Goal: Task Accomplishment & Management: Use online tool/utility

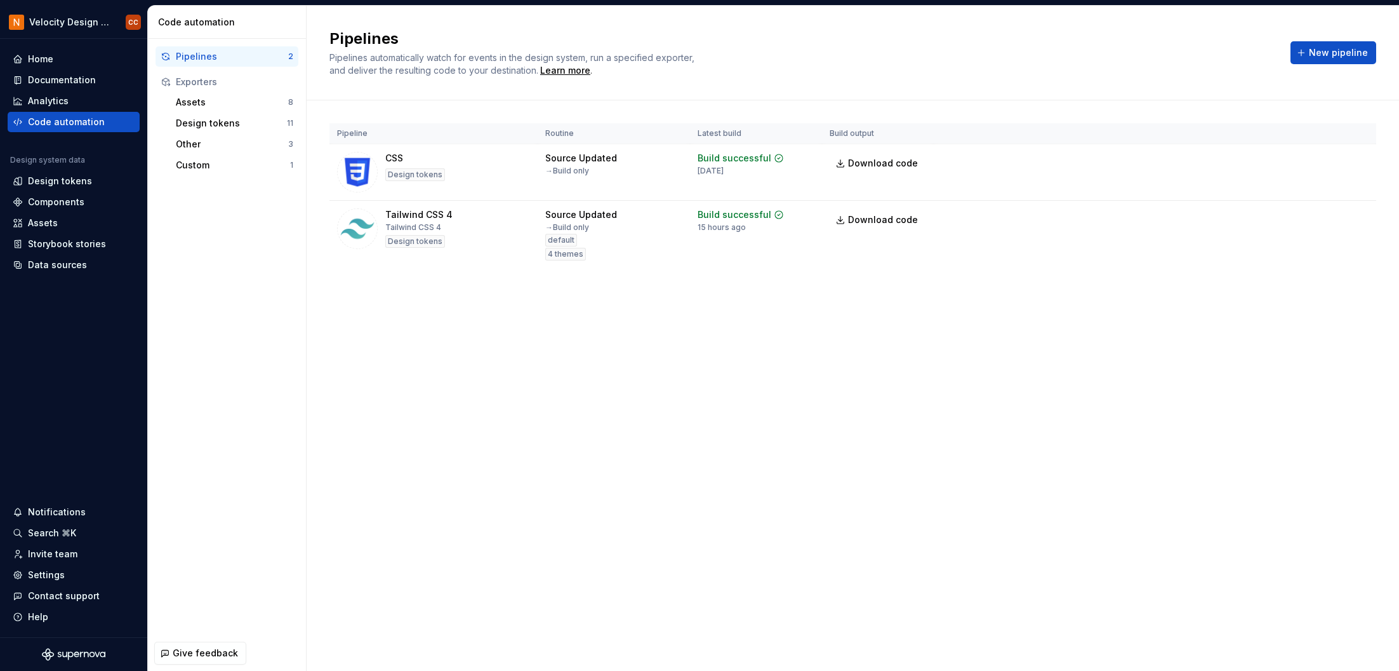
click at [1357, 103] on div "Pipeline Routine Latest build Build output CSS Design tokens Source Updated → B…" at bounding box center [853, 208] width 1047 height 216
click at [1355, 218] on html "Velocity Design System by NAVEX CC Home Documentation Analytics Code automation…" at bounding box center [699, 335] width 1399 height 671
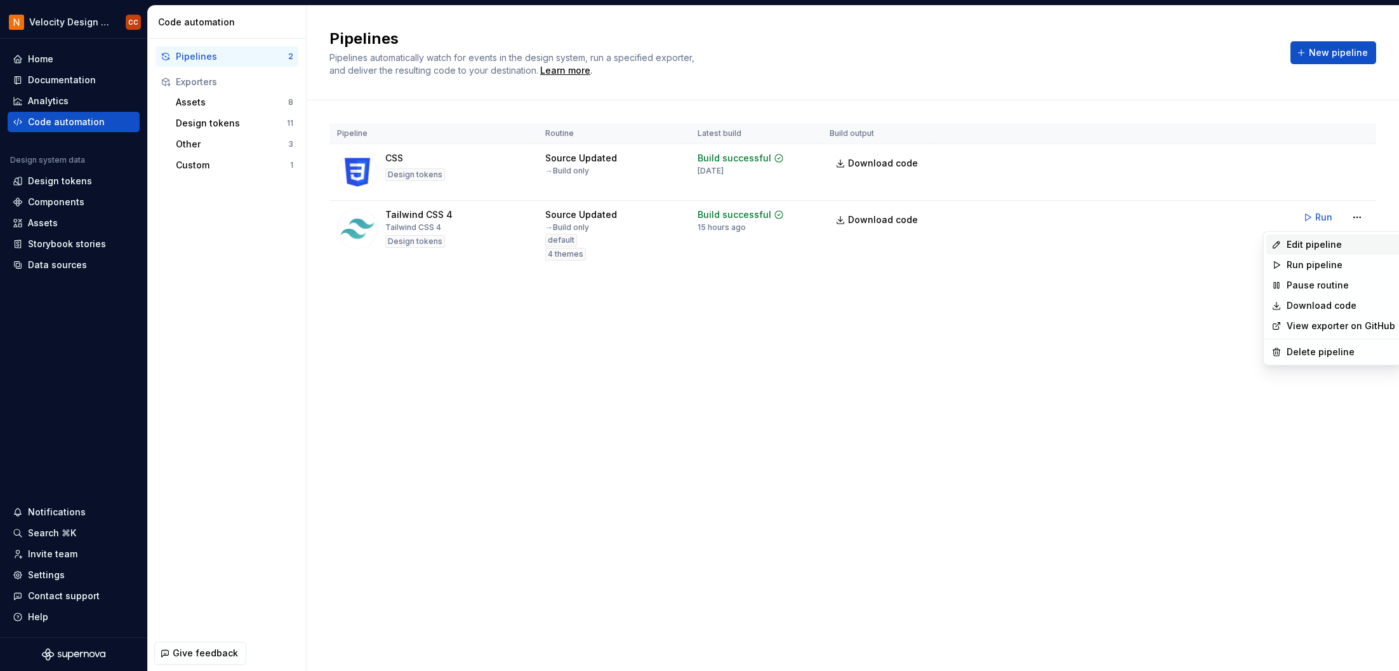
click at [1307, 244] on div "Edit pipeline" at bounding box center [1341, 244] width 109 height 13
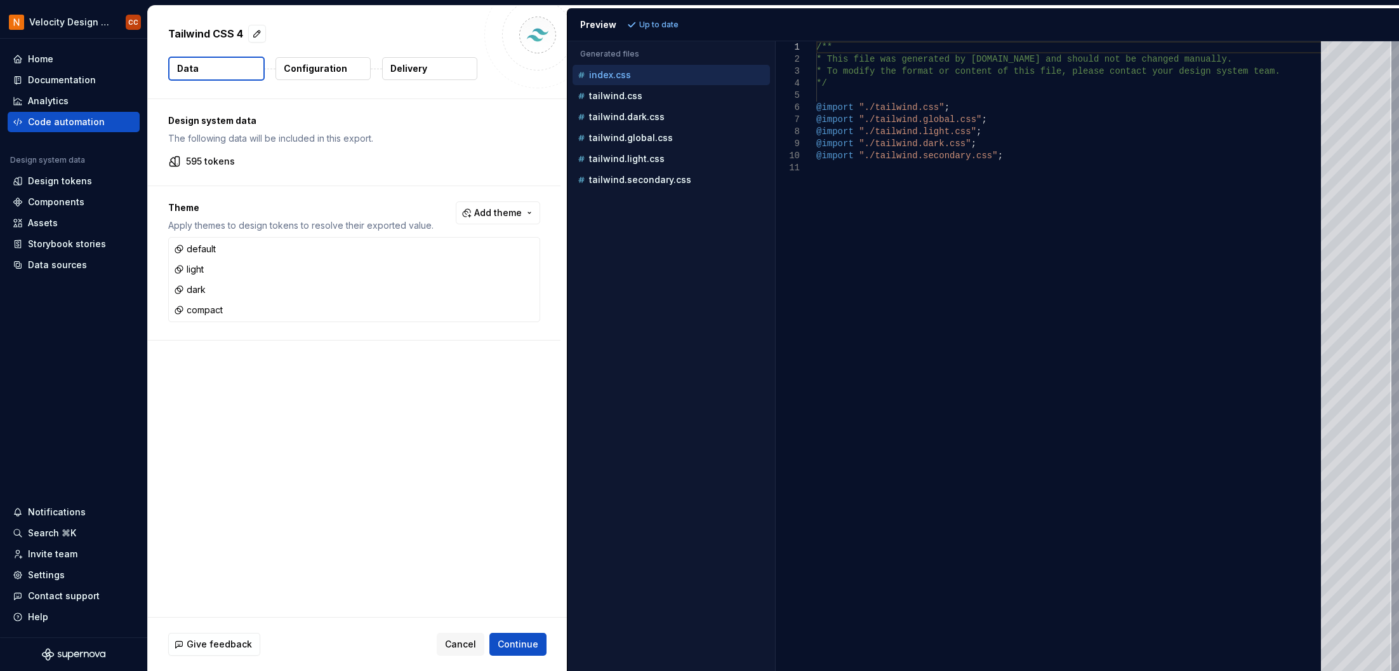
click at [331, 70] on p "Configuration" at bounding box center [315, 68] width 63 height 13
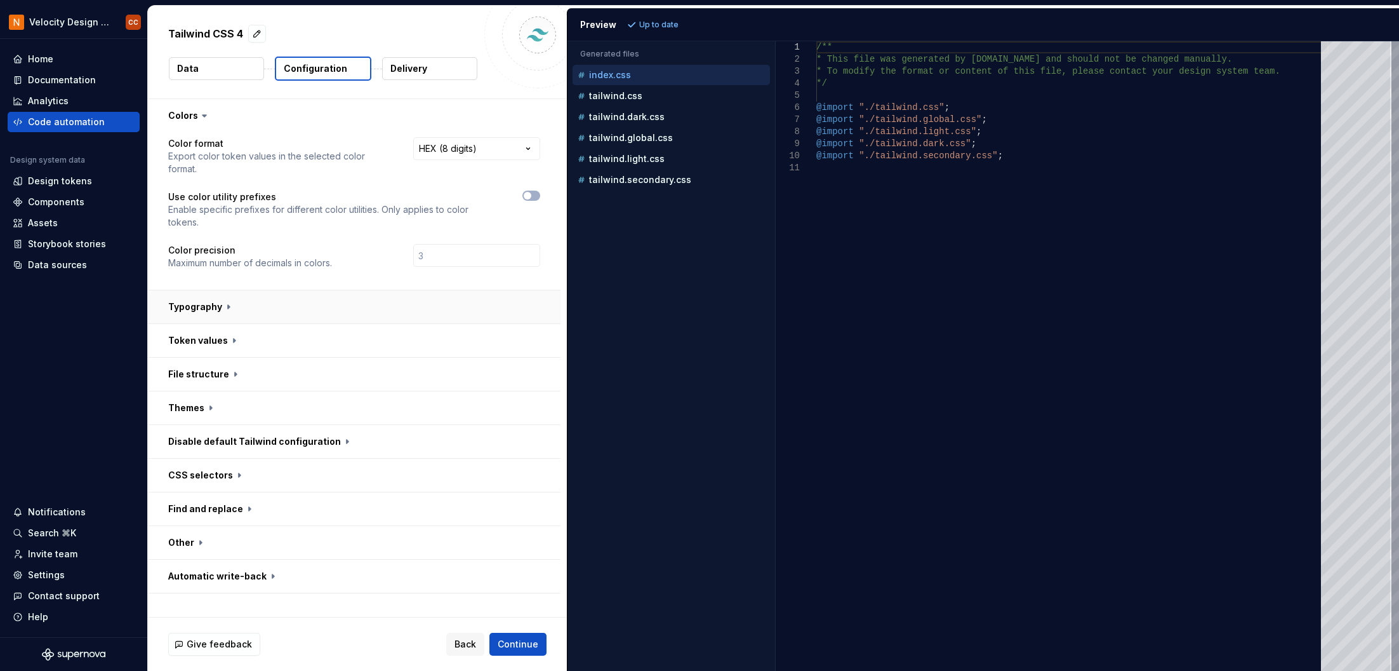
click at [225, 304] on button "button" at bounding box center [354, 306] width 413 height 33
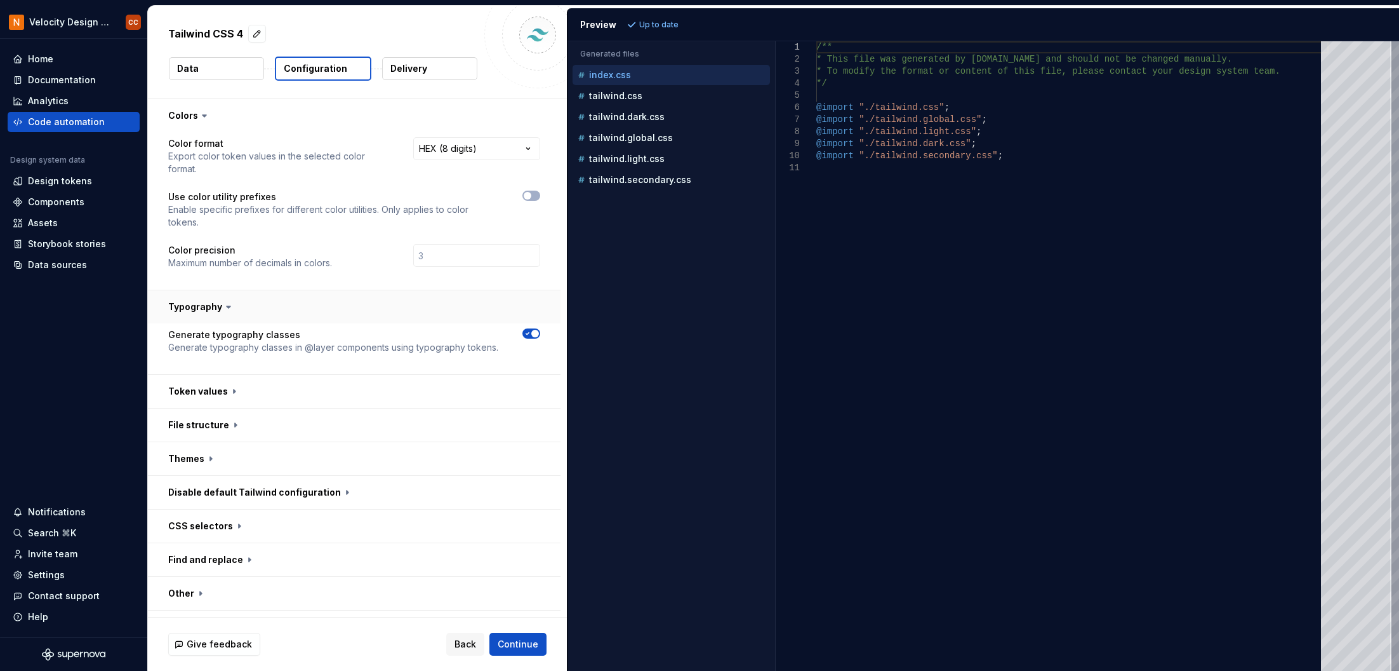
click at [225, 304] on icon at bounding box center [228, 306] width 13 height 13
click at [229, 392] on button "button" at bounding box center [354, 391] width 413 height 33
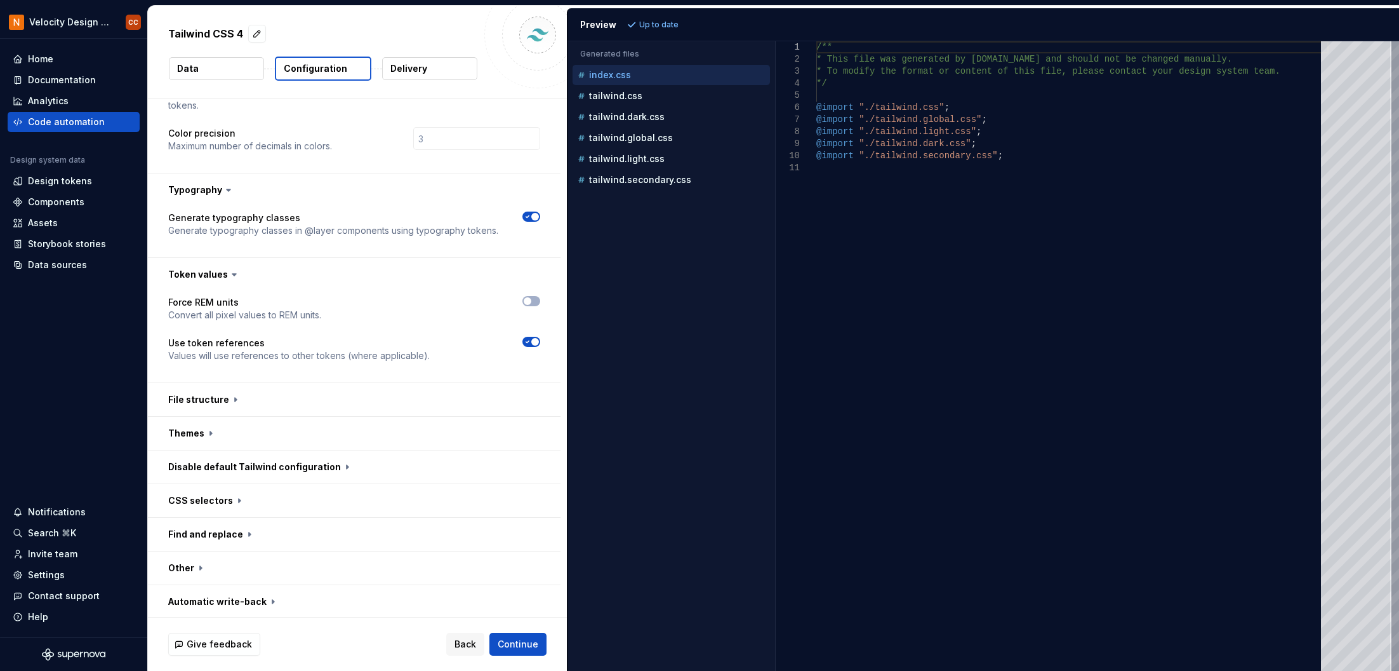
scroll to position [119, 0]
click at [219, 399] on button "button" at bounding box center [354, 397] width 413 height 33
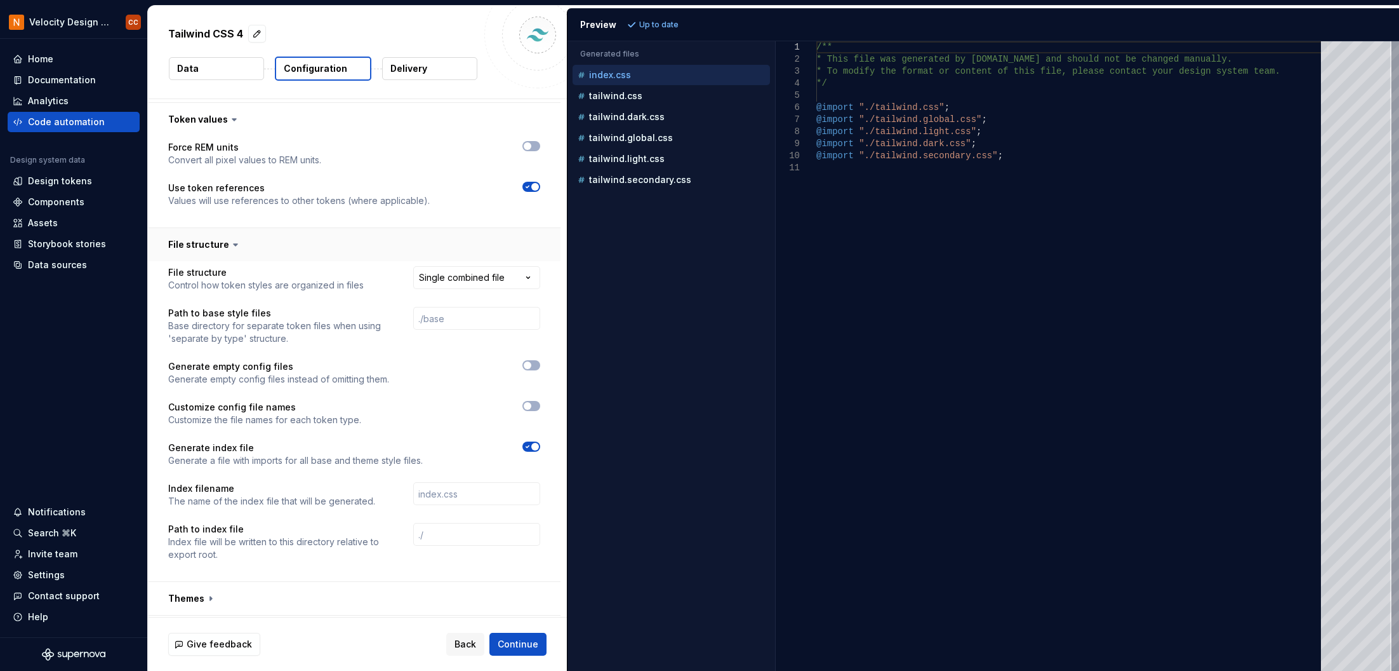
scroll to position [288, 0]
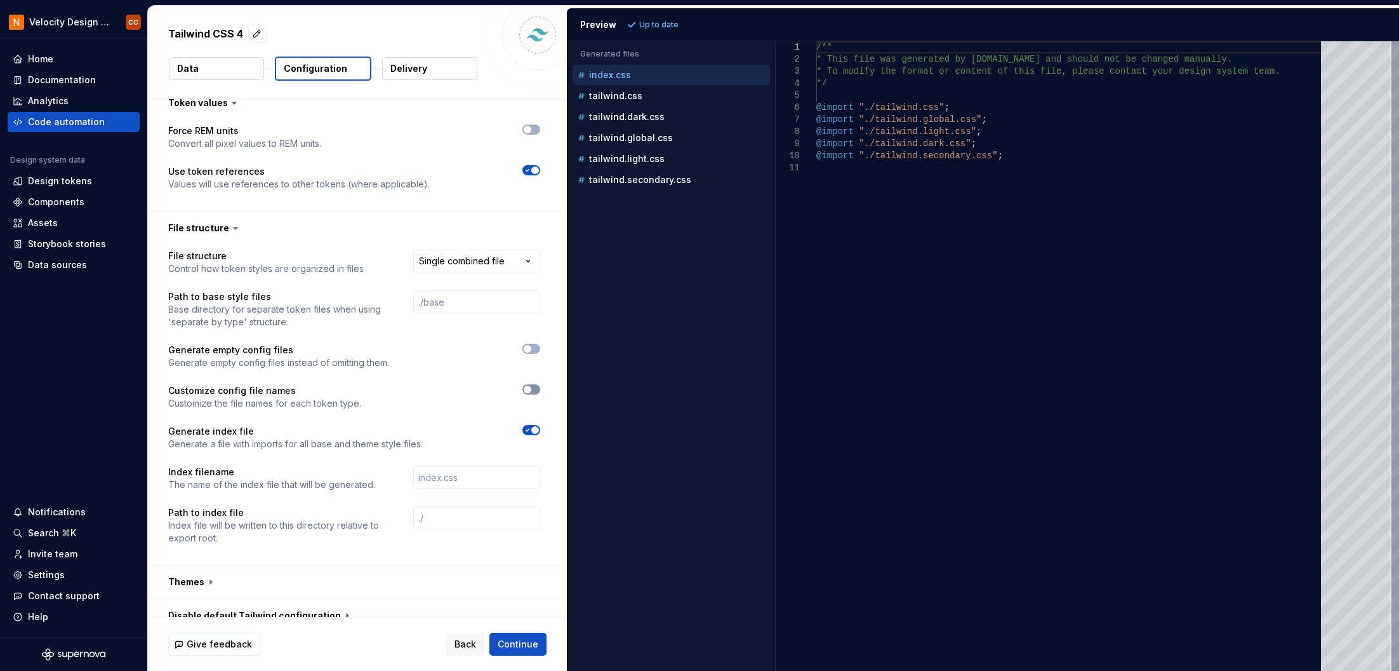
click at [531, 389] on icon "button" at bounding box center [528, 389] width 10 height 8
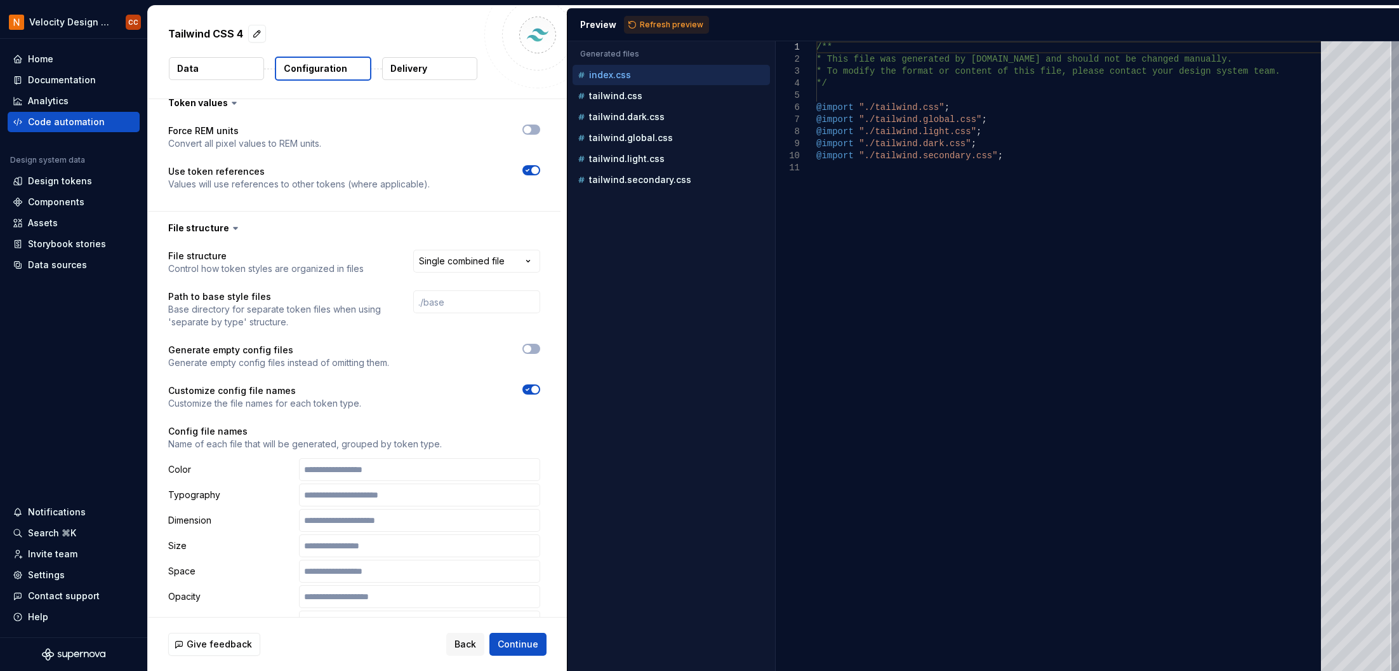
click at [531, 389] on span "button" at bounding box center [535, 389] width 8 height 8
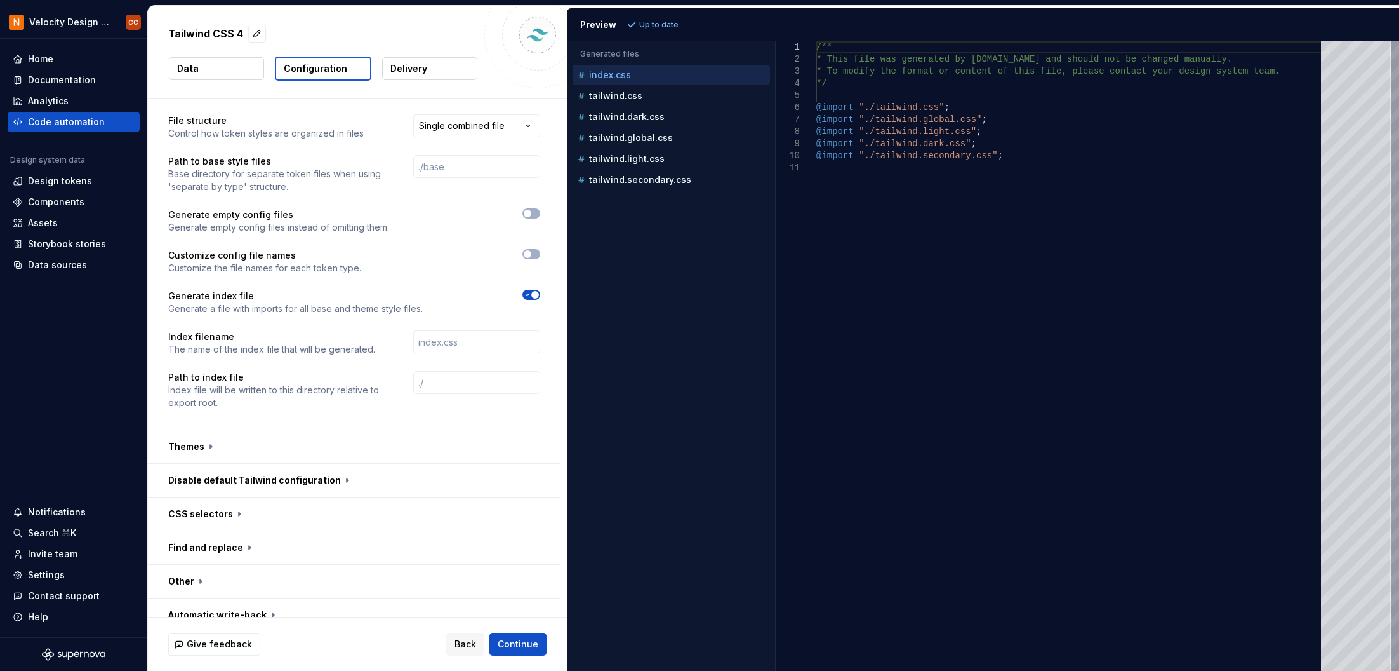
scroll to position [439, 0]
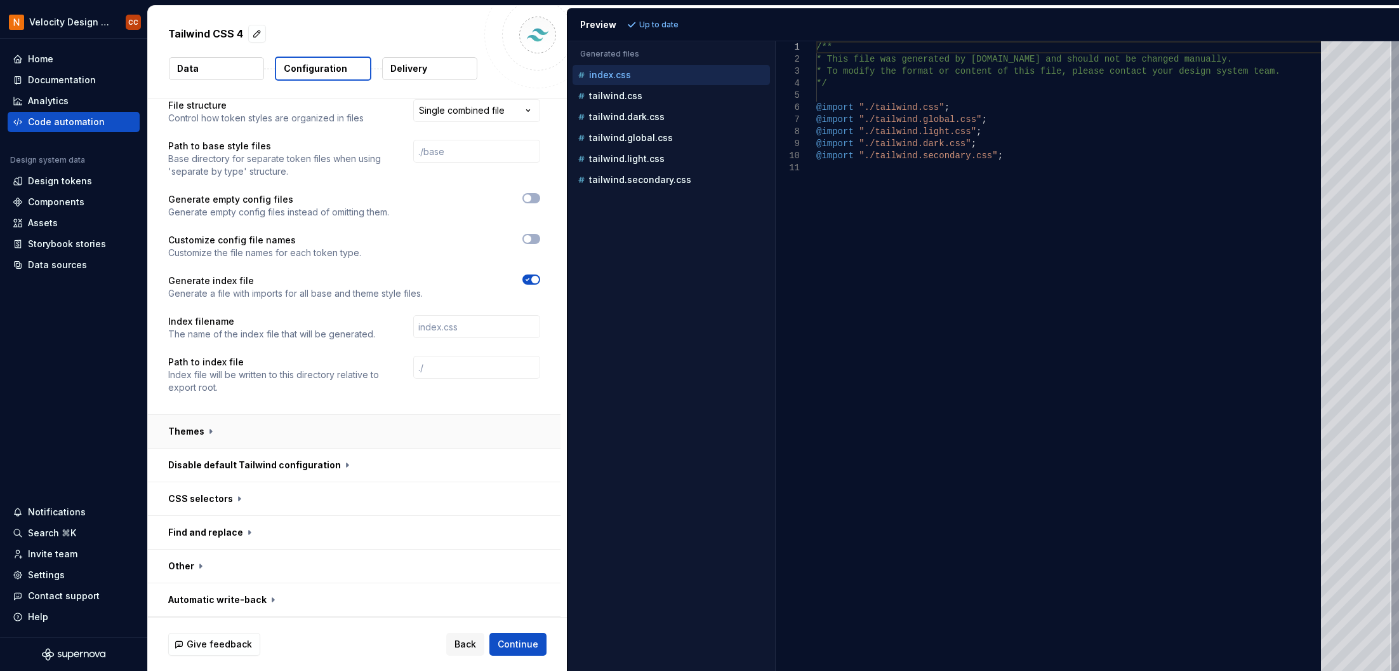
click at [207, 428] on button "button" at bounding box center [354, 431] width 413 height 33
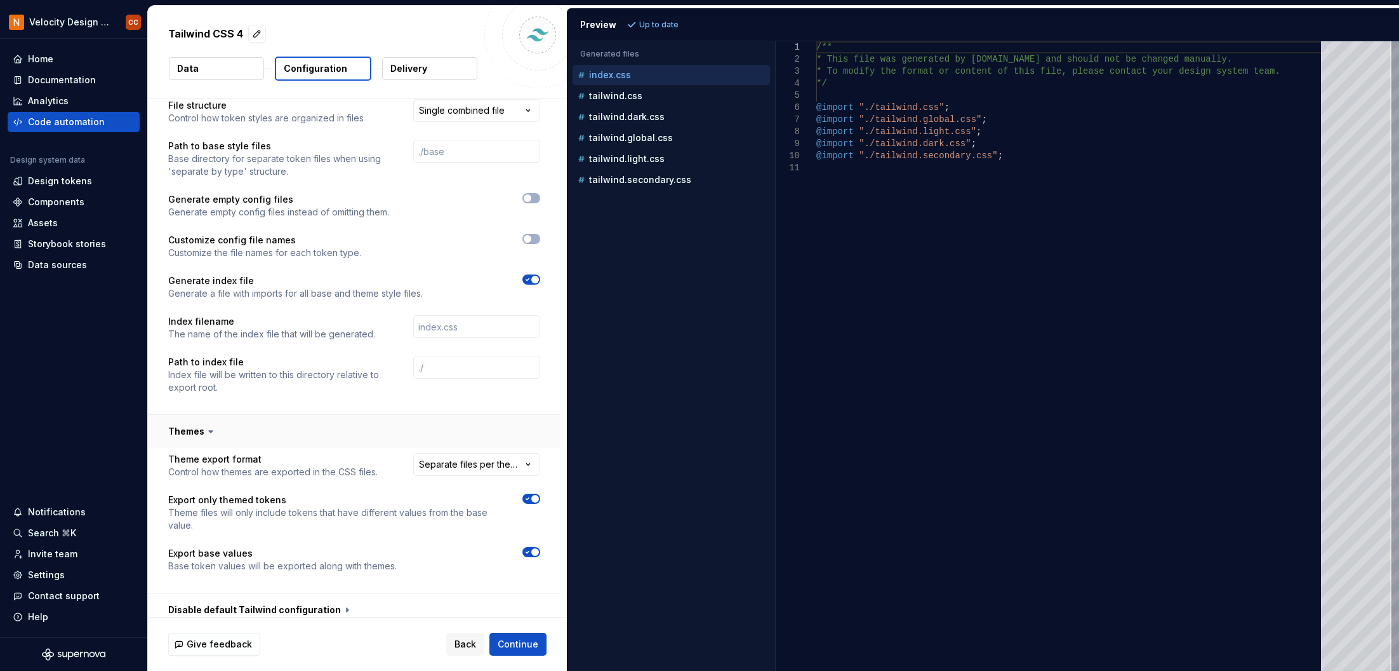
click at [207, 428] on icon at bounding box center [210, 431] width 13 height 13
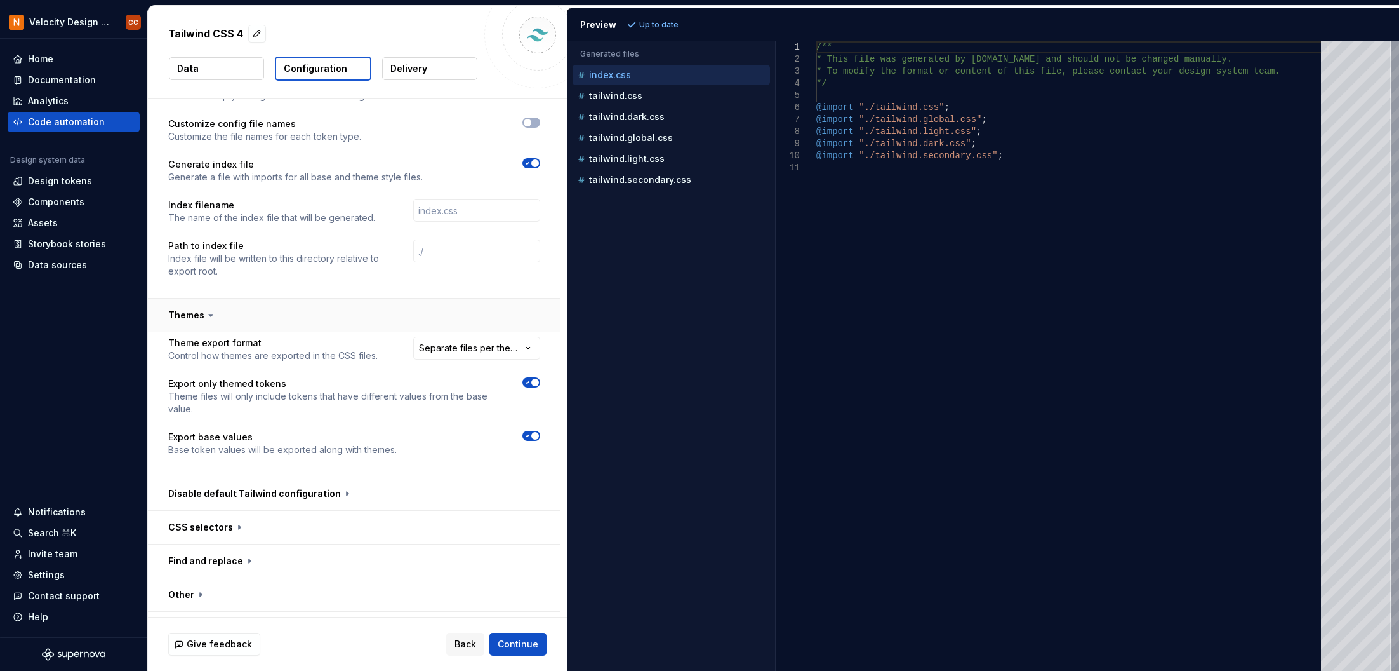
scroll to position [584, 0]
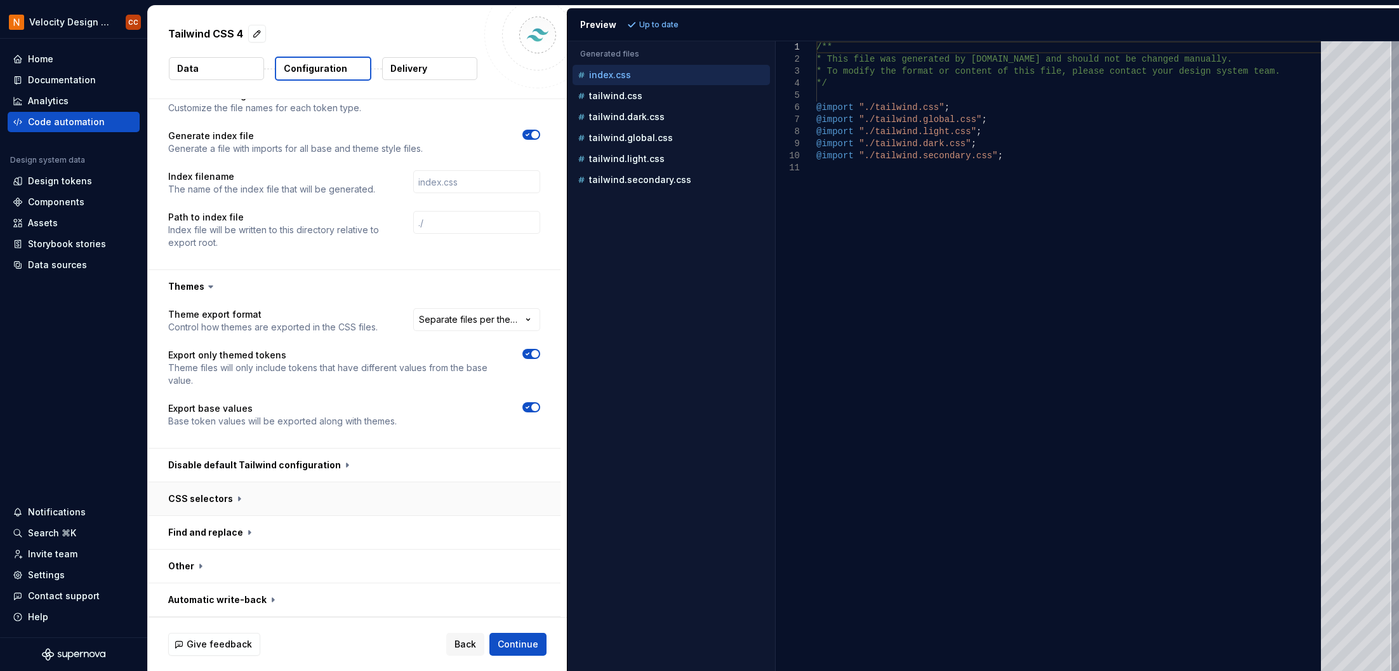
click at [222, 499] on button "button" at bounding box center [354, 498] width 413 height 33
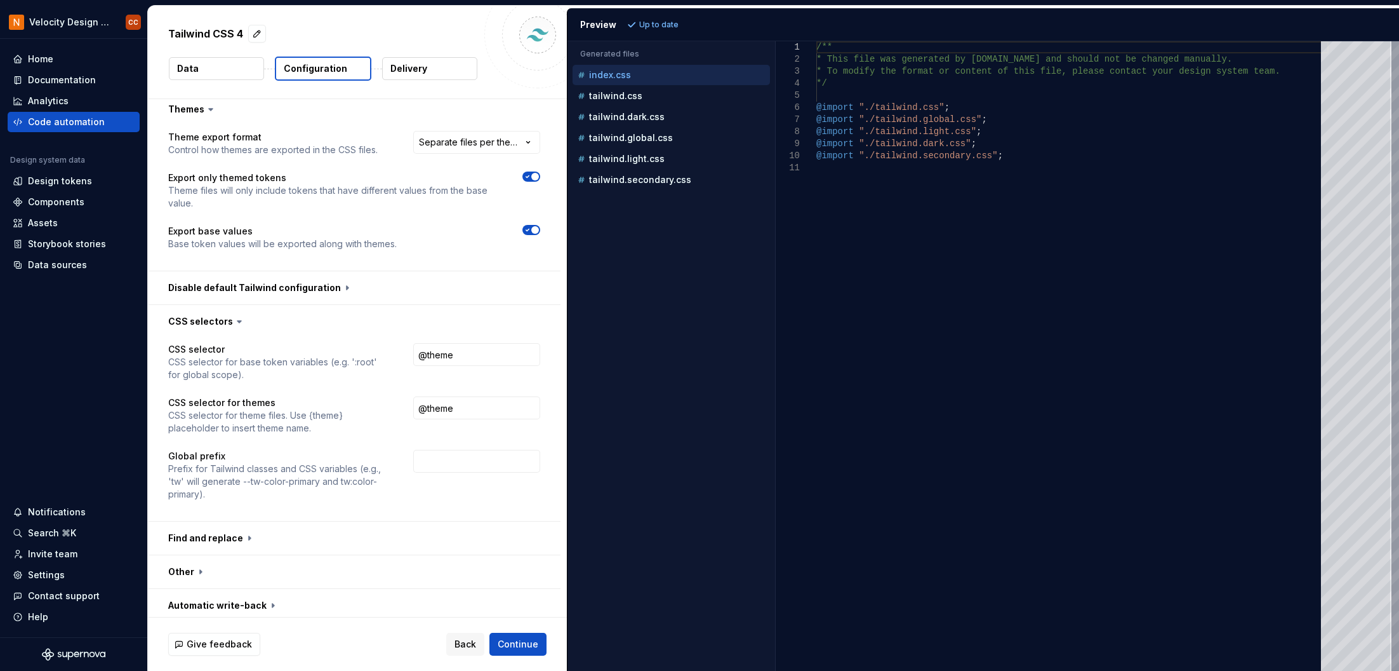
scroll to position [766, 0]
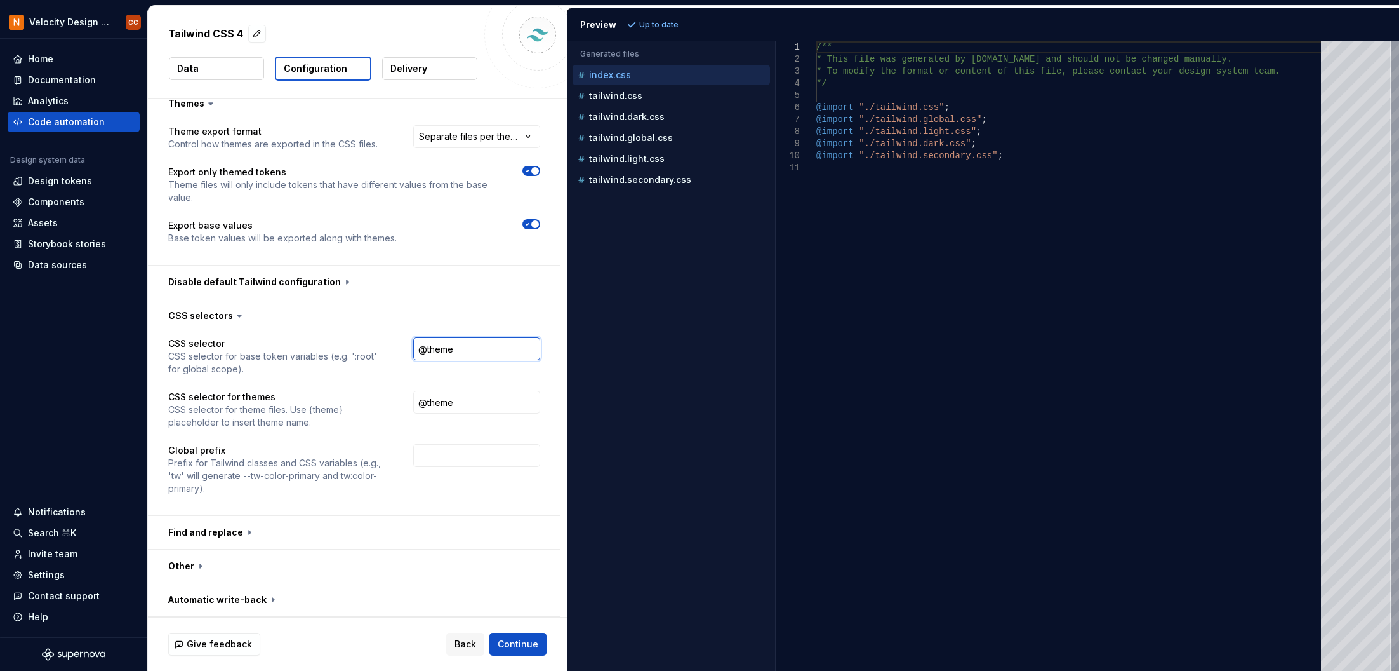
click at [507, 349] on input "@theme" at bounding box center [476, 348] width 127 height 23
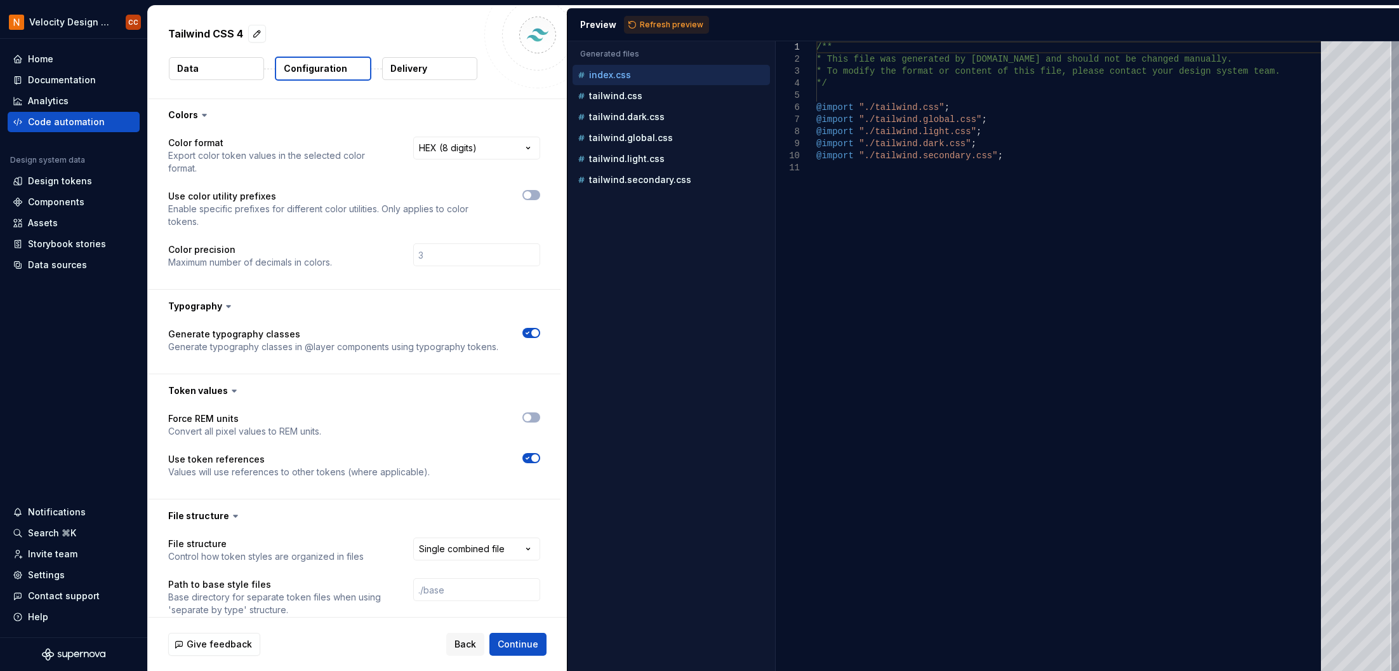
scroll to position [0, 0]
type input "@theme inline"
click at [530, 196] on span "button" at bounding box center [528, 196] width 8 height 8
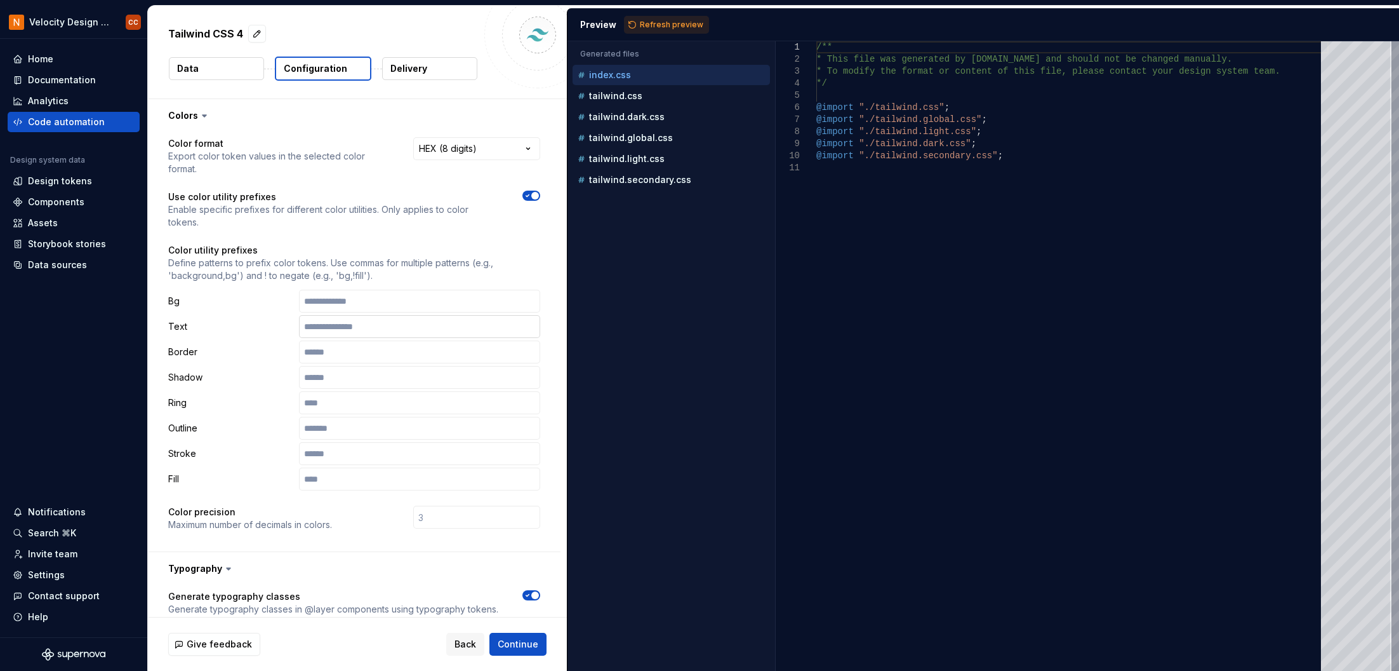
click at [378, 328] on input "text" at bounding box center [419, 326] width 241 height 23
click at [529, 196] on icon "button" at bounding box center [528, 196] width 10 height 8
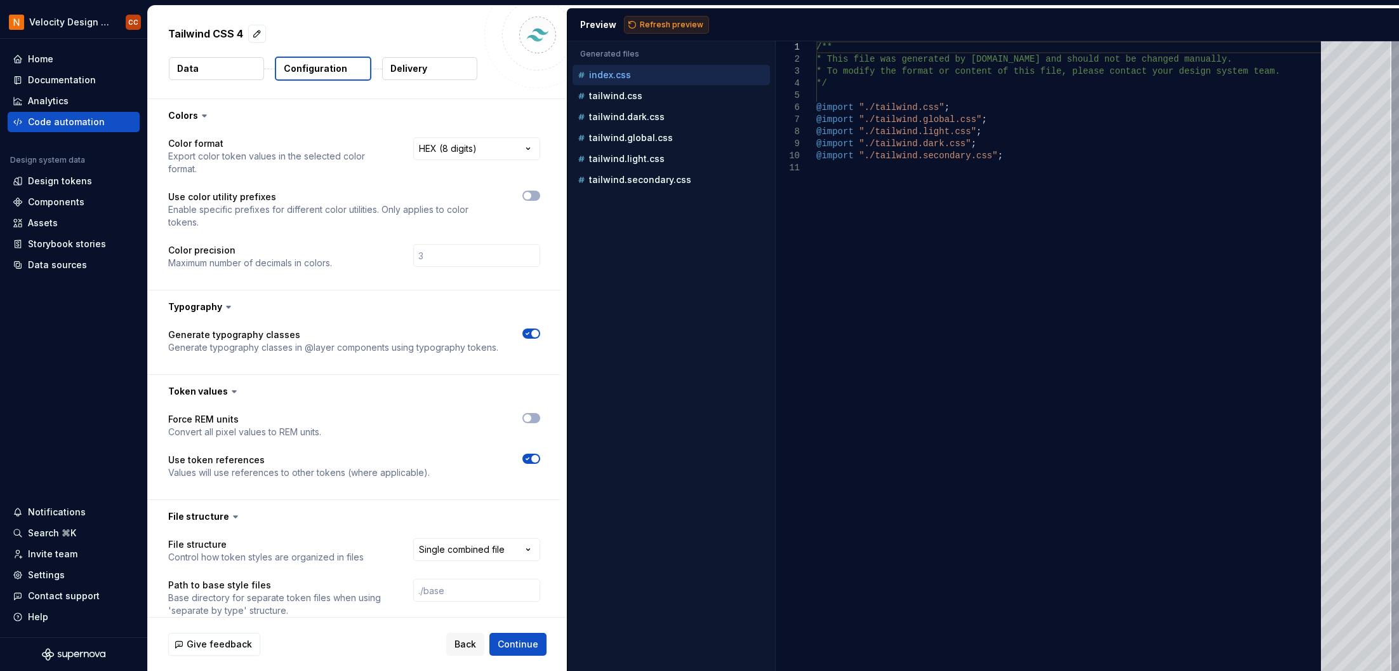
click at [662, 25] on span "Refresh preview" at bounding box center [671, 25] width 63 height 10
click at [632, 142] on p "tailwind.global.css" at bounding box center [631, 138] width 84 height 10
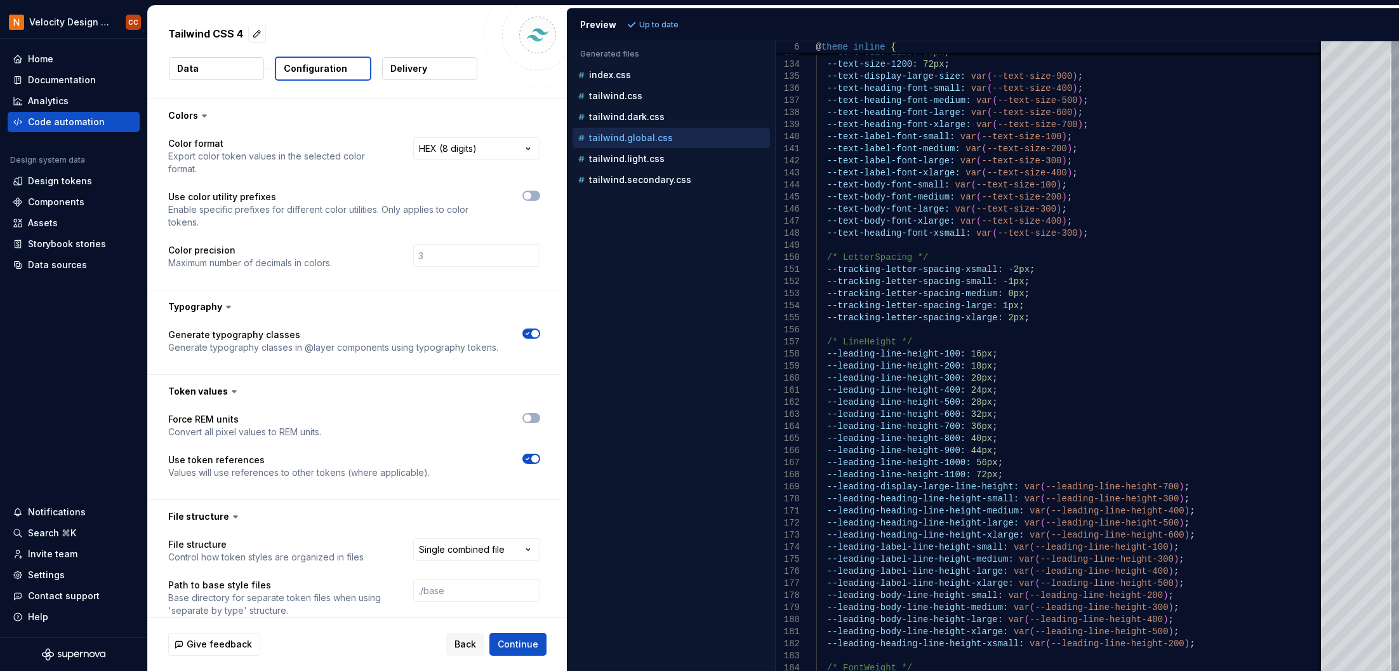
click at [535, 460] on span "button" at bounding box center [535, 459] width 8 height 8
click at [667, 25] on span "Refresh preview" at bounding box center [671, 25] width 63 height 10
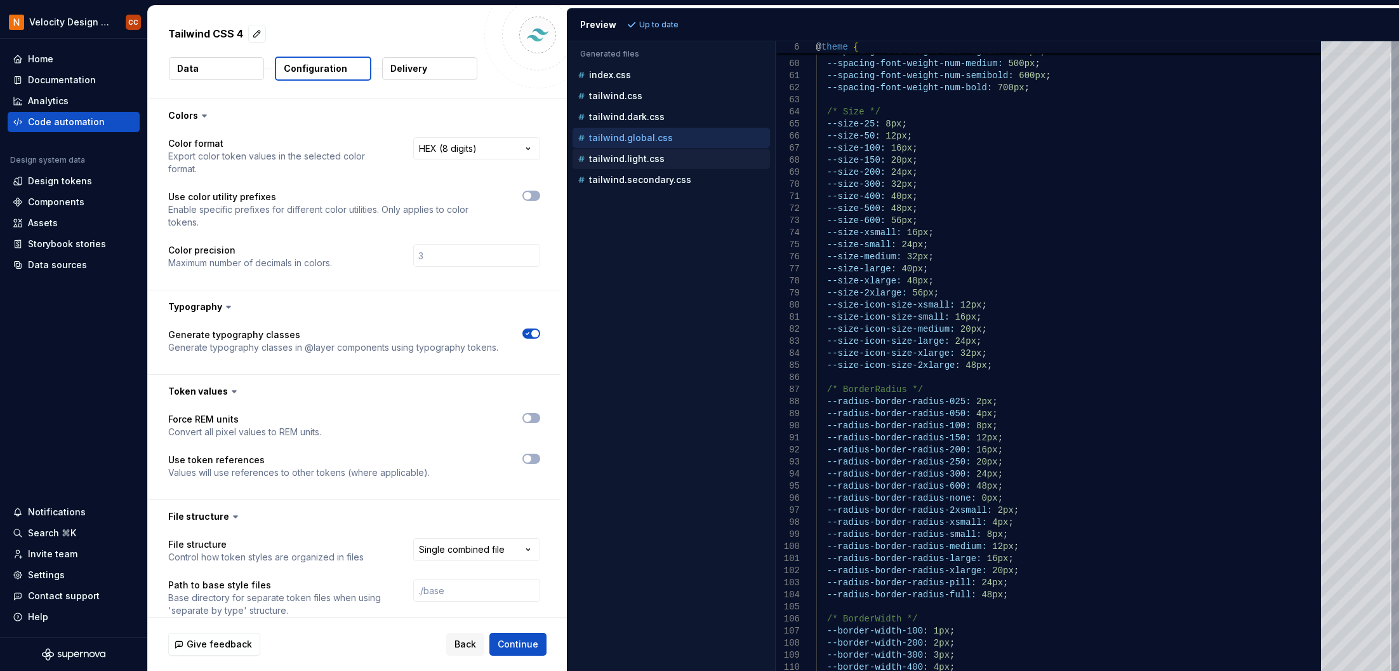
click at [634, 157] on p "tailwind.light.css" at bounding box center [627, 159] width 76 height 10
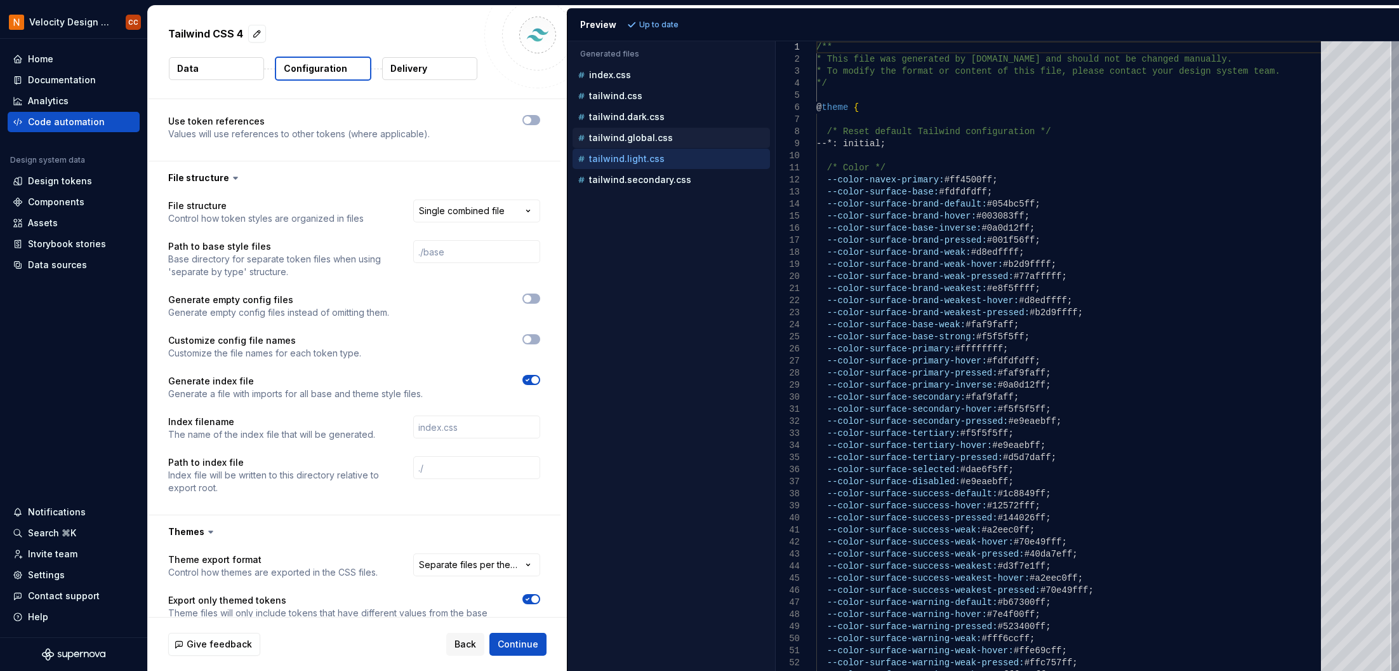
click at [626, 136] on p "tailwind.global.css" at bounding box center [631, 138] width 84 height 10
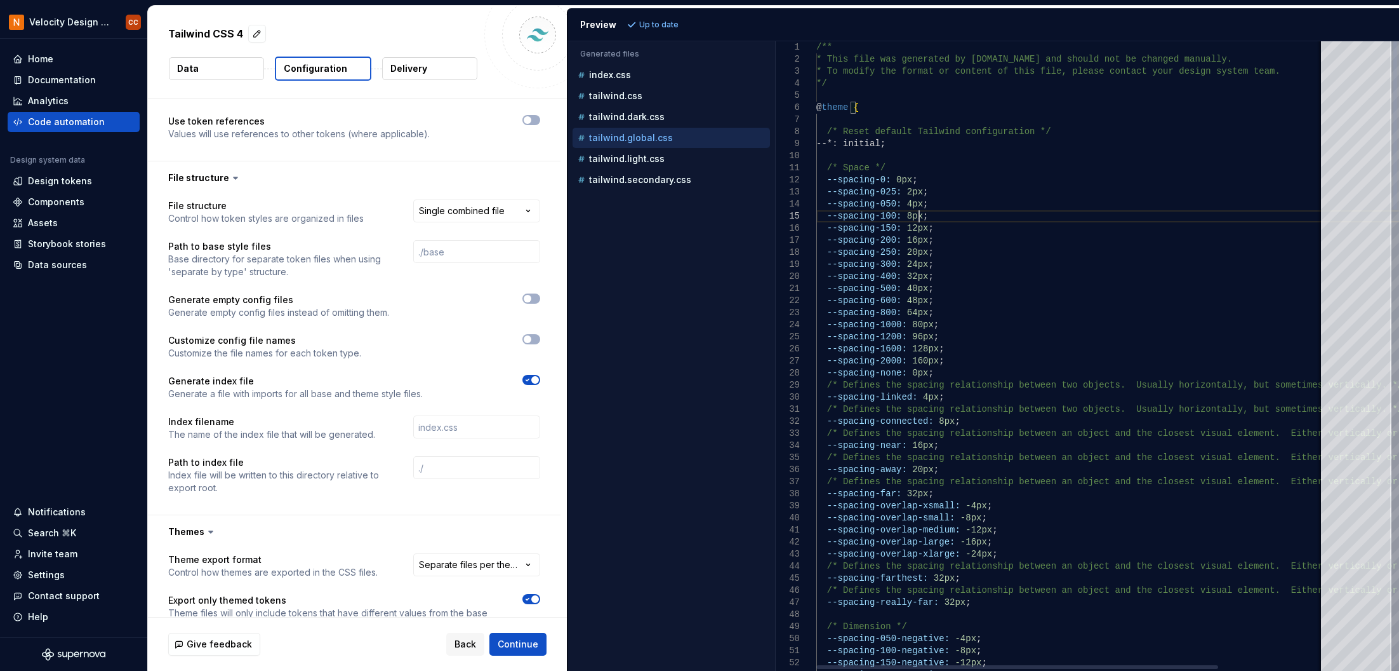
scroll to position [0, 14]
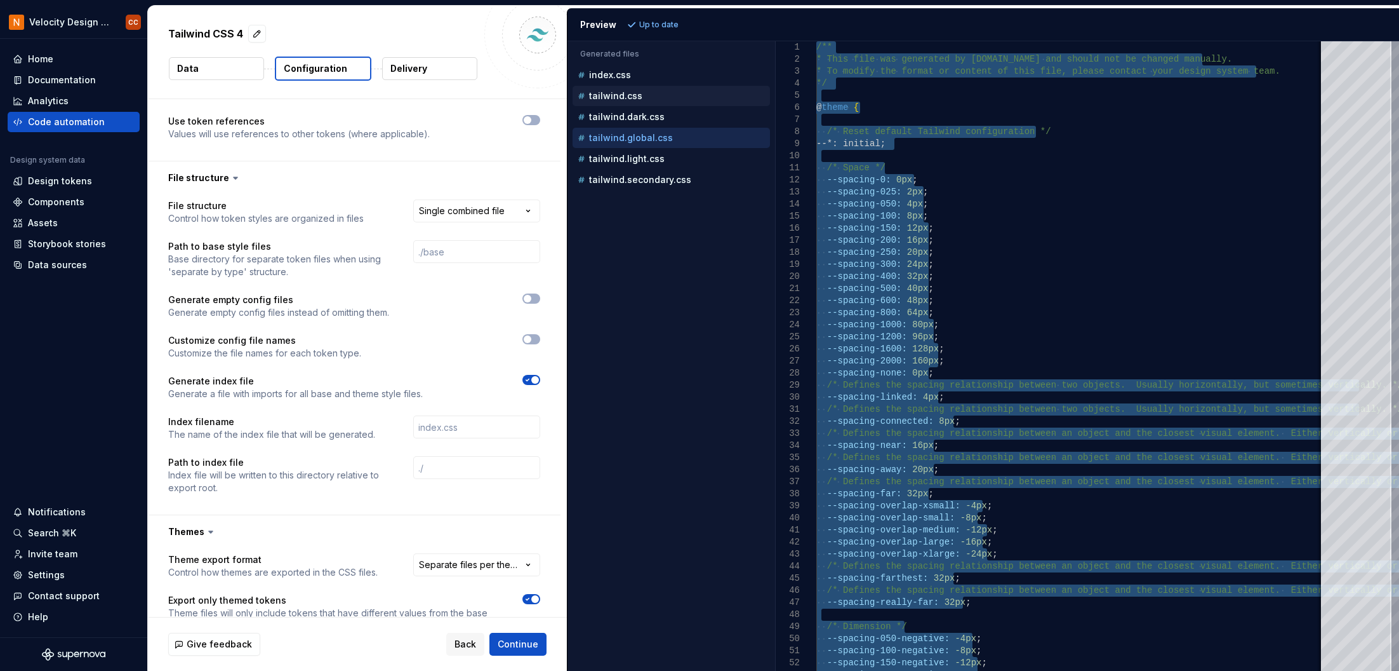
click at [622, 93] on p "tailwind.css" at bounding box center [615, 96] width 53 height 10
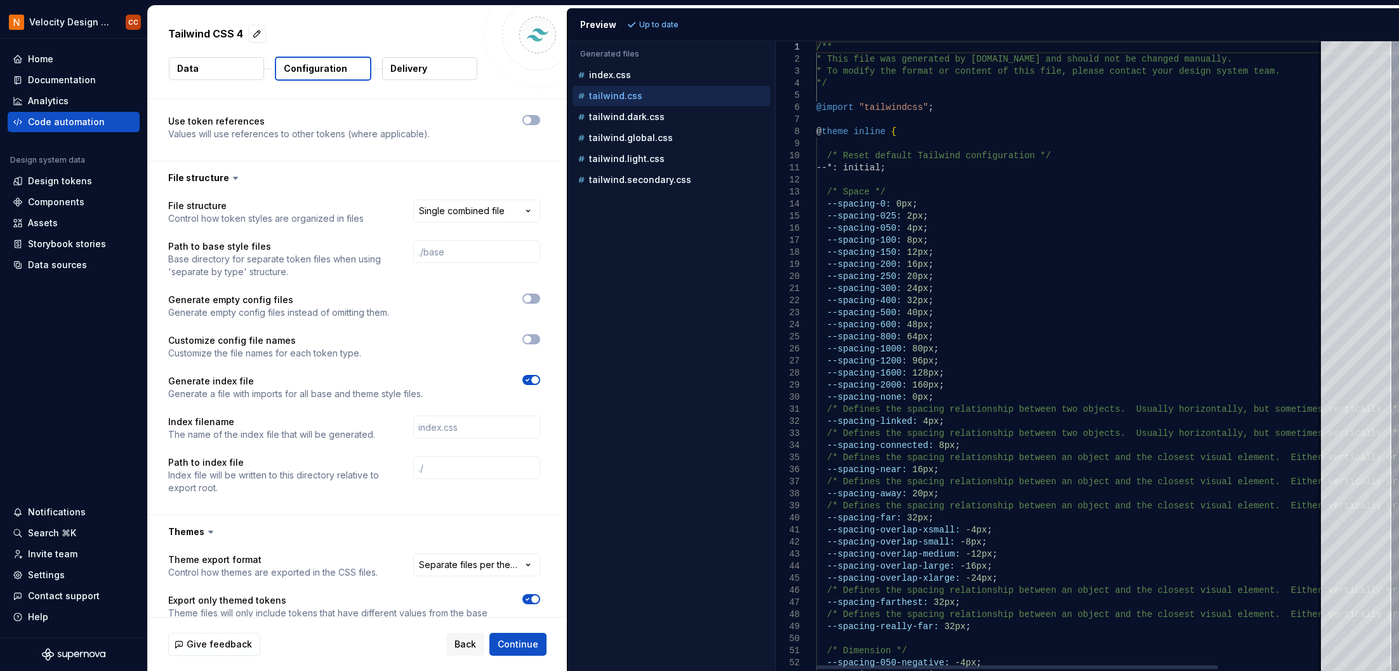
scroll to position [0, 0]
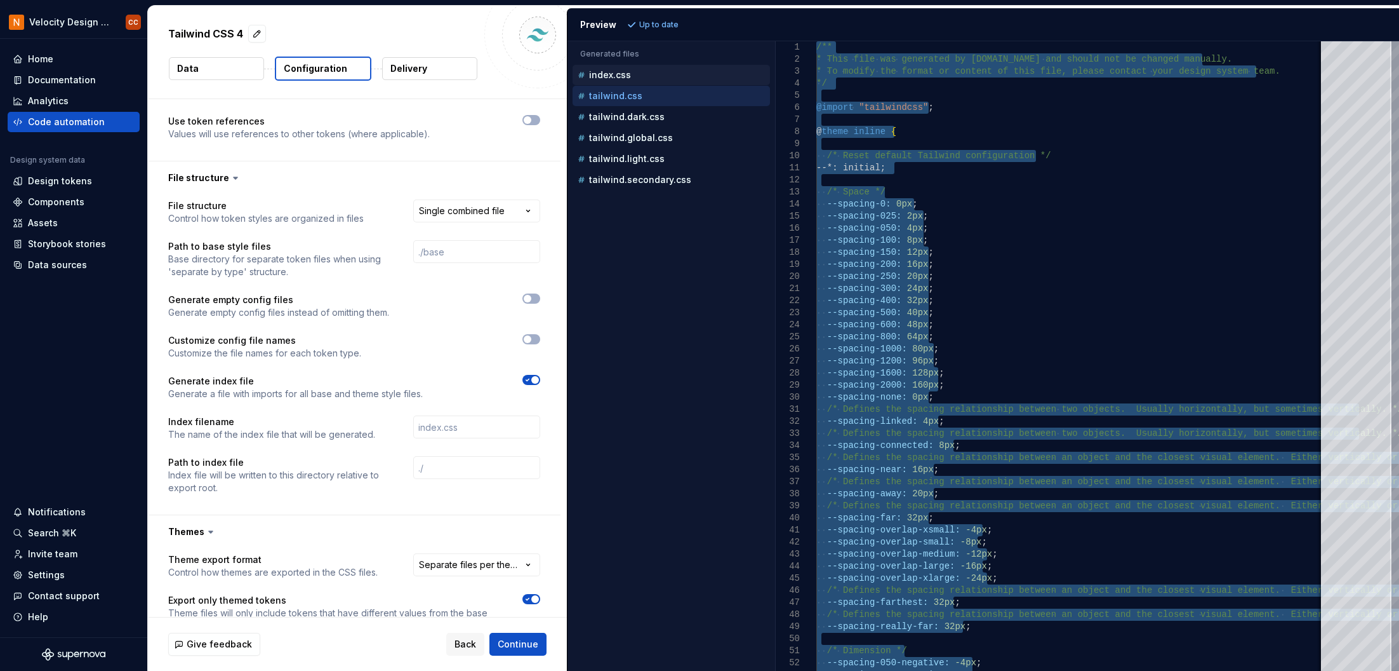
click at [608, 73] on p "index.css" at bounding box center [610, 75] width 42 height 10
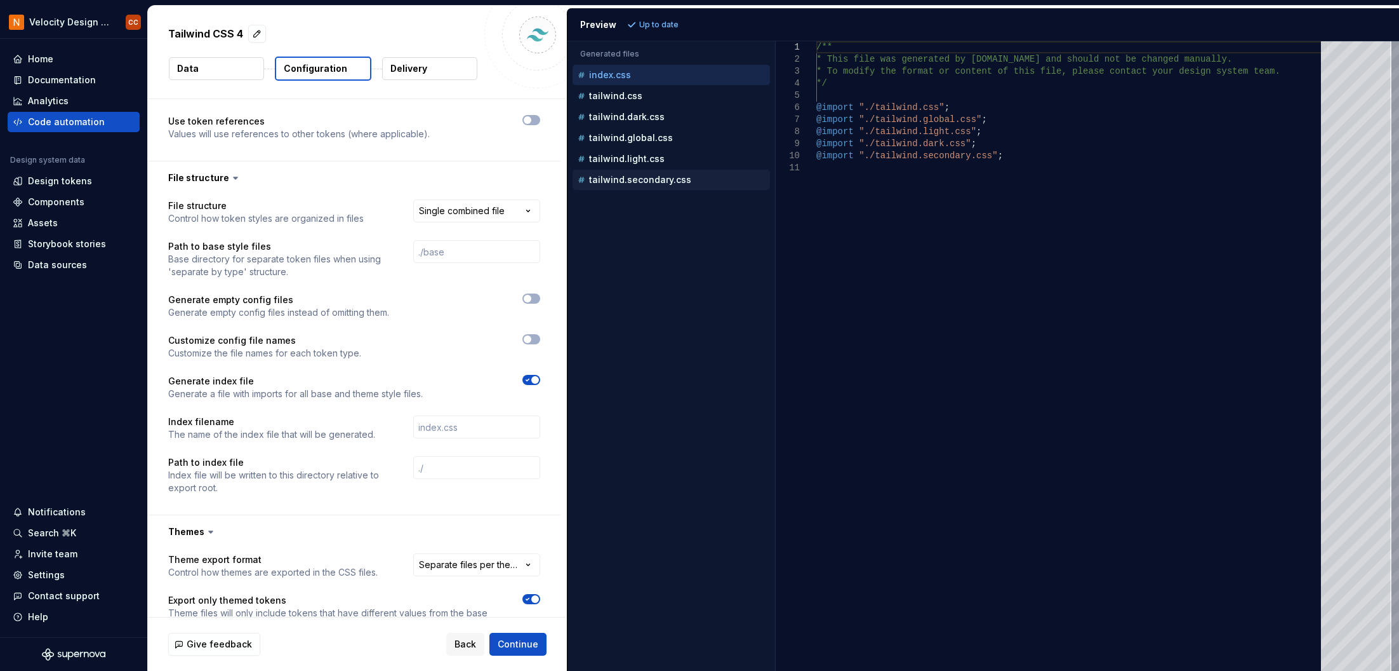
click at [606, 182] on p "tailwind.secondary.css" at bounding box center [640, 180] width 102 height 10
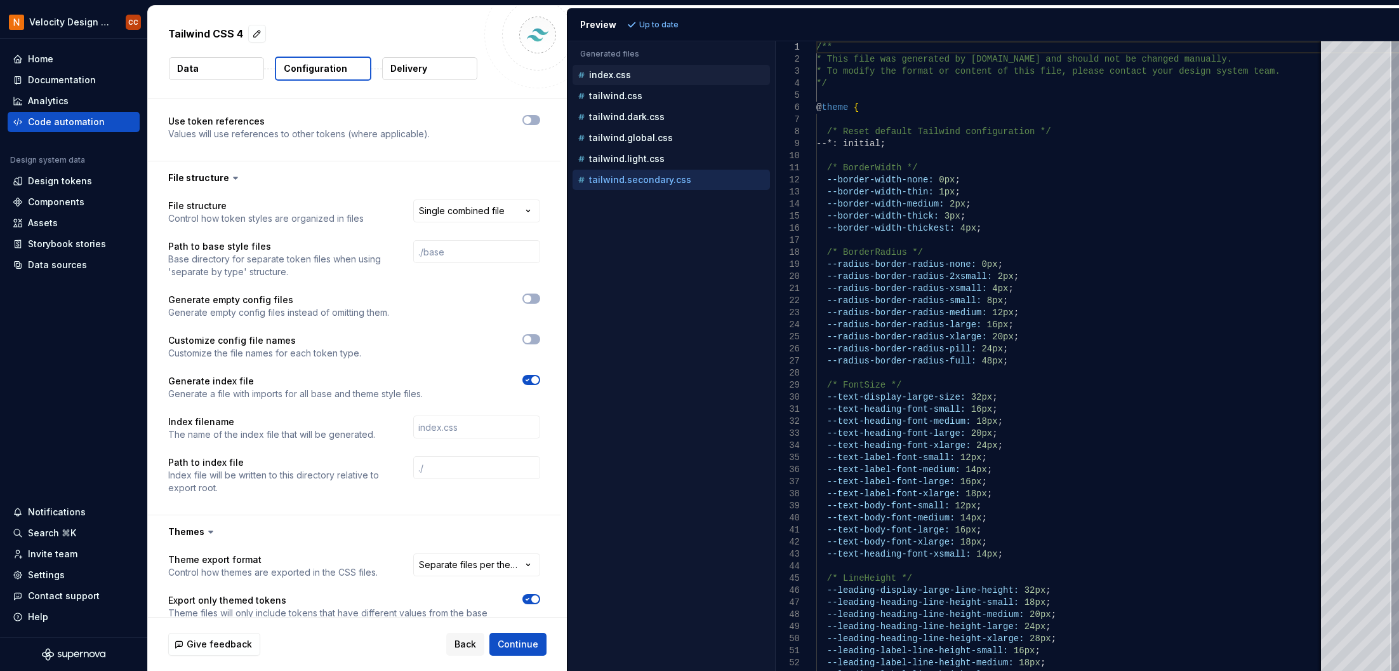
click at [608, 70] on p "index.css" at bounding box center [610, 75] width 42 height 10
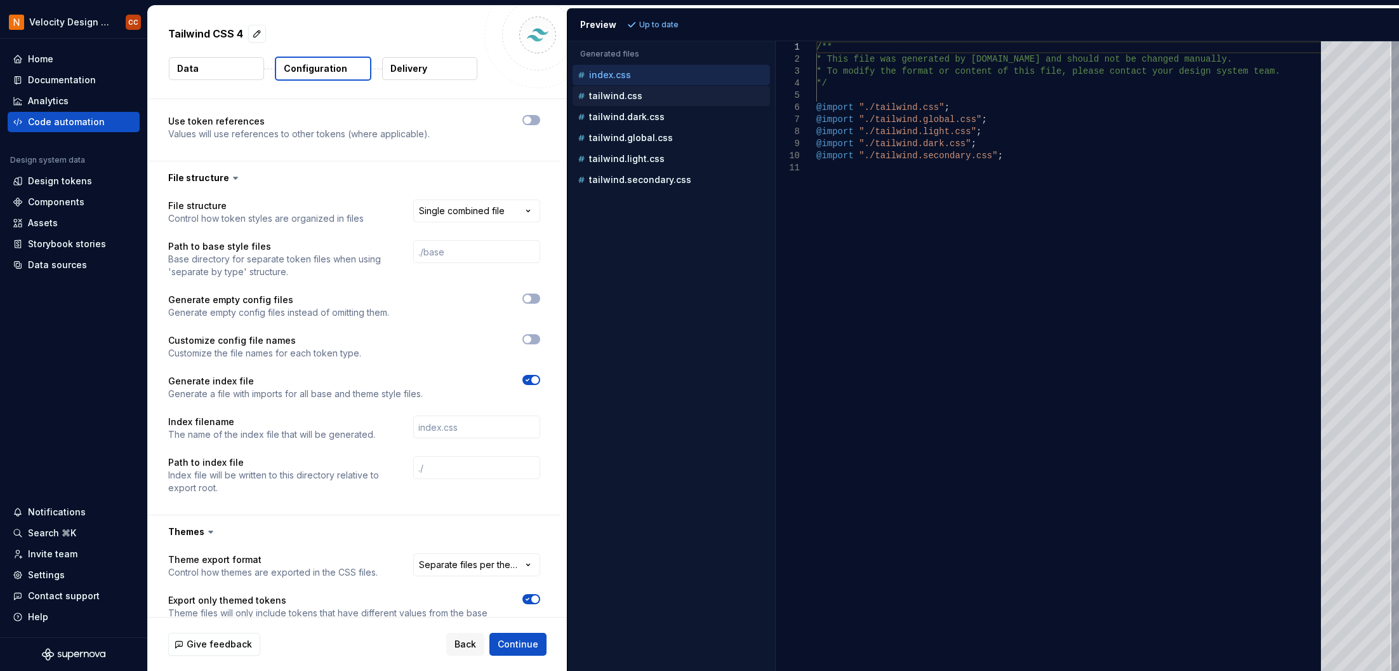
click at [608, 99] on p "tailwind.css" at bounding box center [615, 96] width 53 height 10
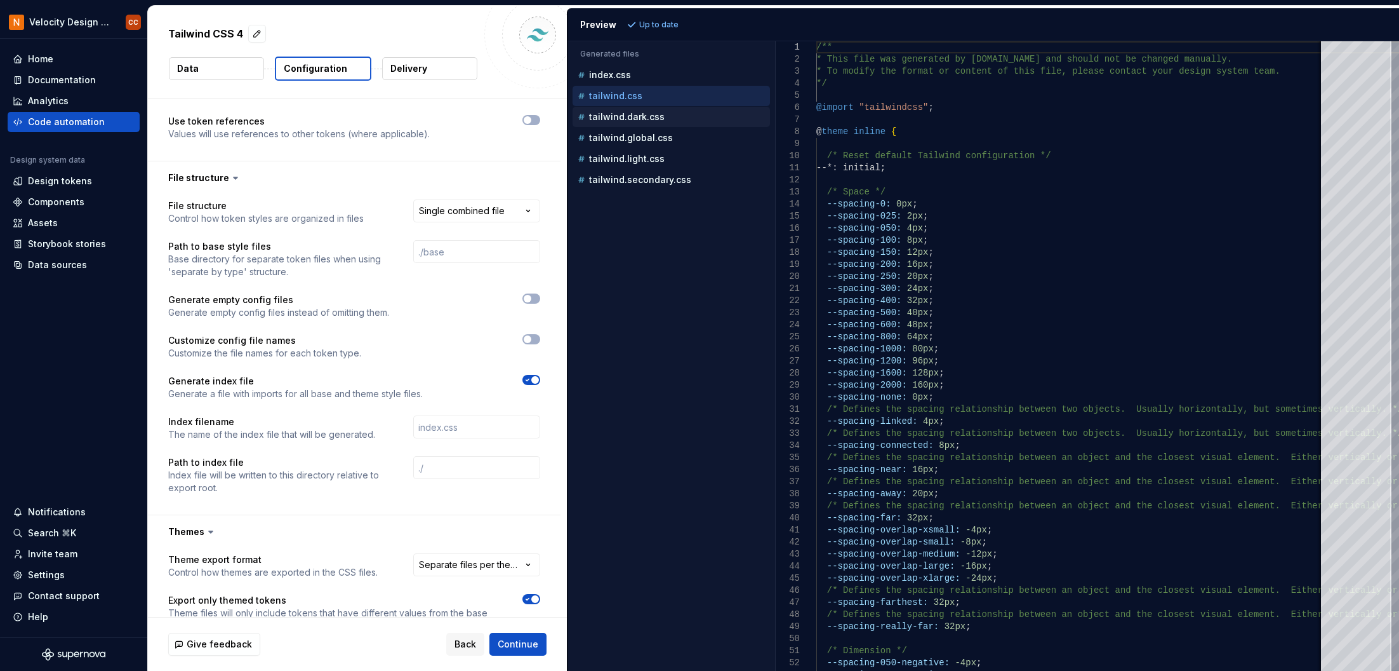
click at [606, 120] on p "tailwind.dark.css" at bounding box center [627, 117] width 76 height 10
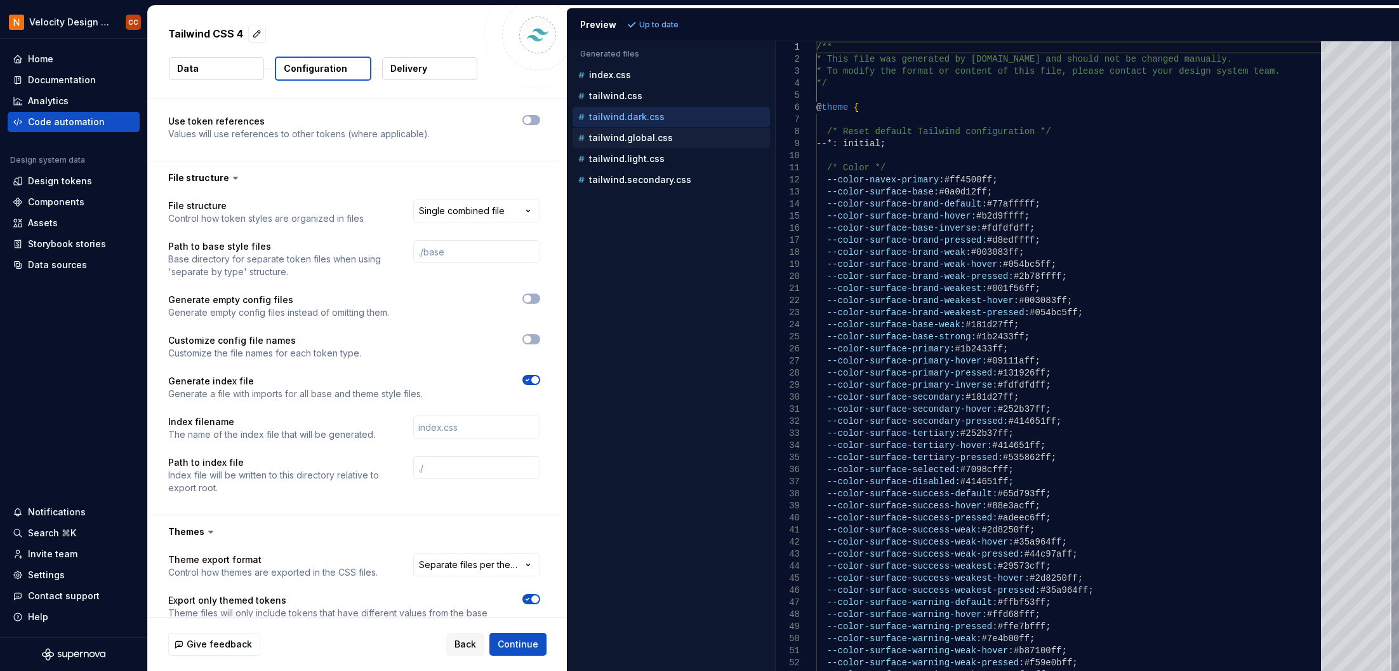
click at [608, 135] on p "tailwind.global.css" at bounding box center [631, 138] width 84 height 10
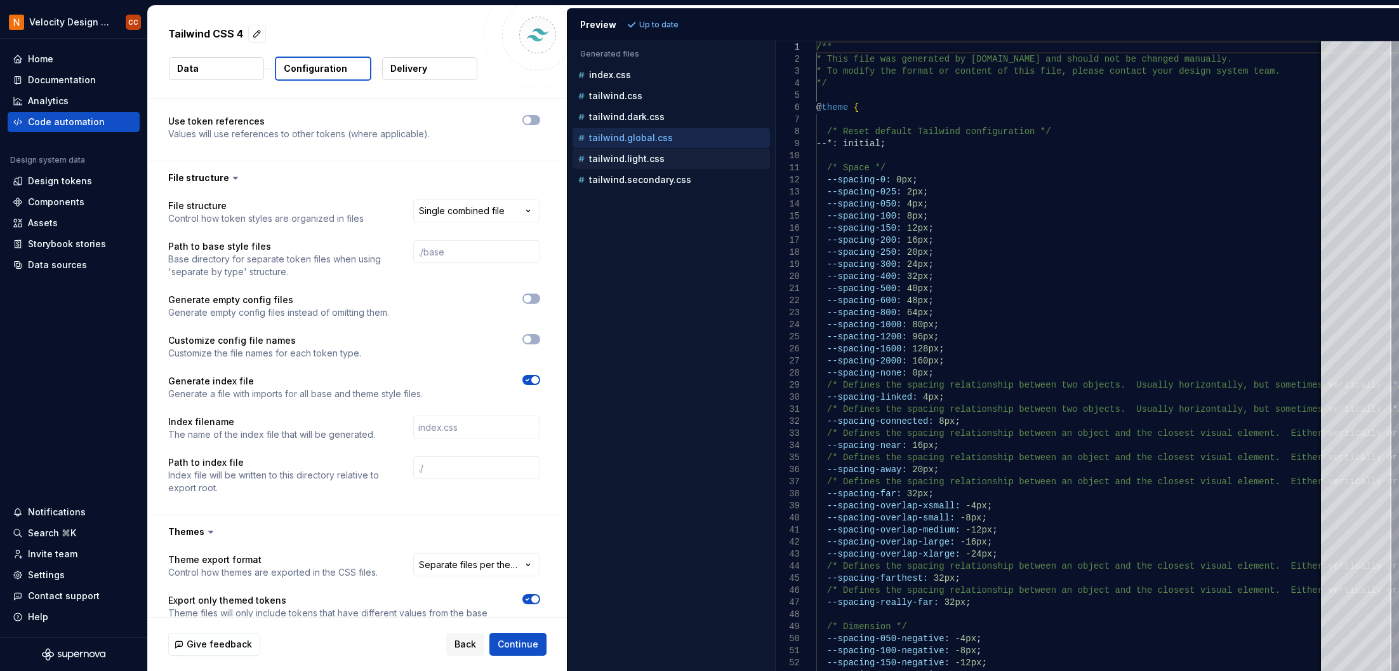
click at [608, 162] on p "tailwind.light.css" at bounding box center [627, 159] width 76 height 10
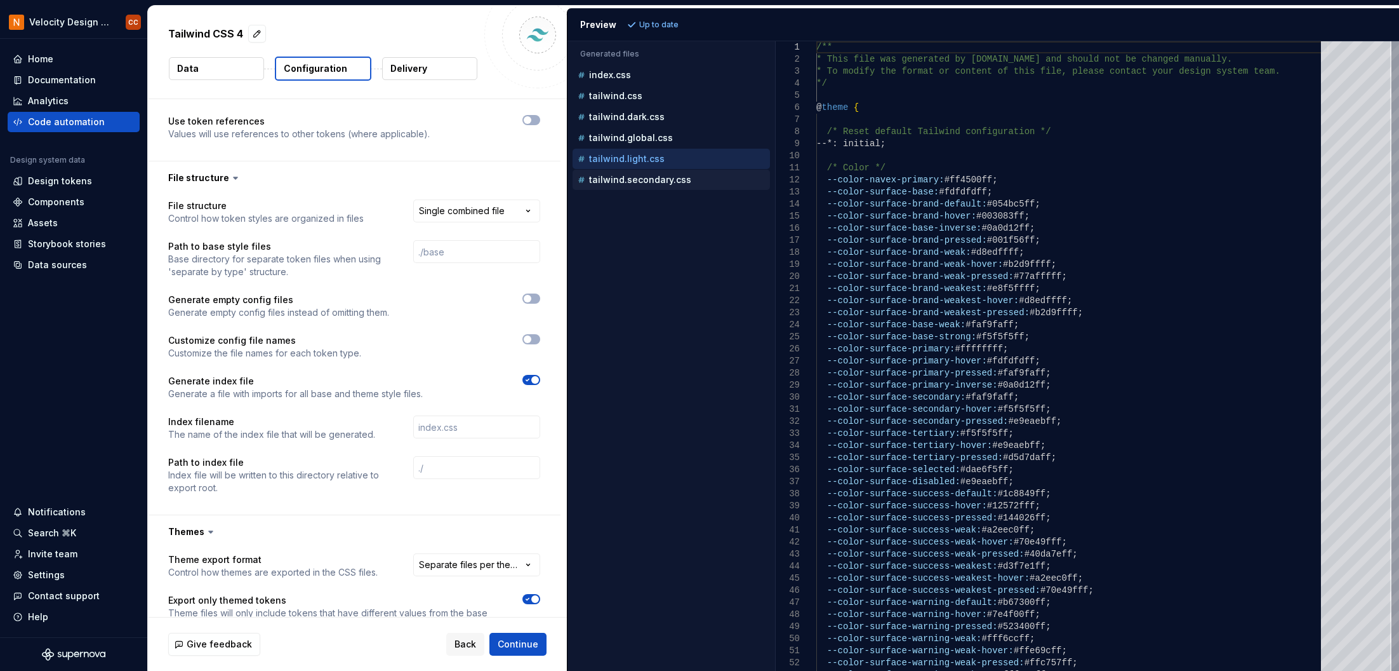
click at [608, 180] on p "tailwind.secondary.css" at bounding box center [640, 180] width 102 height 10
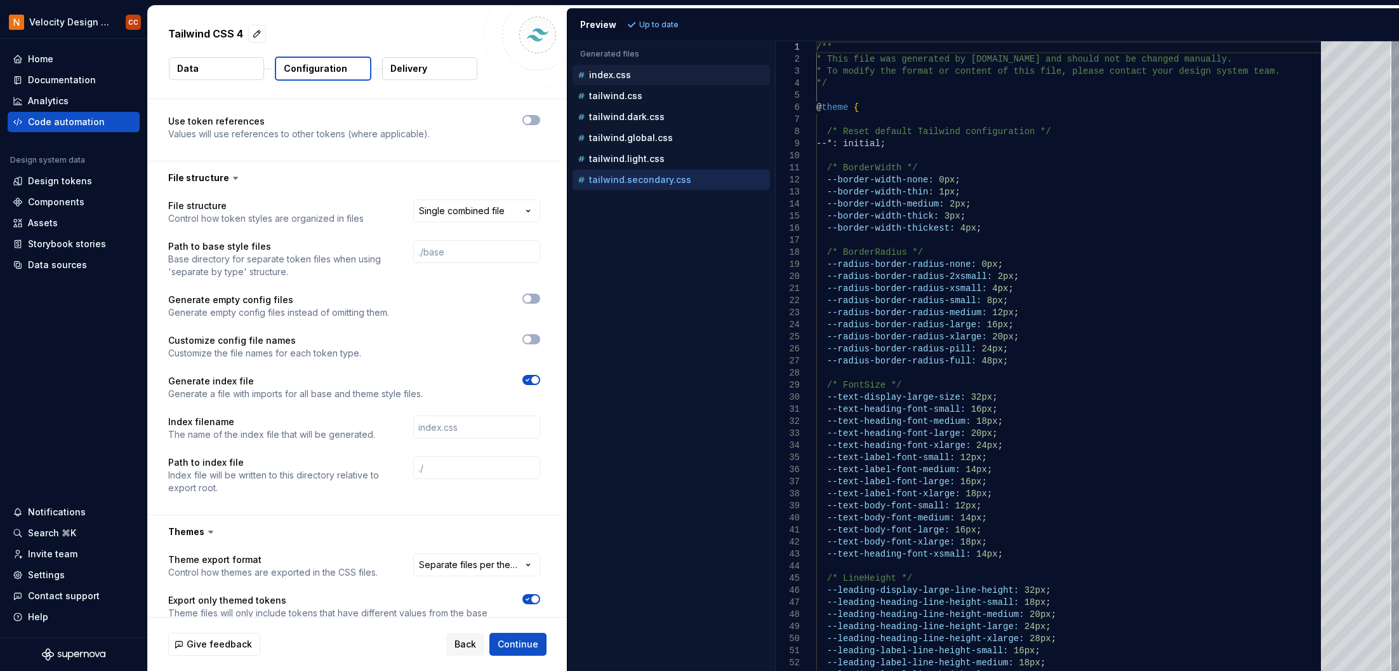
click at [601, 76] on p "index.css" at bounding box center [610, 75] width 42 height 10
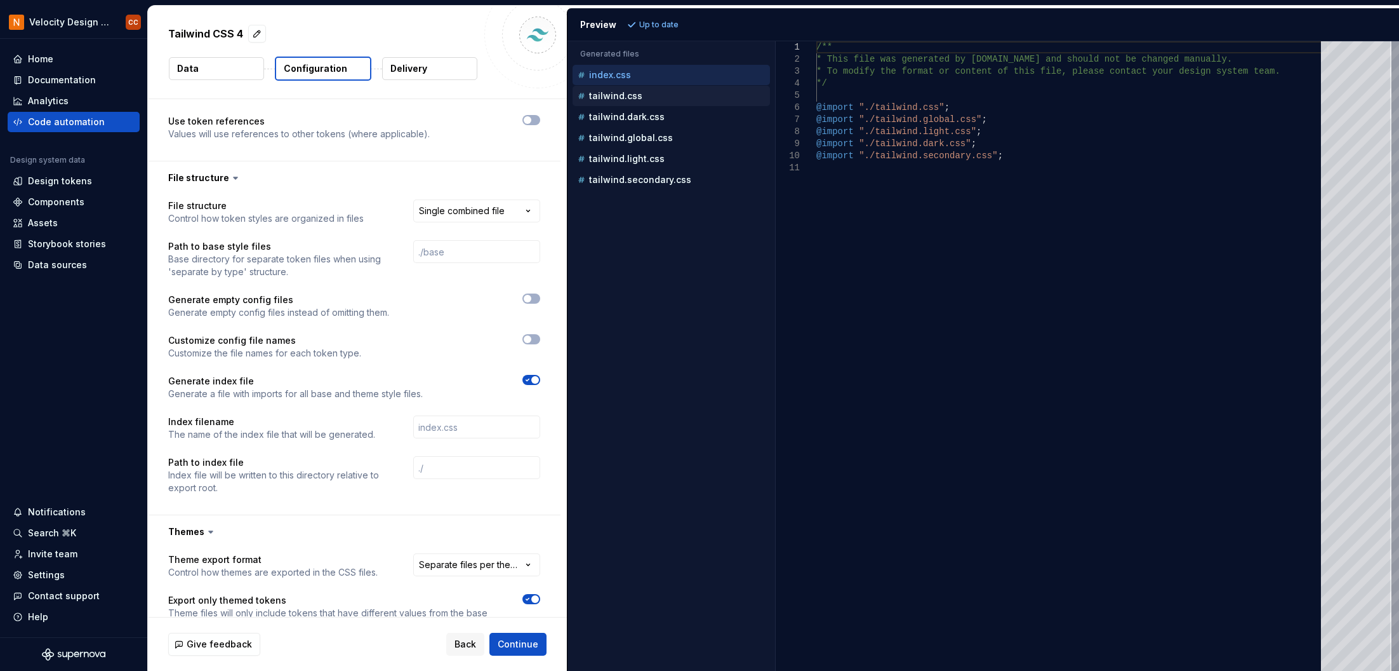
click at [608, 96] on p "tailwind.css" at bounding box center [615, 96] width 53 height 10
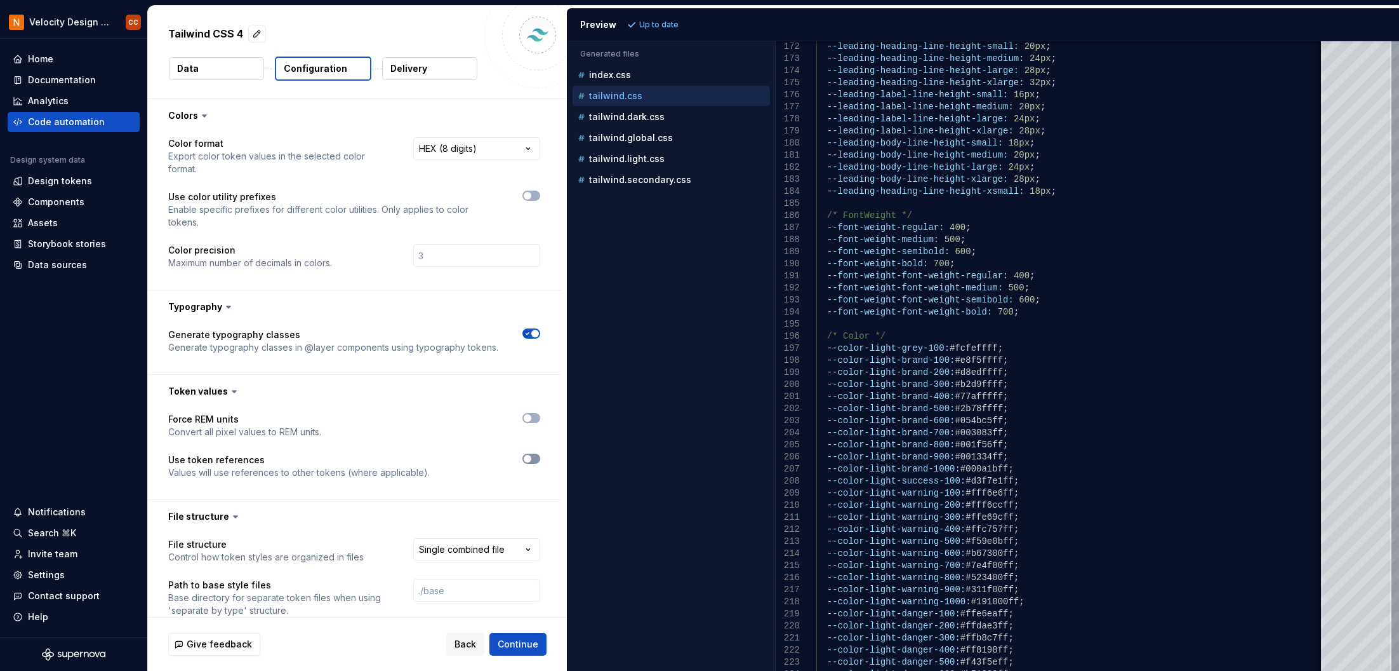
click at [533, 459] on button "button" at bounding box center [532, 458] width 18 height 10
click at [654, 27] on span "Refresh preview" at bounding box center [671, 25] width 63 height 10
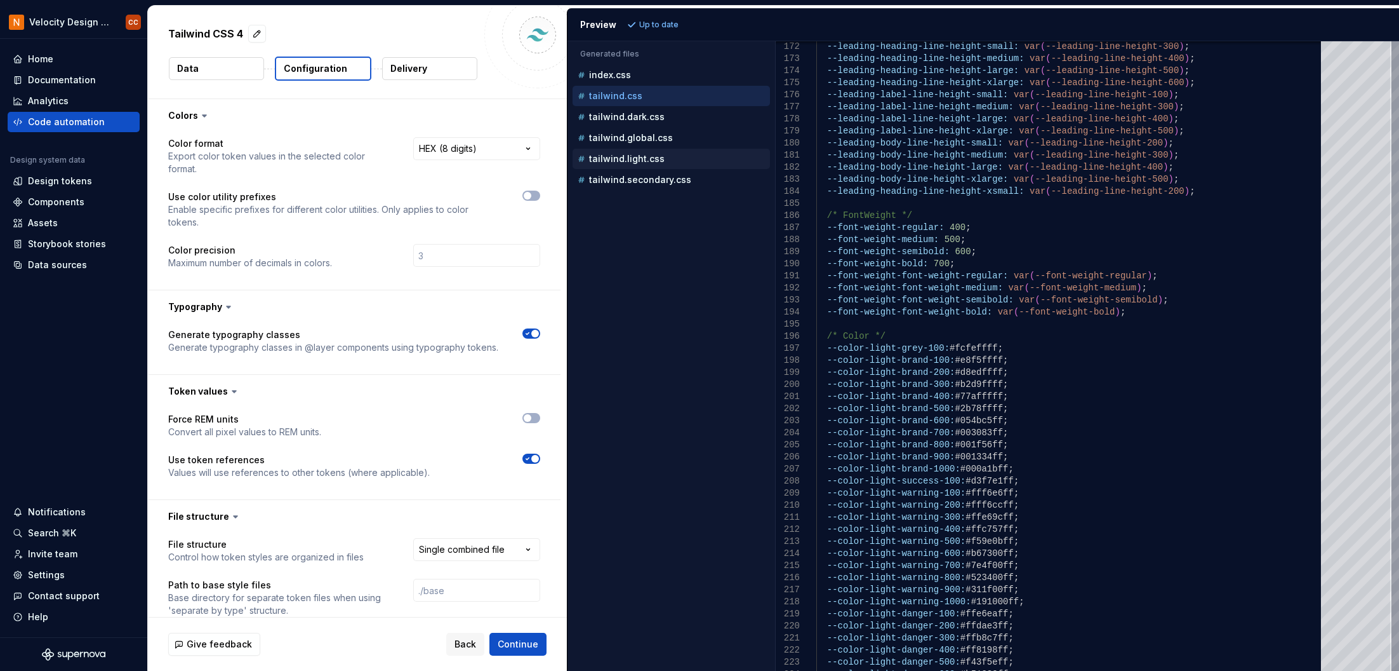
click at [630, 157] on p "tailwind.light.css" at bounding box center [627, 159] width 76 height 10
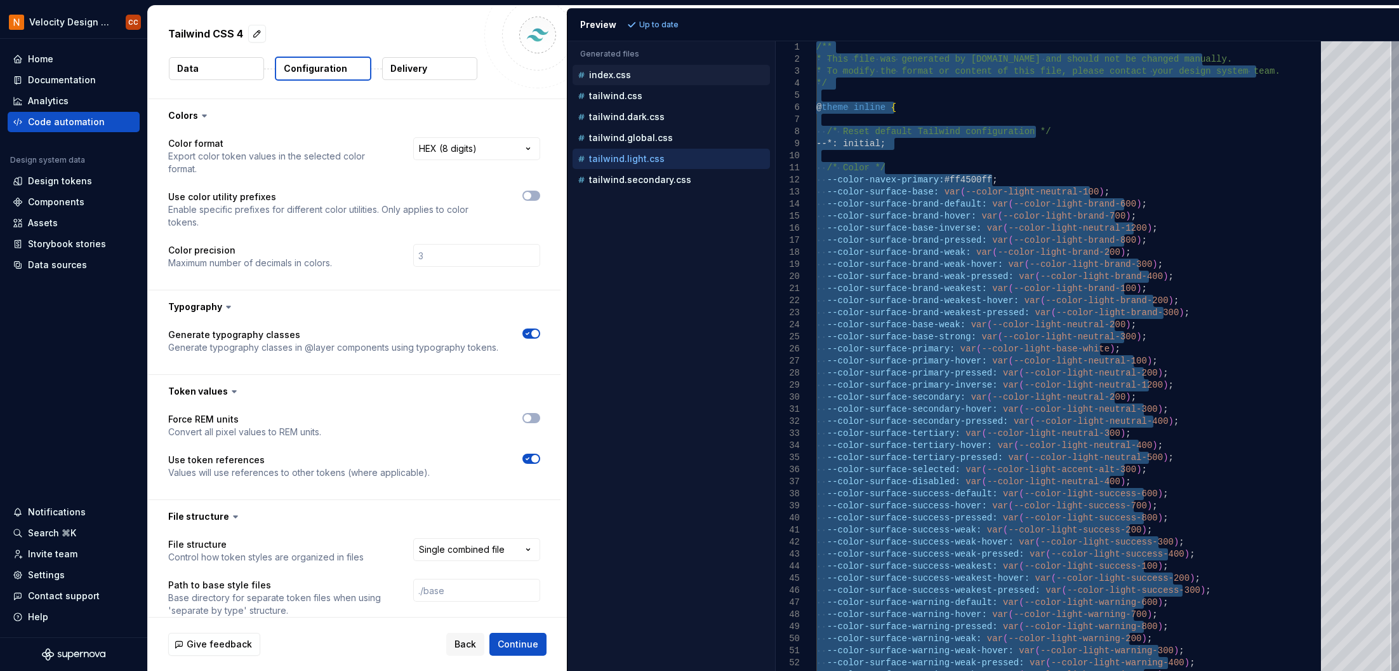
click at [609, 76] on p "index.css" at bounding box center [610, 75] width 42 height 10
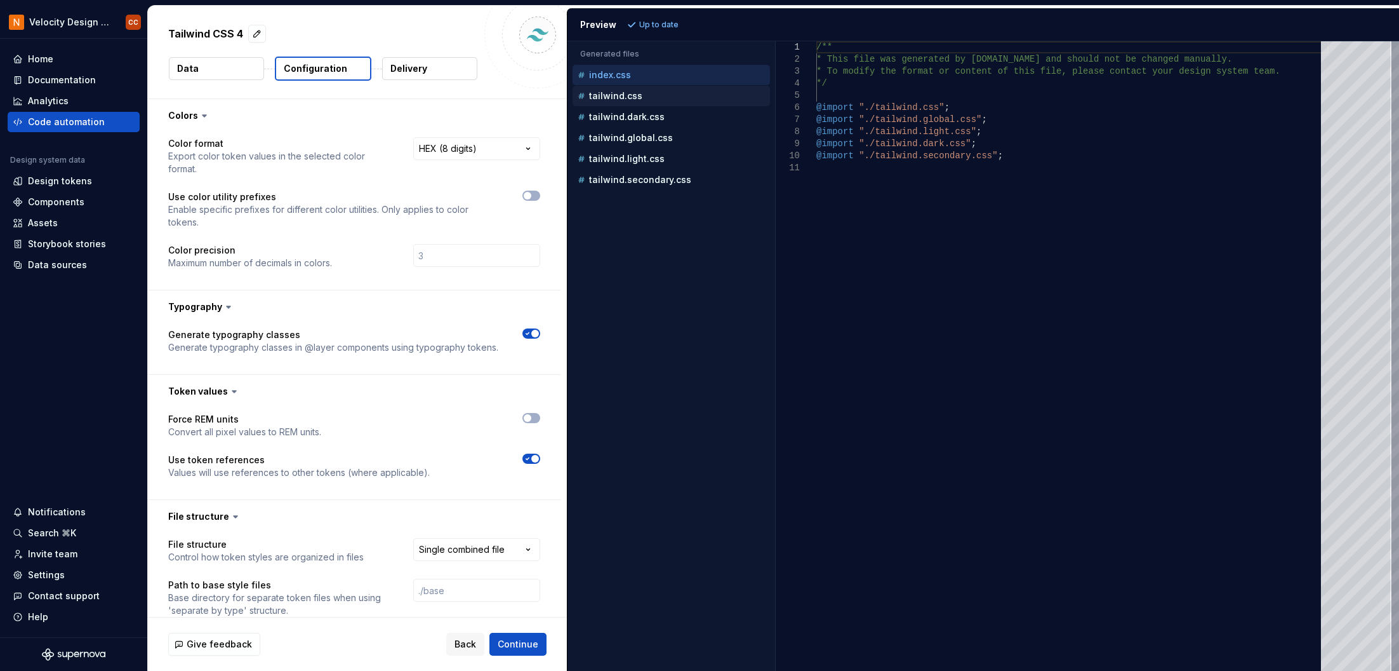
click at [611, 97] on p "tailwind.css" at bounding box center [615, 96] width 53 height 10
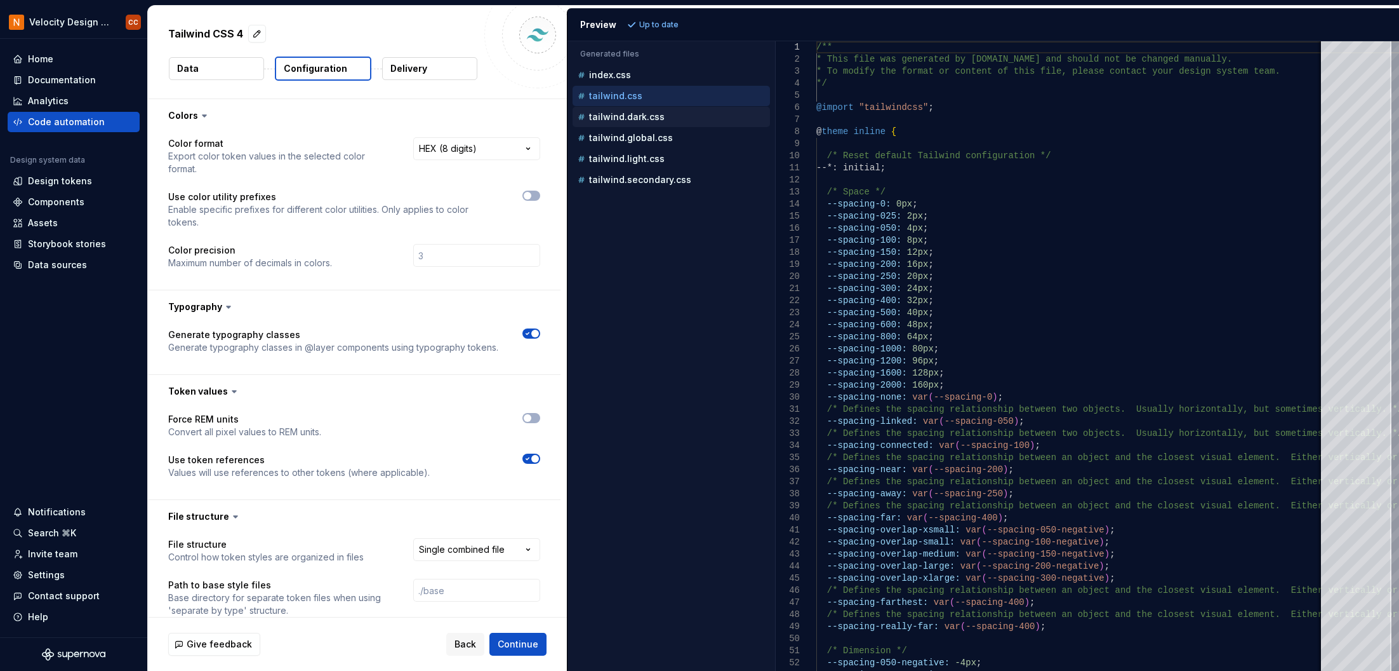
click at [611, 116] on p "tailwind.dark.css" at bounding box center [627, 117] width 76 height 10
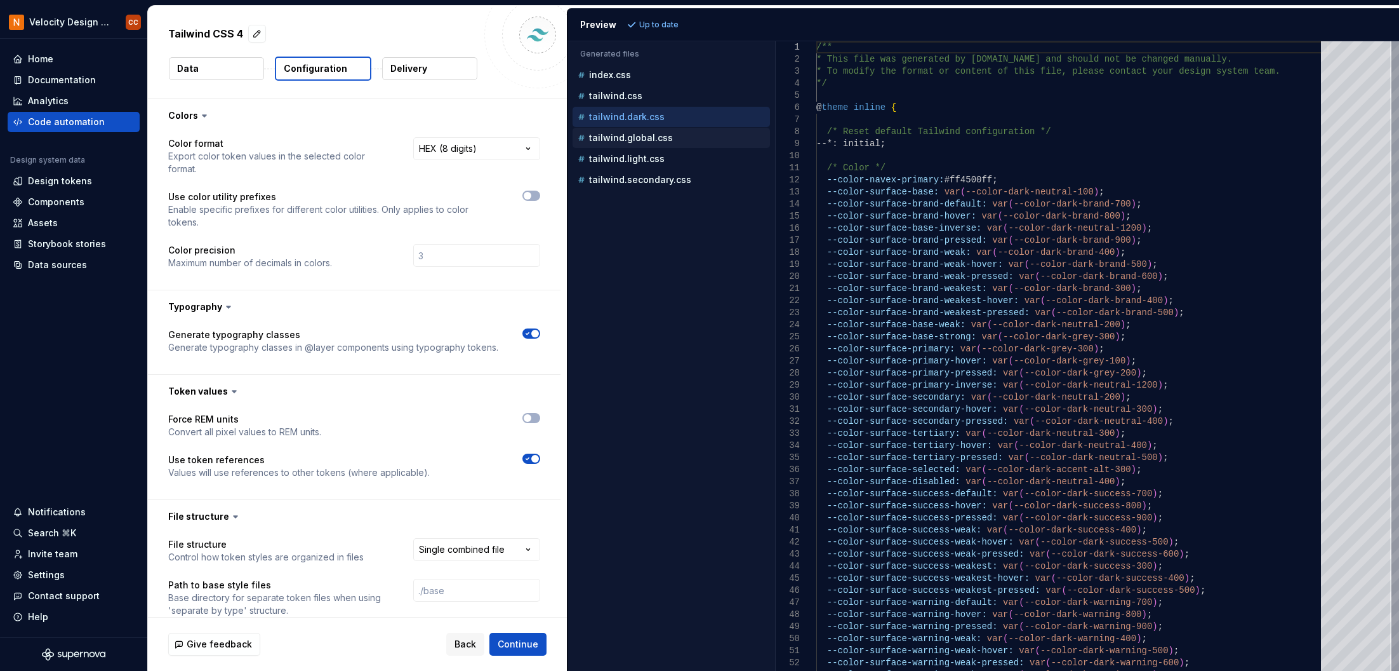
click at [651, 134] on p "tailwind.global.css" at bounding box center [631, 138] width 84 height 10
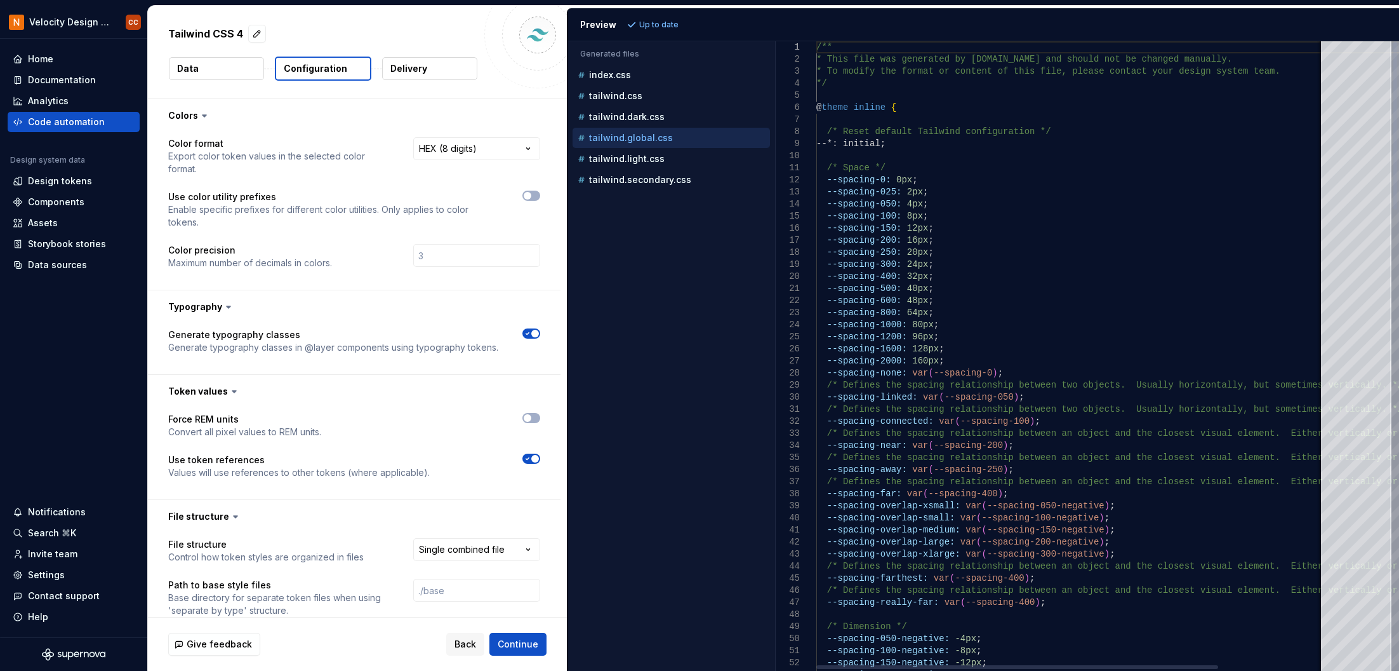
type textarea "**********"
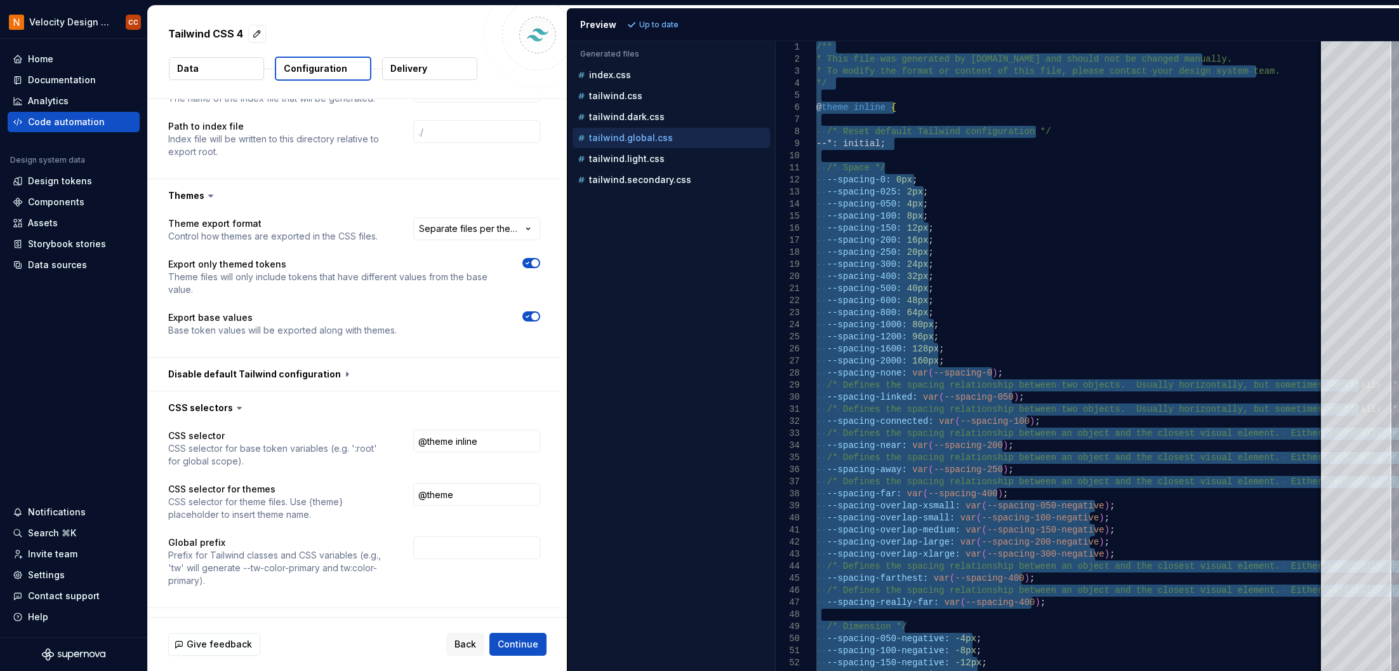
scroll to position [677, 0]
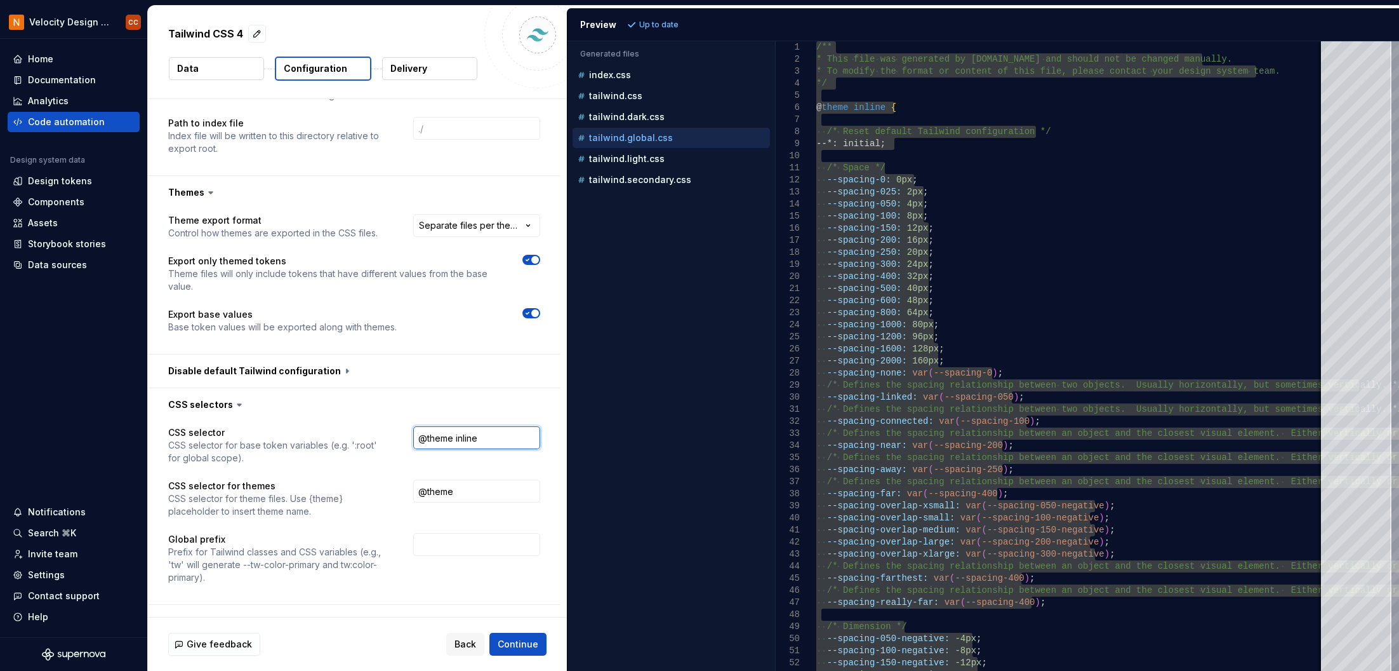
drag, startPoint x: 505, startPoint y: 435, endPoint x: 404, endPoint y: 437, distance: 101.0
click at [404, 437] on div "CSS selector CSS selector for base token variables (e.g. ':root' for global sco…" at bounding box center [354, 445] width 372 height 38
drag, startPoint x: 470, startPoint y: 493, endPoint x: 403, endPoint y: 496, distance: 68.0
click at [403, 496] on div "CSS selector for themes CSS selector for theme files. Use {theme} placeholder t…" at bounding box center [354, 498] width 372 height 38
click at [668, 27] on span "Refresh preview" at bounding box center [671, 25] width 63 height 10
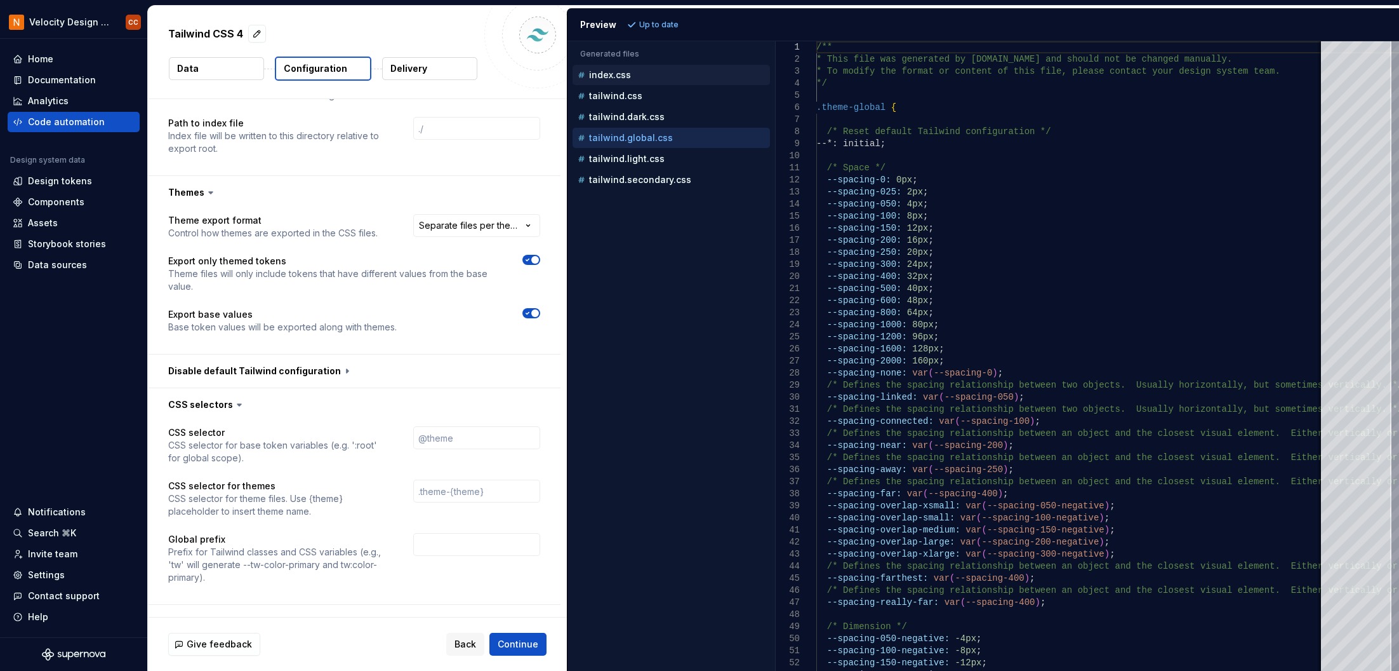
click at [612, 72] on p "index.css" at bounding box center [610, 75] width 42 height 10
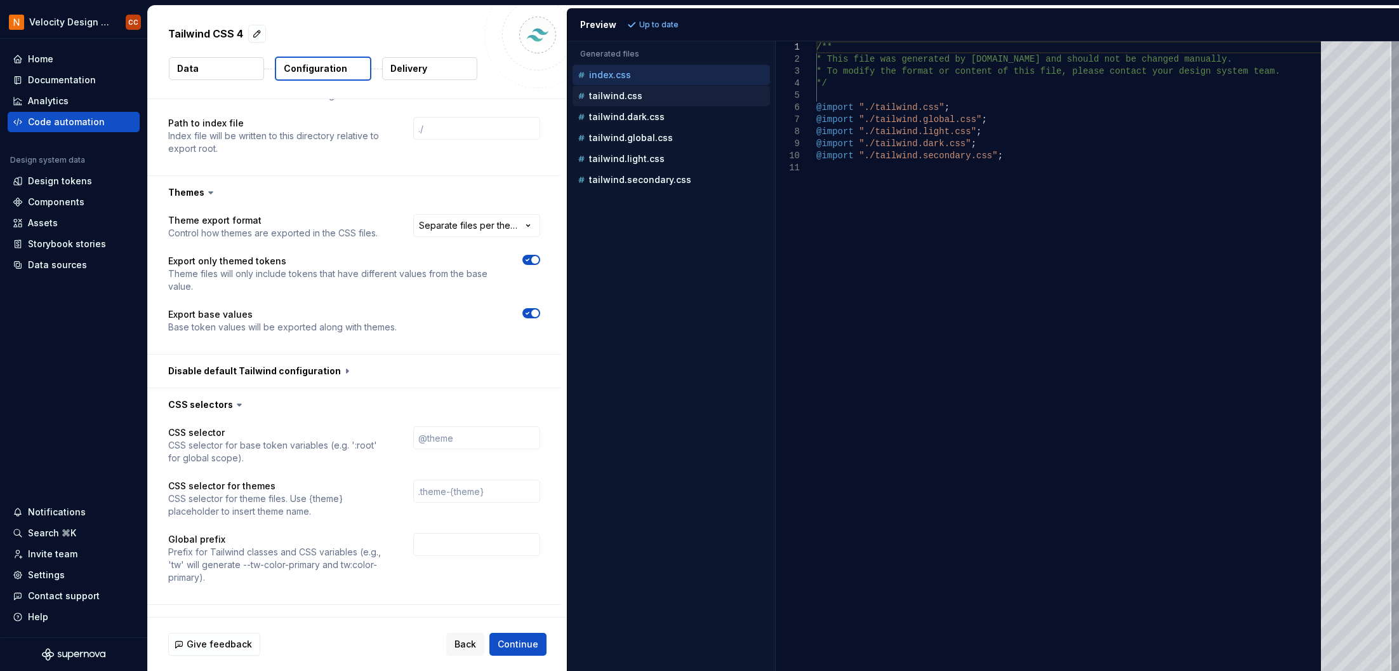
click at [613, 97] on p "tailwind.css" at bounding box center [615, 96] width 53 height 10
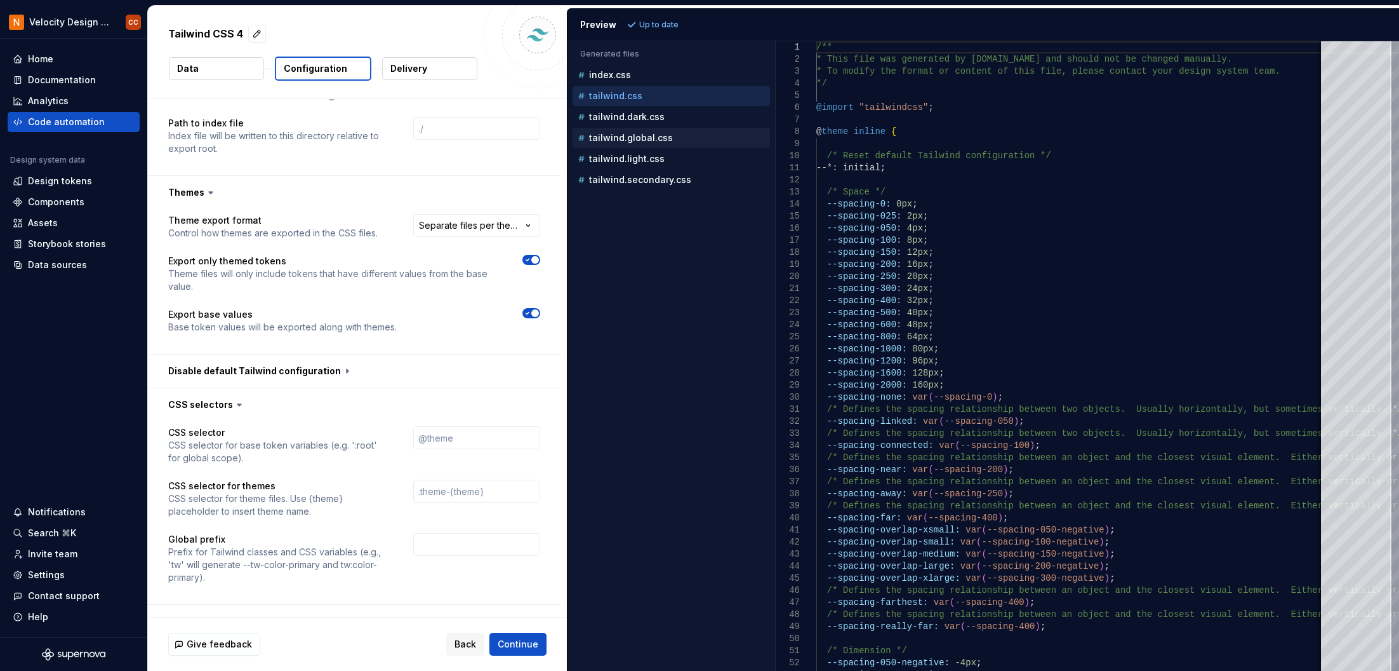
click at [622, 138] on p "tailwind.global.css" at bounding box center [631, 138] width 84 height 10
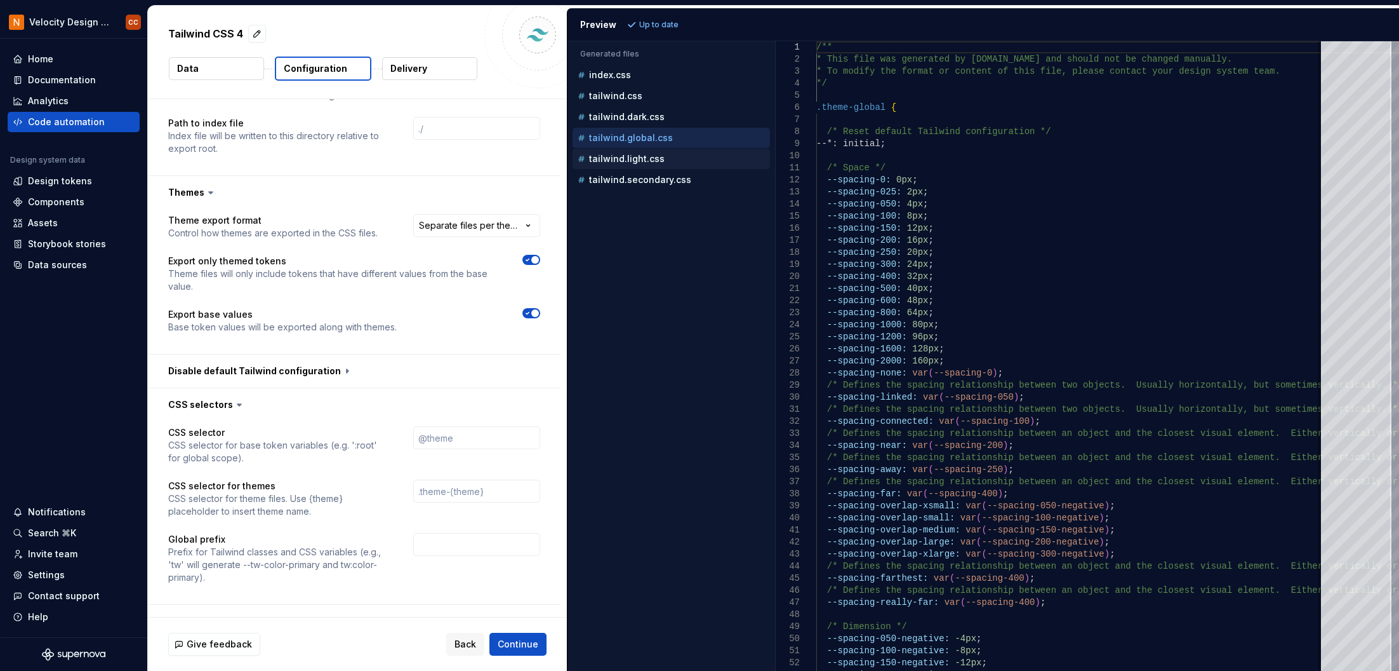
click at [620, 159] on p "tailwind.light.css" at bounding box center [627, 159] width 76 height 10
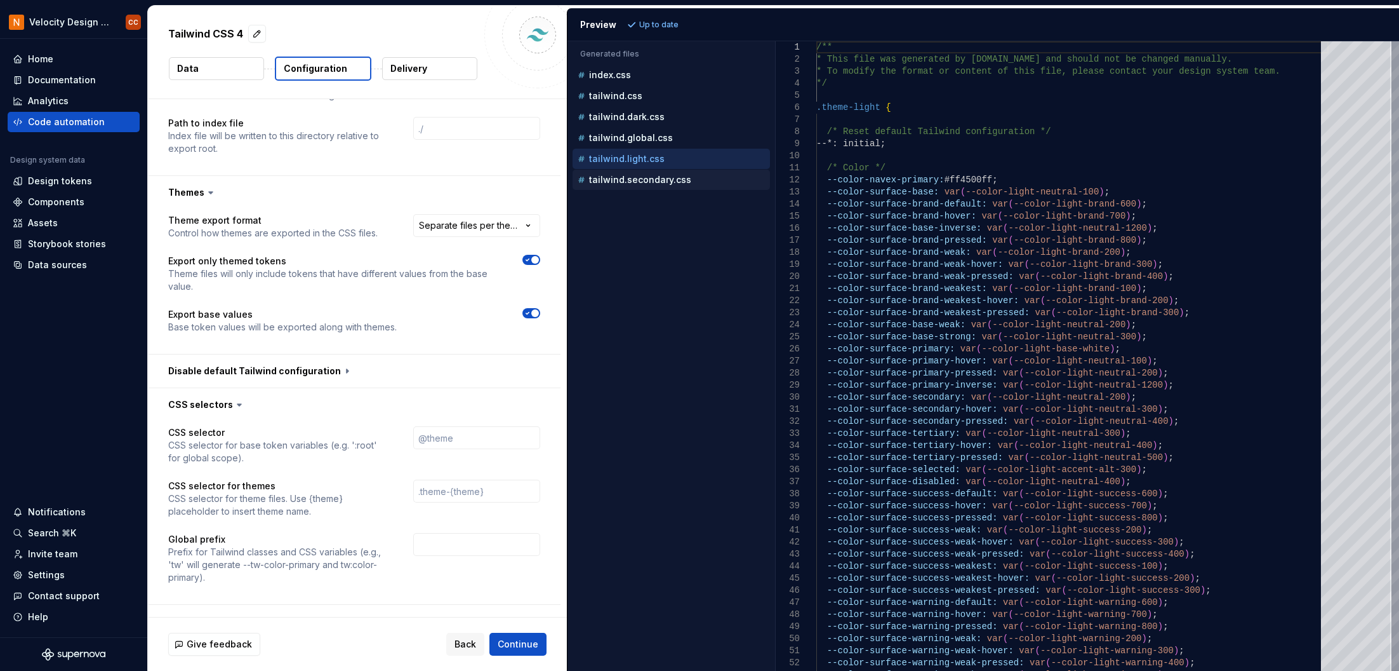
click at [621, 179] on p "tailwind.secondary.css" at bounding box center [640, 180] width 102 height 10
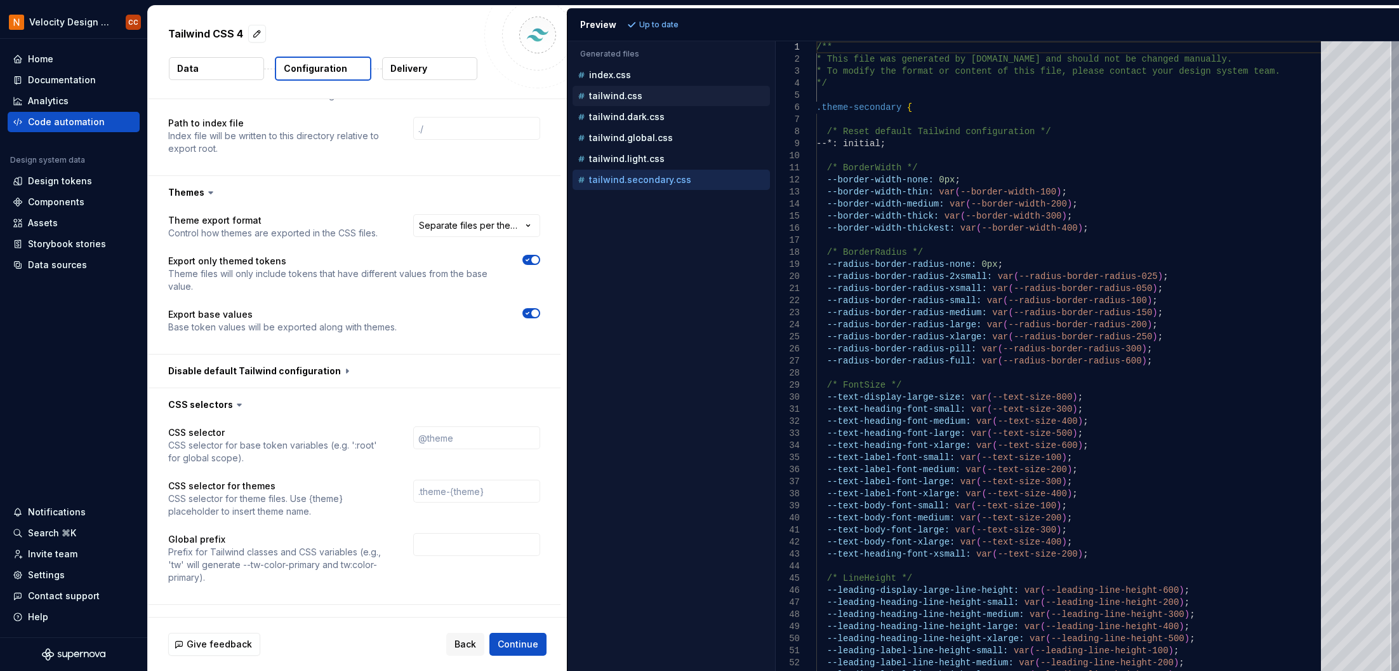
click at [624, 93] on p "tailwind.css" at bounding box center [615, 96] width 53 height 10
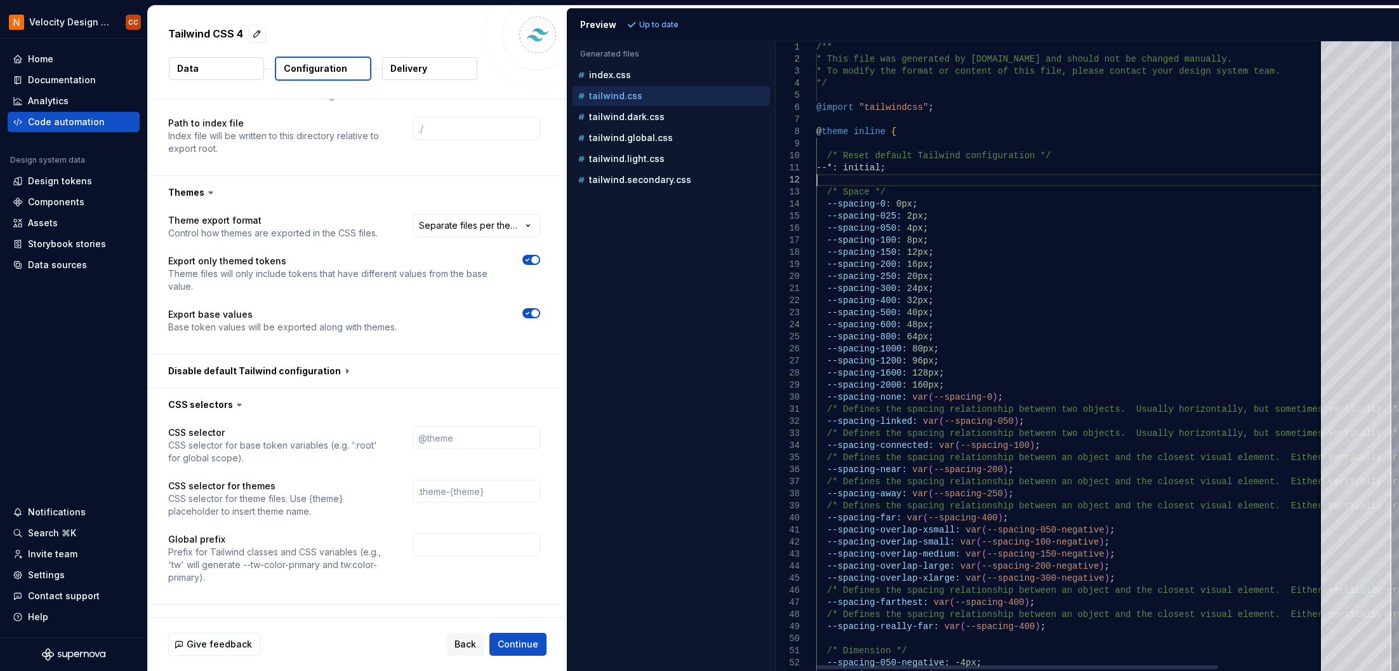
scroll to position [0, 0]
click at [626, 135] on p "tailwind.global.css" at bounding box center [631, 138] width 84 height 10
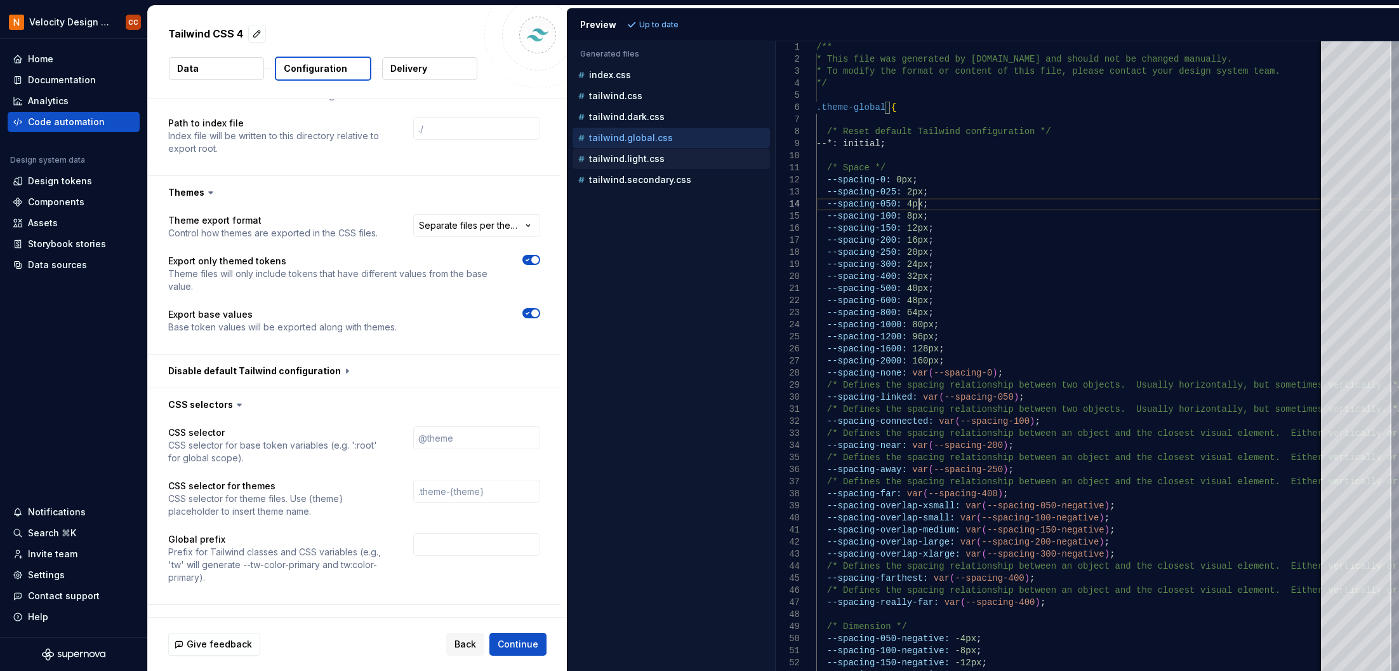
click at [627, 161] on p "tailwind.light.css" at bounding box center [627, 159] width 76 height 10
type textarea "**********"
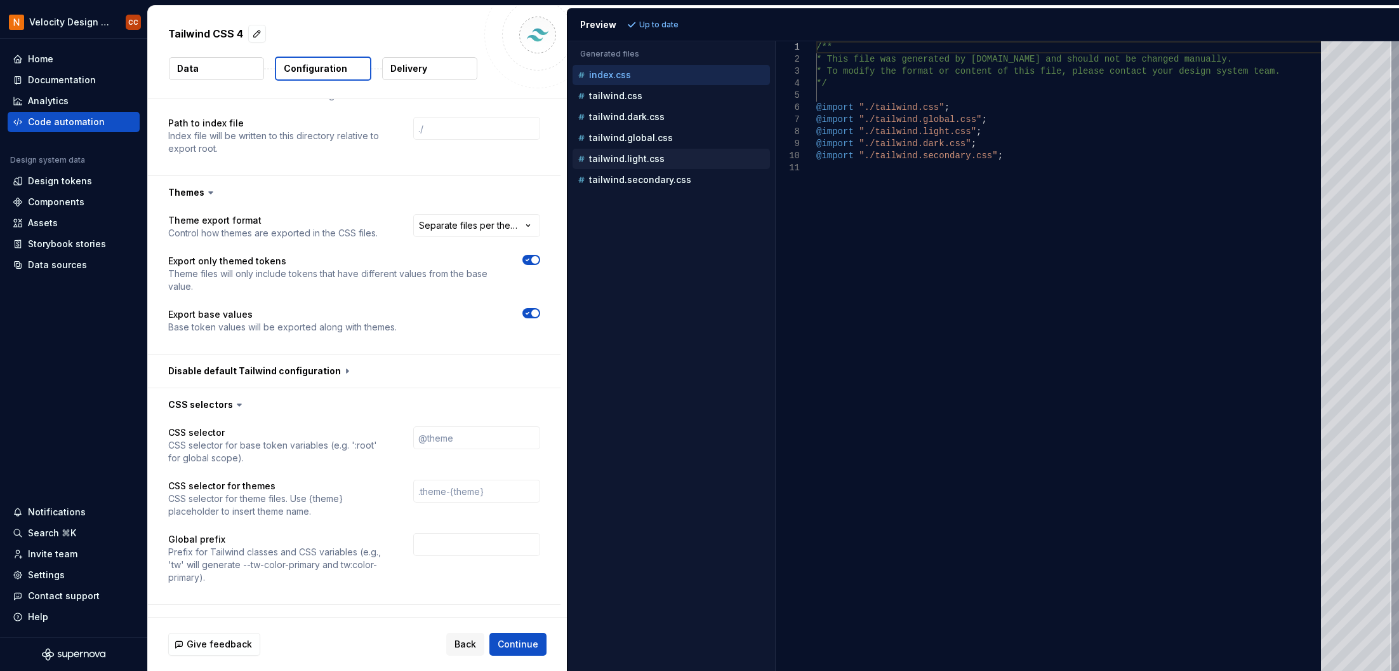
click at [629, 159] on p "tailwind.light.css" at bounding box center [627, 159] width 76 height 10
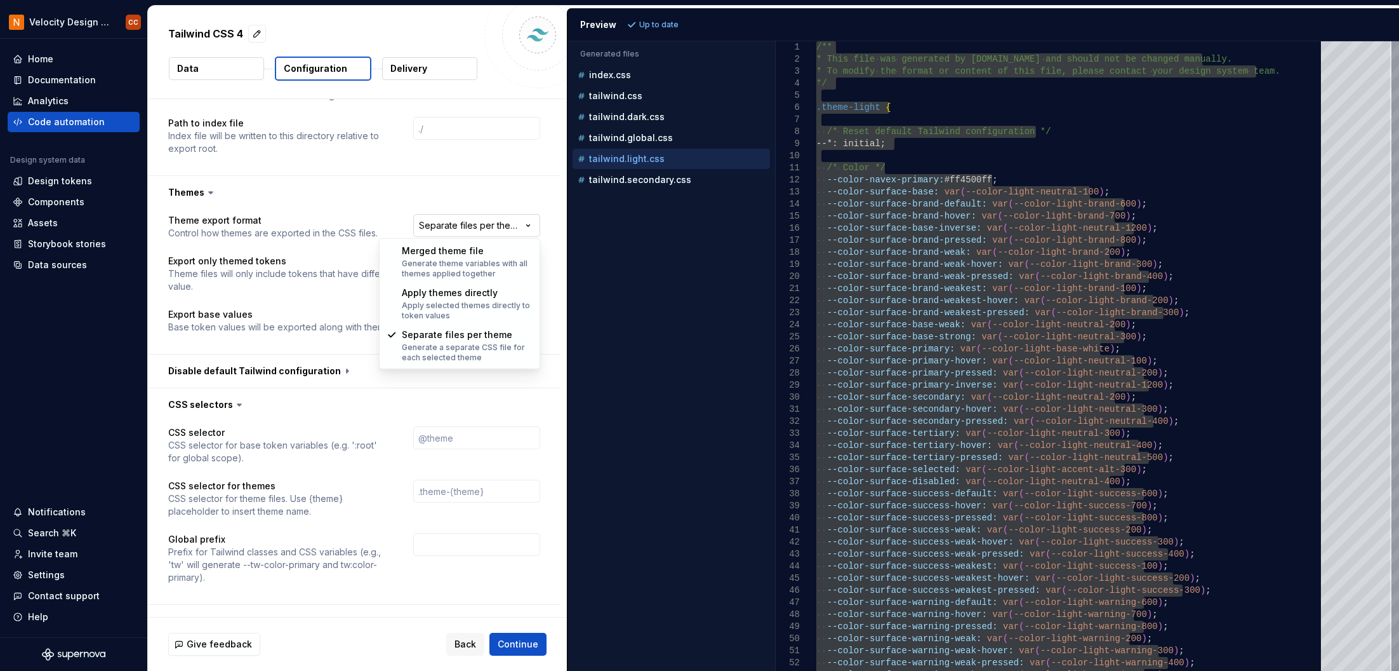
click at [451, 227] on html "**********" at bounding box center [699, 335] width 1399 height 671
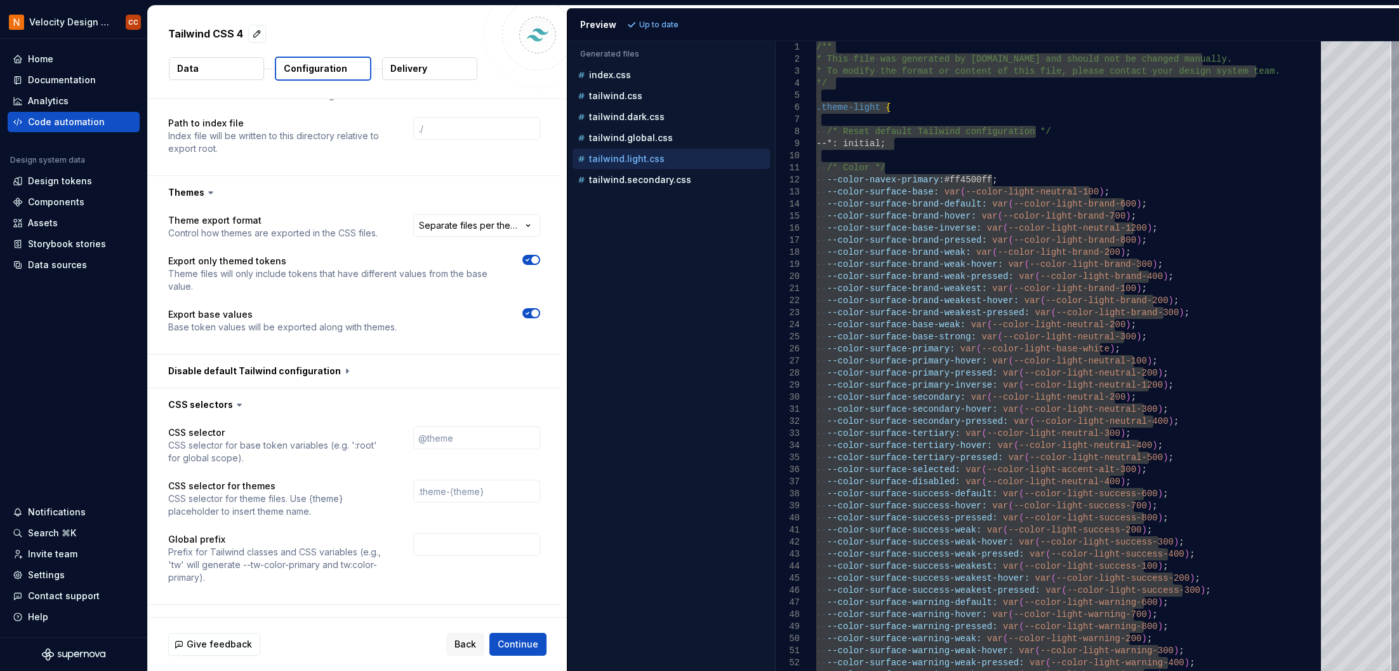
click at [272, 302] on html "**********" at bounding box center [699, 335] width 1399 height 671
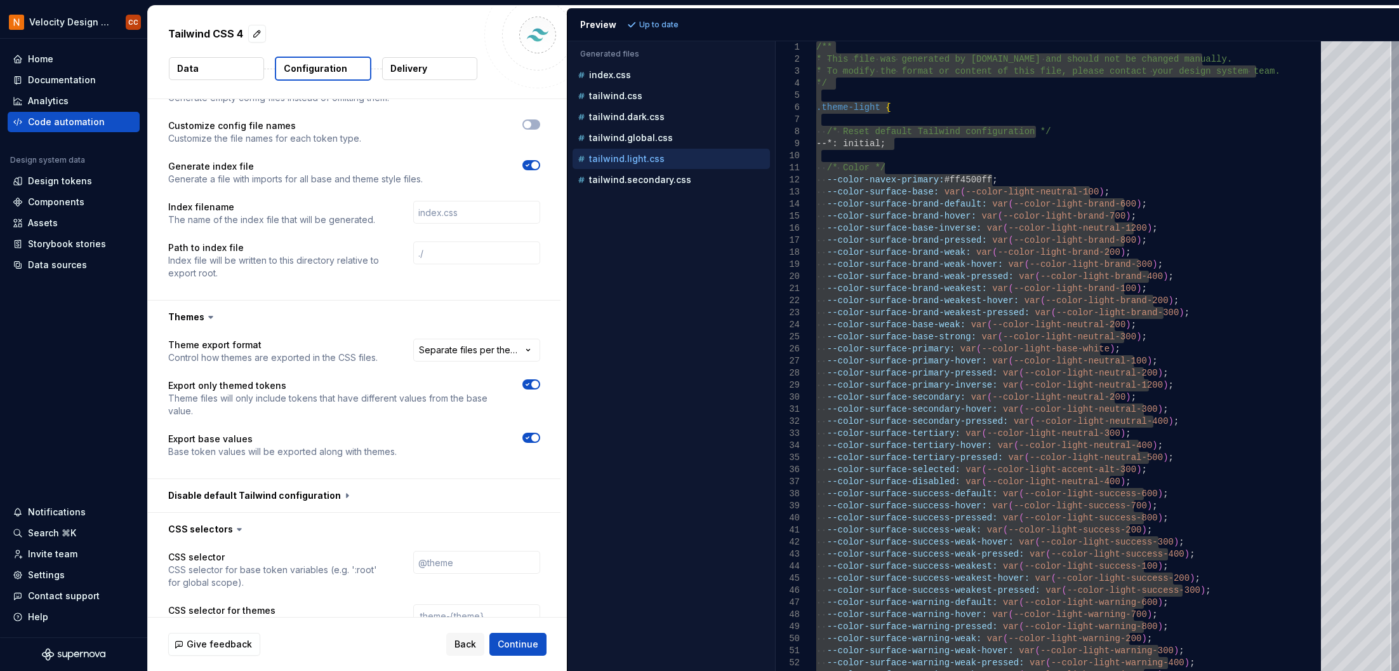
scroll to position [508, 0]
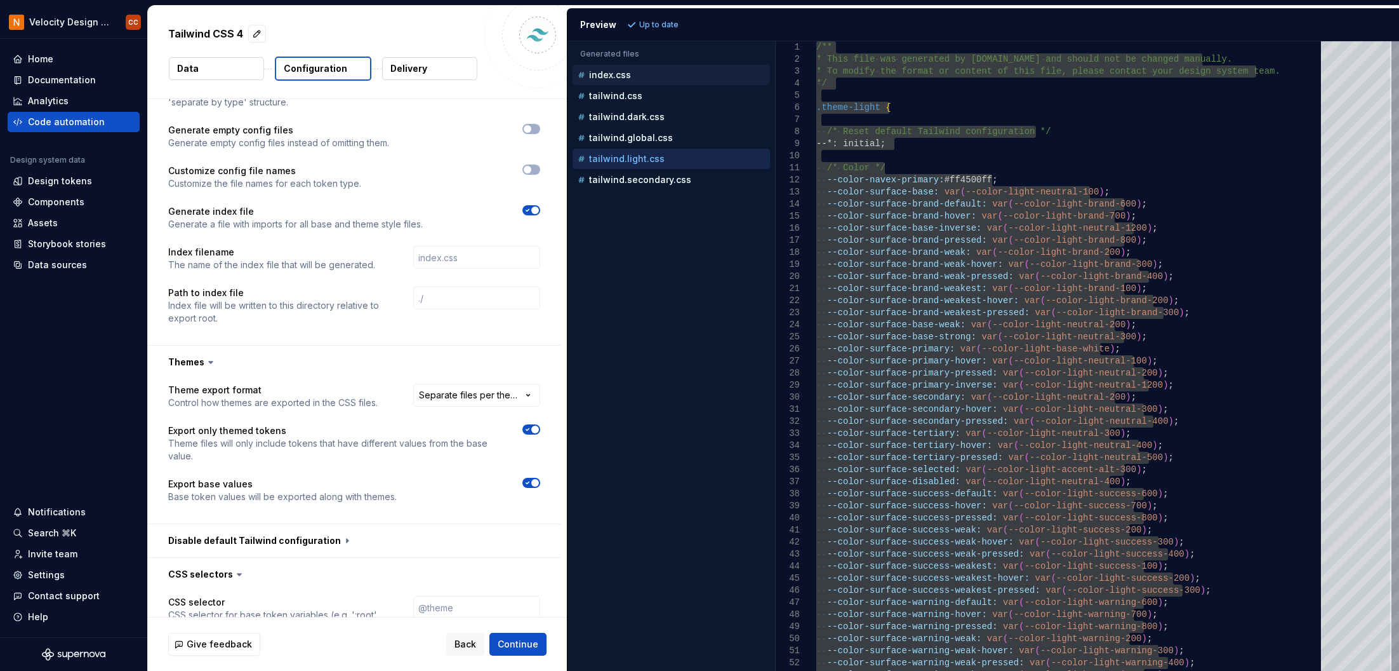
click at [612, 74] on p "index.css" at bounding box center [610, 75] width 42 height 10
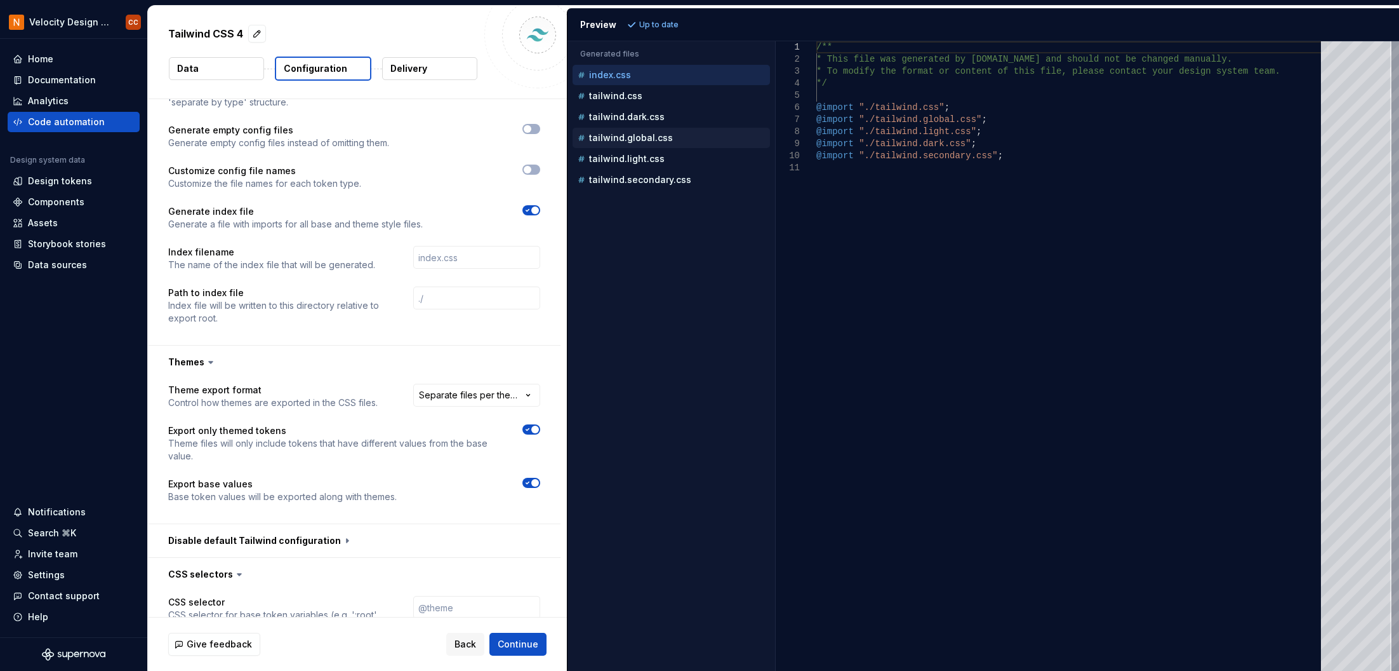
click at [616, 137] on p "tailwind.global.css" at bounding box center [631, 138] width 84 height 10
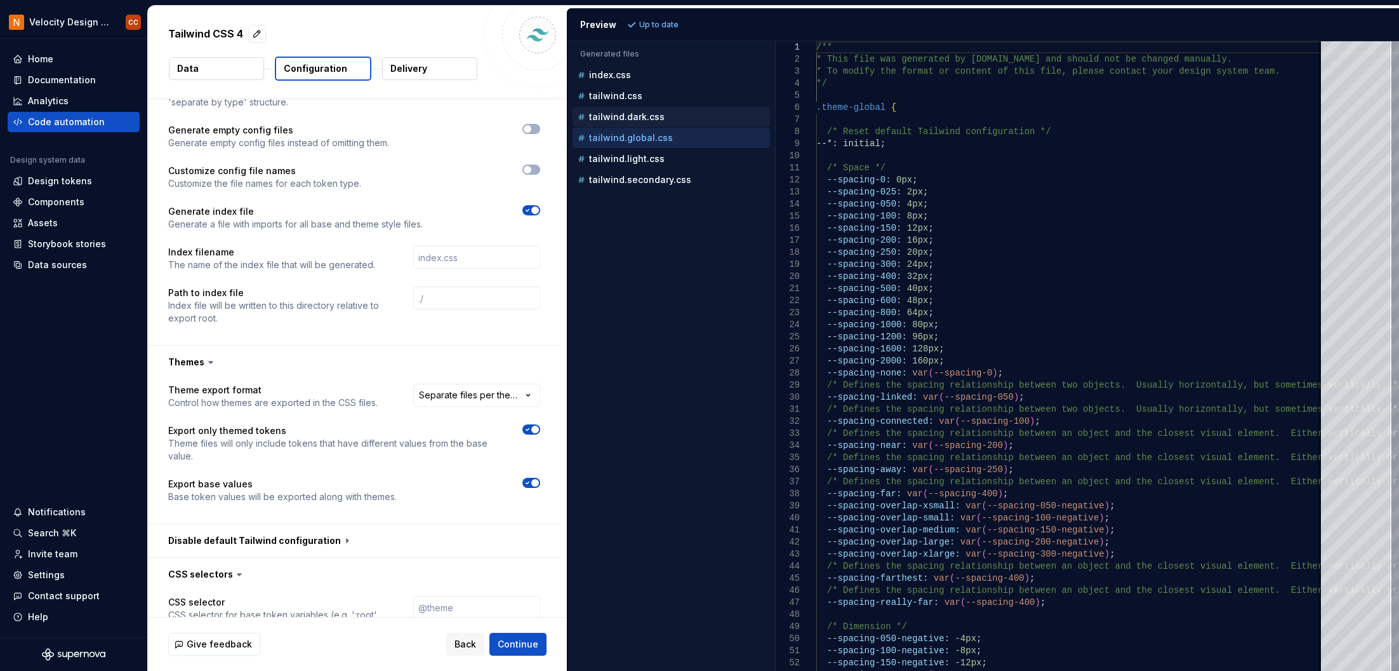
click at [613, 116] on p "tailwind.dark.css" at bounding box center [627, 117] width 76 height 10
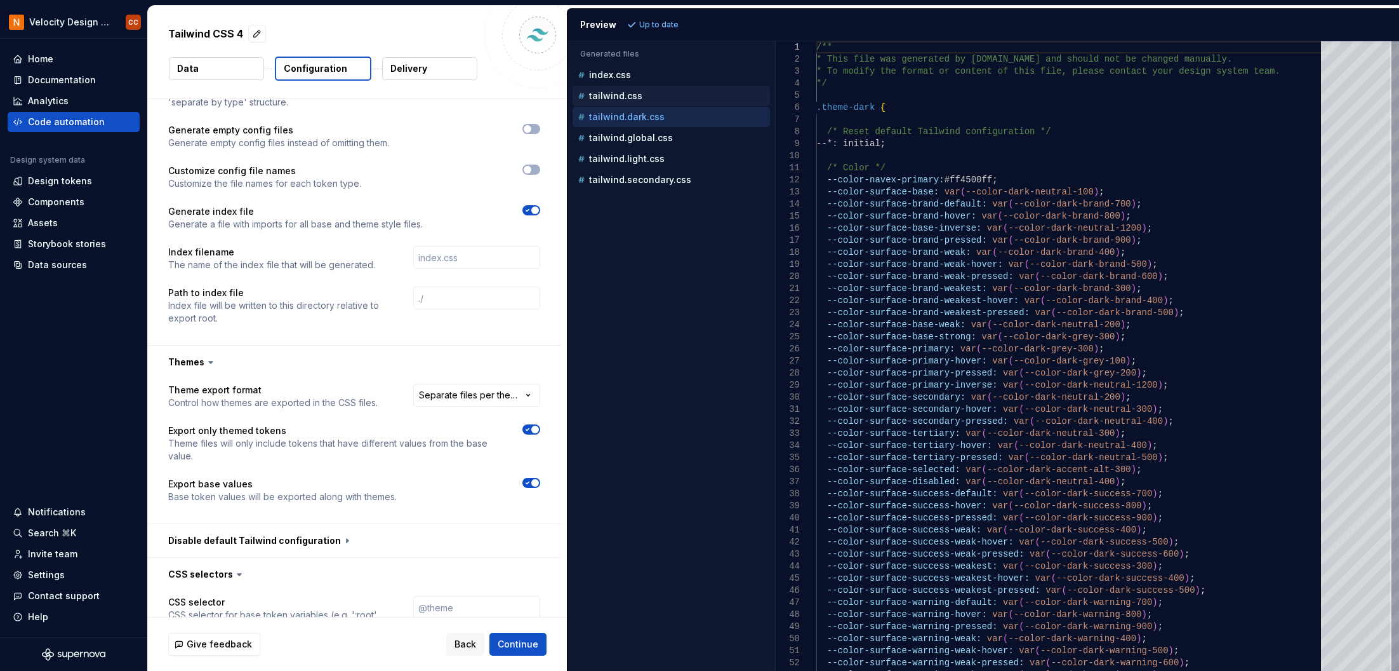
click at [611, 95] on p "tailwind.css" at bounding box center [615, 96] width 53 height 10
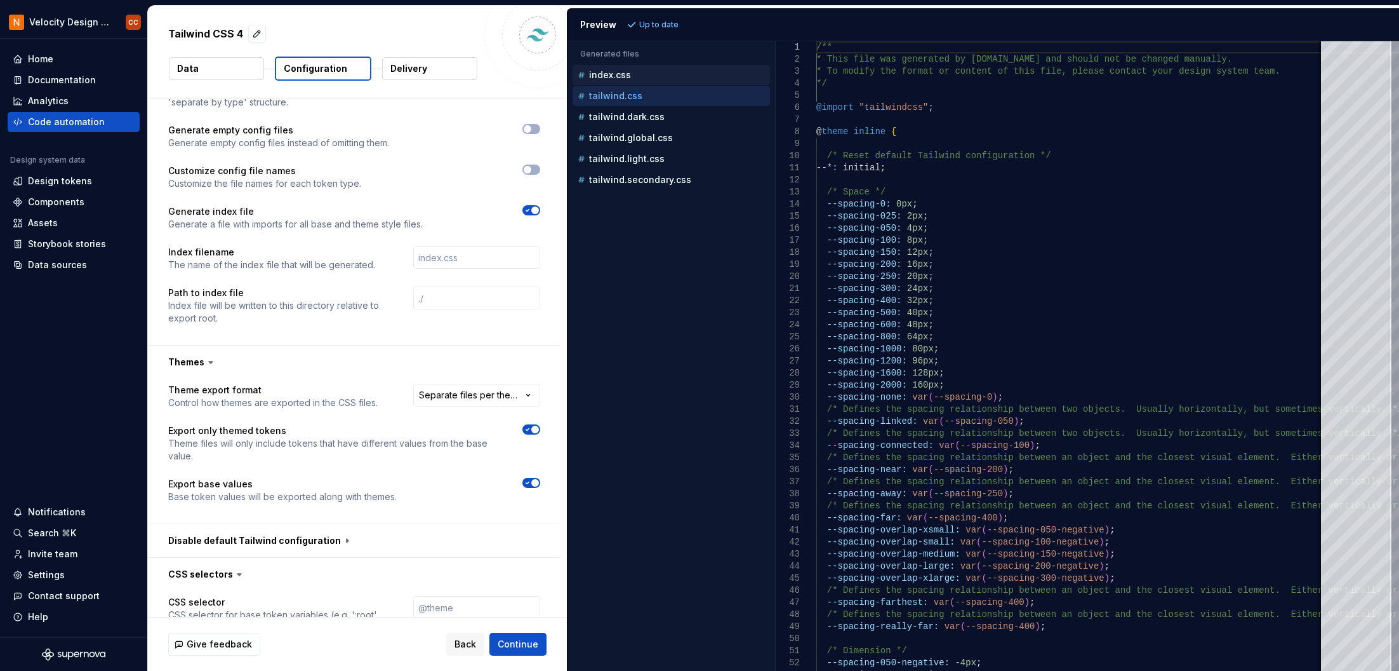
click at [611, 76] on p "index.css" at bounding box center [610, 75] width 42 height 10
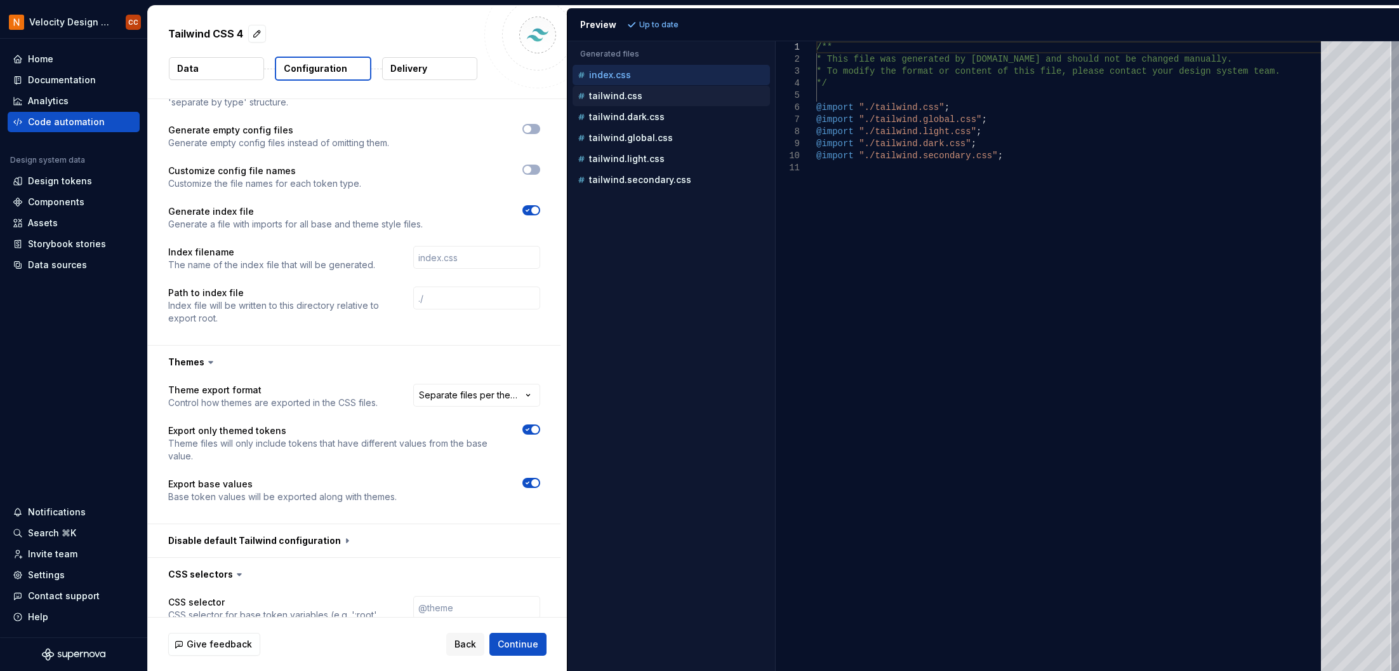
click at [624, 99] on p "tailwind.css" at bounding box center [615, 96] width 53 height 10
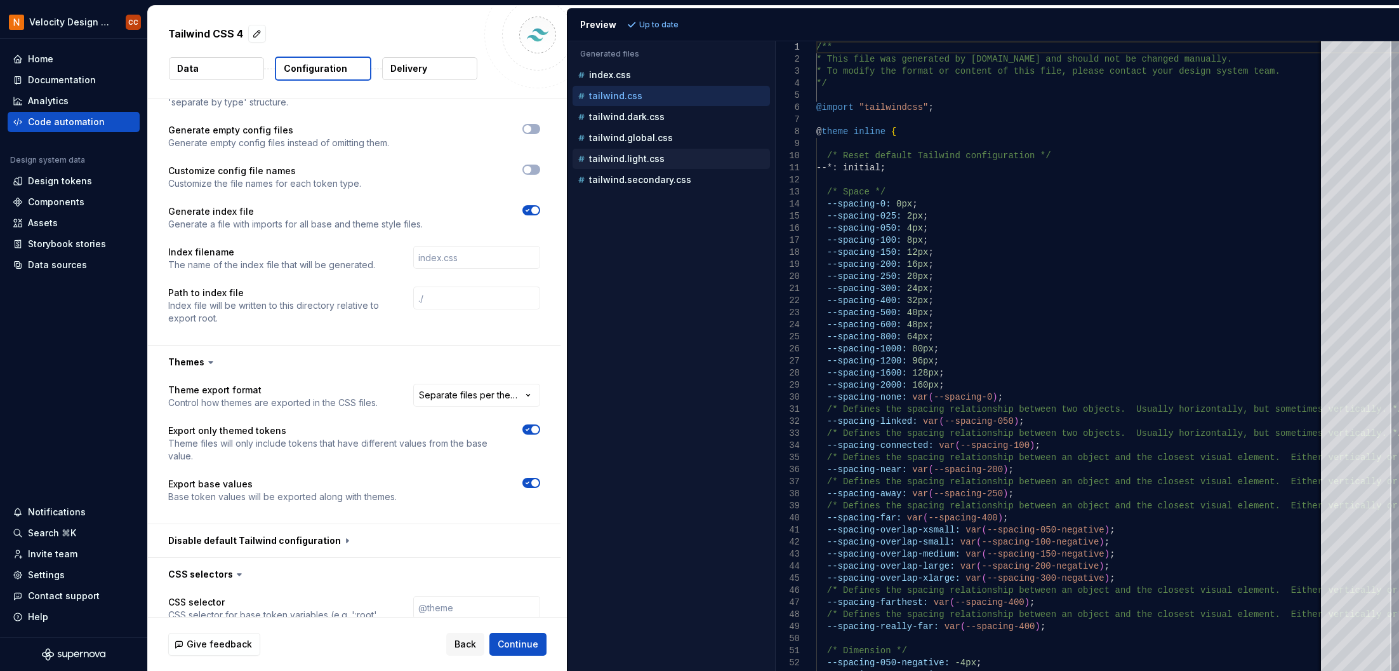
click at [634, 163] on p "tailwind.light.css" at bounding box center [627, 159] width 76 height 10
type textarea "**********"
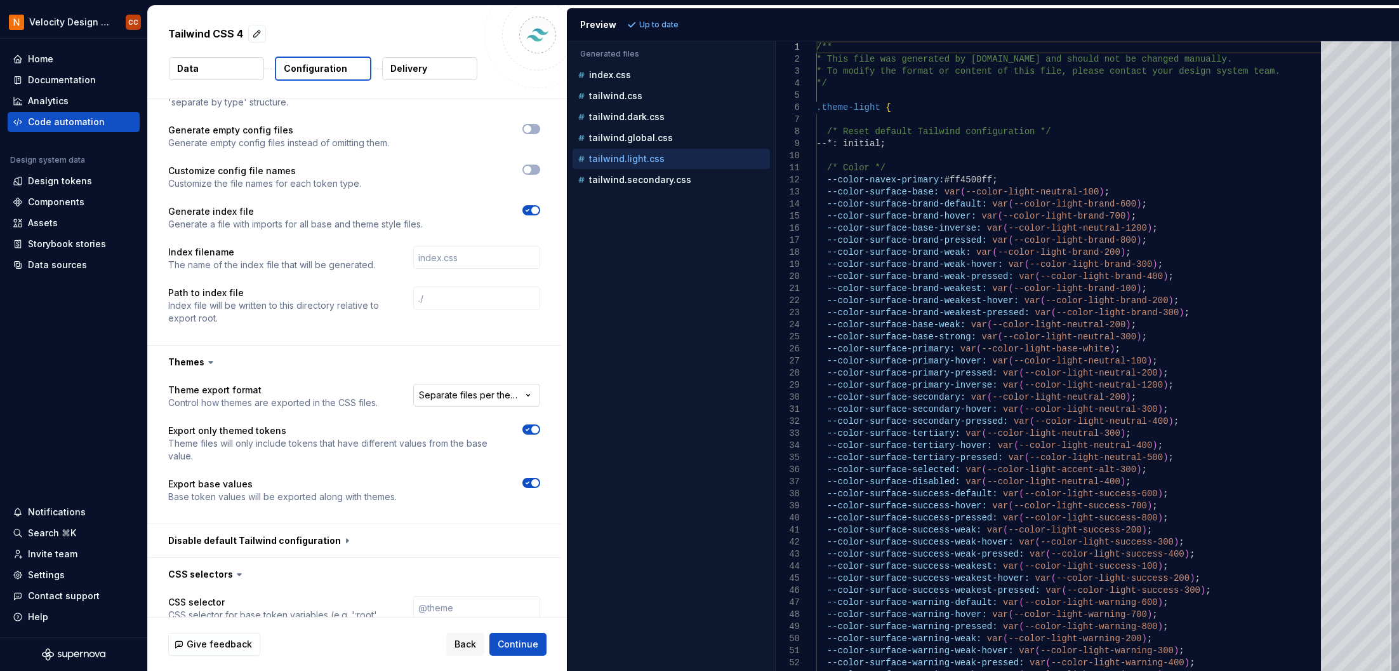
click at [489, 391] on html "**********" at bounding box center [699, 335] width 1399 height 671
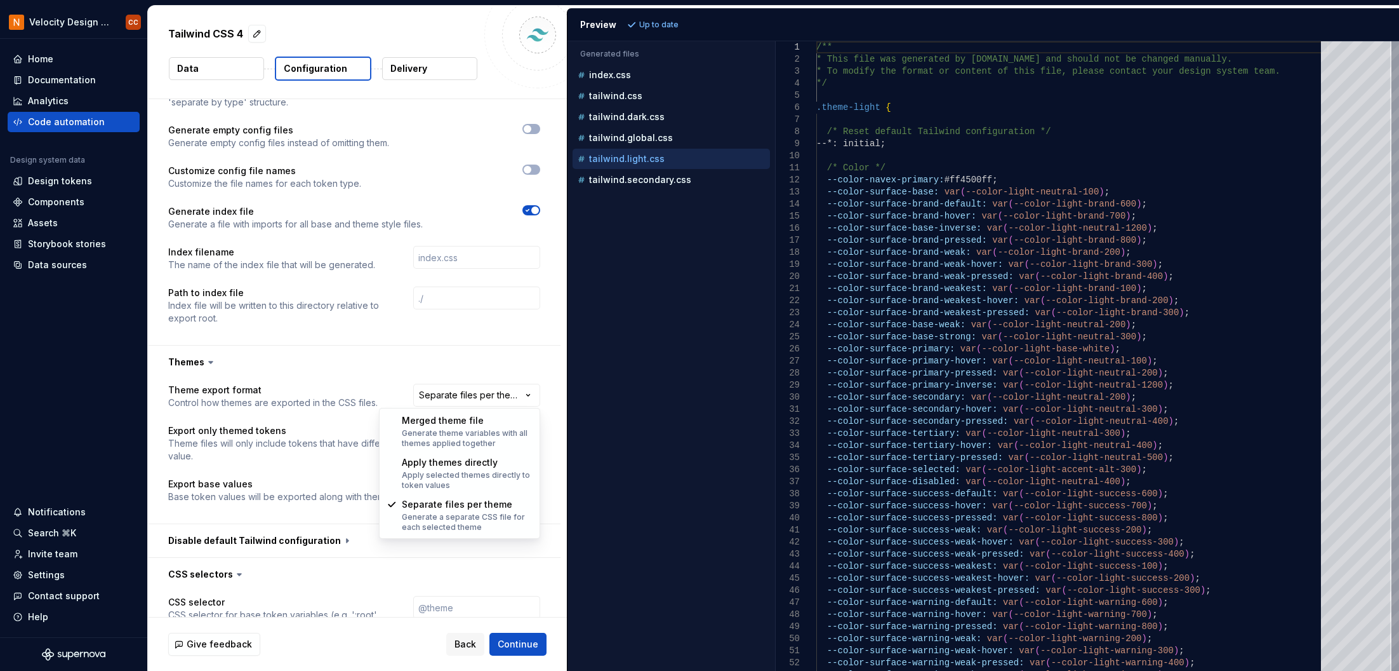
select select "**********"
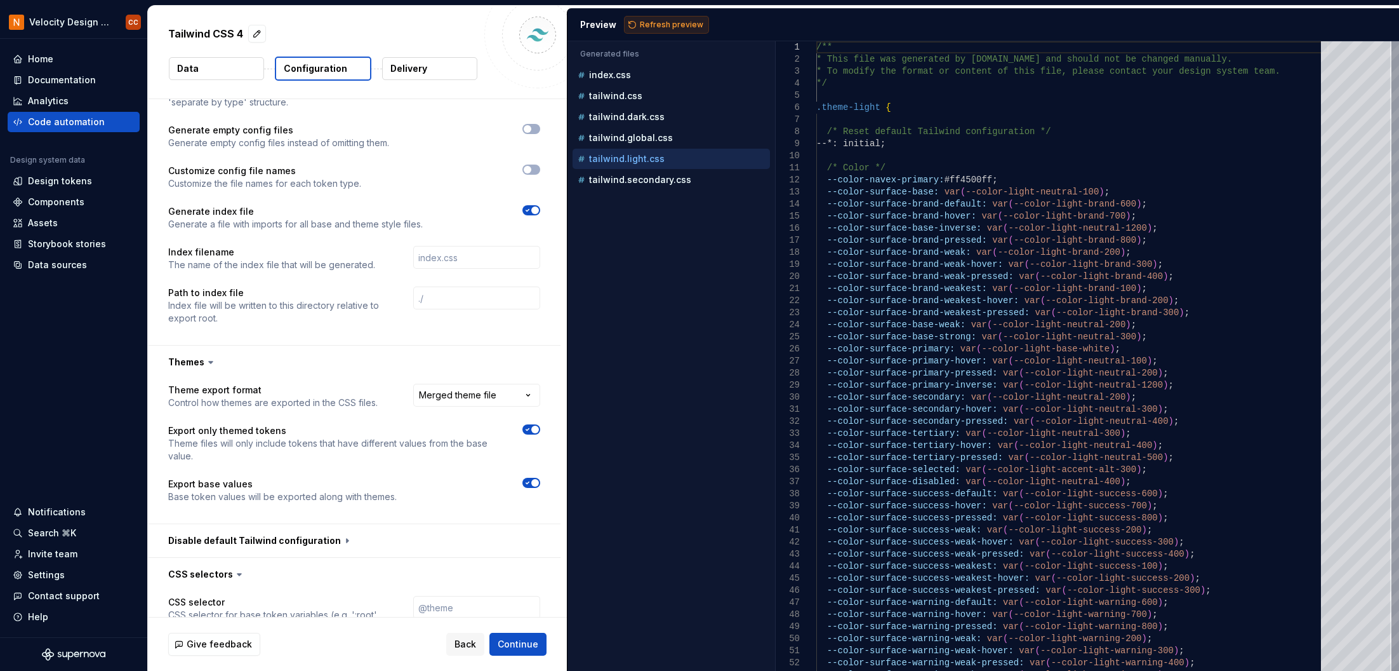
click at [655, 20] on span "Refresh preview" at bounding box center [671, 25] width 63 height 10
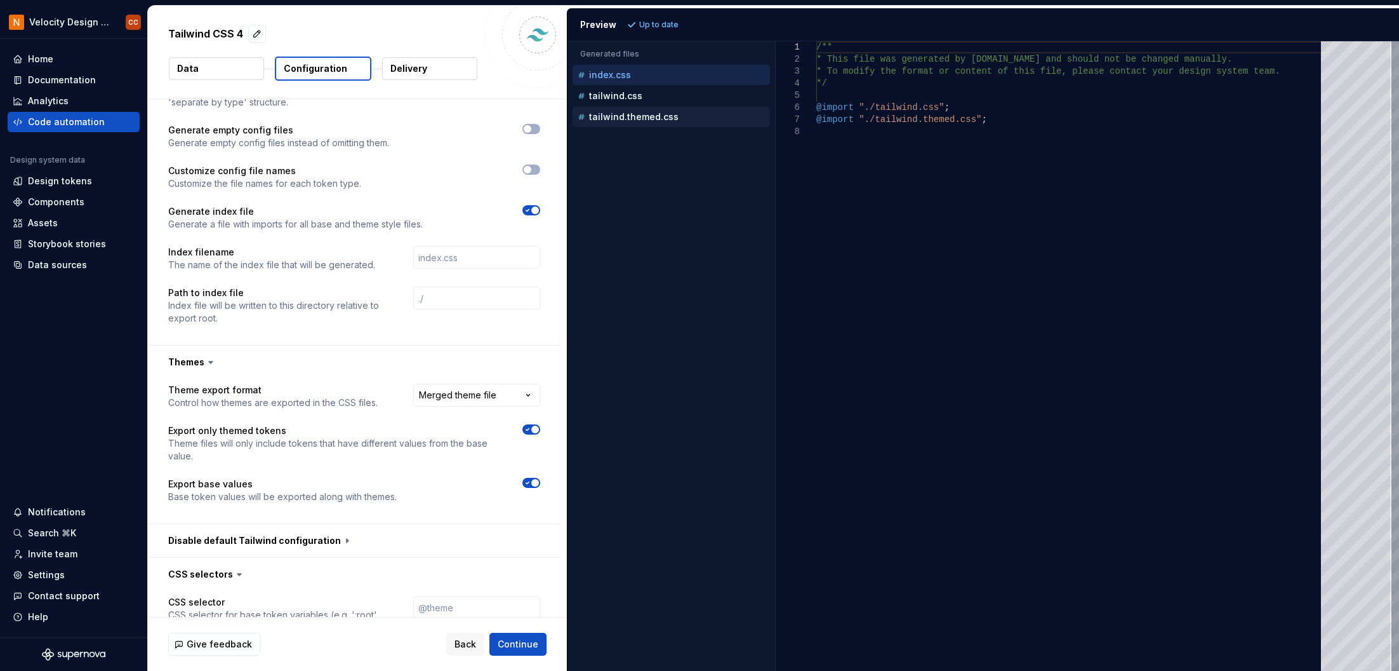
click at [688, 118] on div "tailwind.themed.css" at bounding box center [672, 116] width 195 height 13
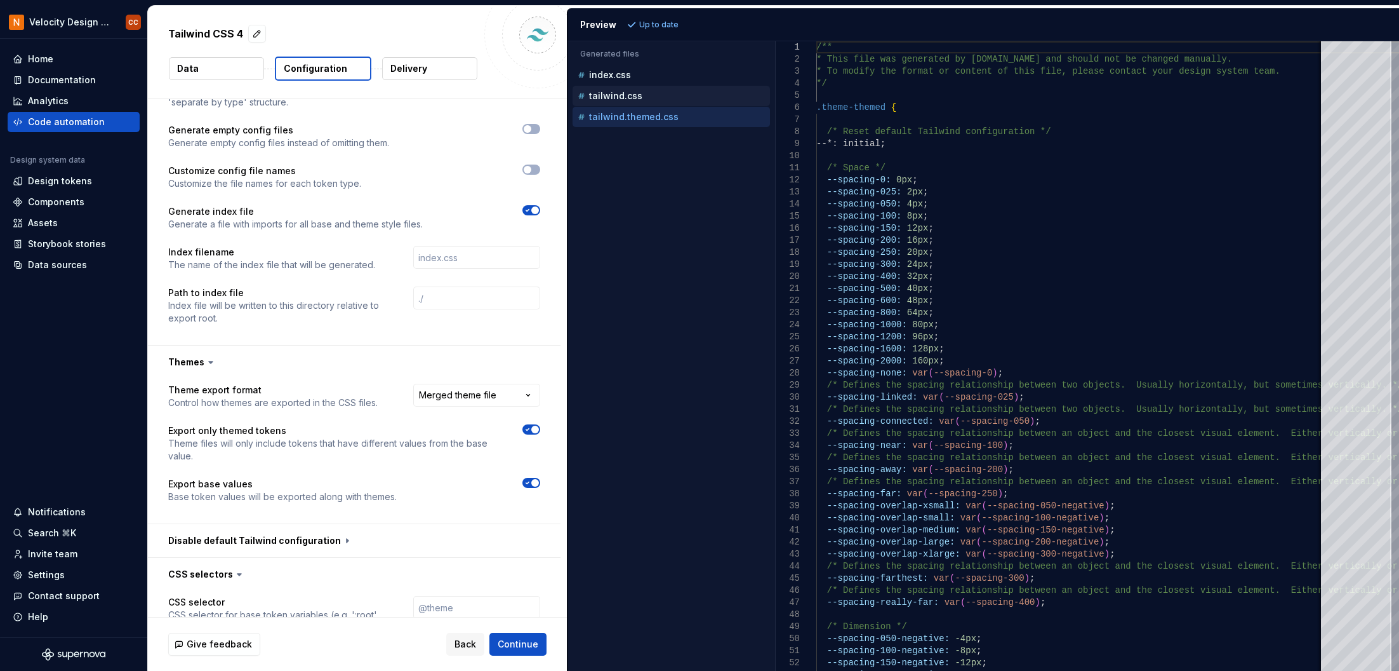
click at [618, 96] on p "tailwind.css" at bounding box center [615, 96] width 53 height 10
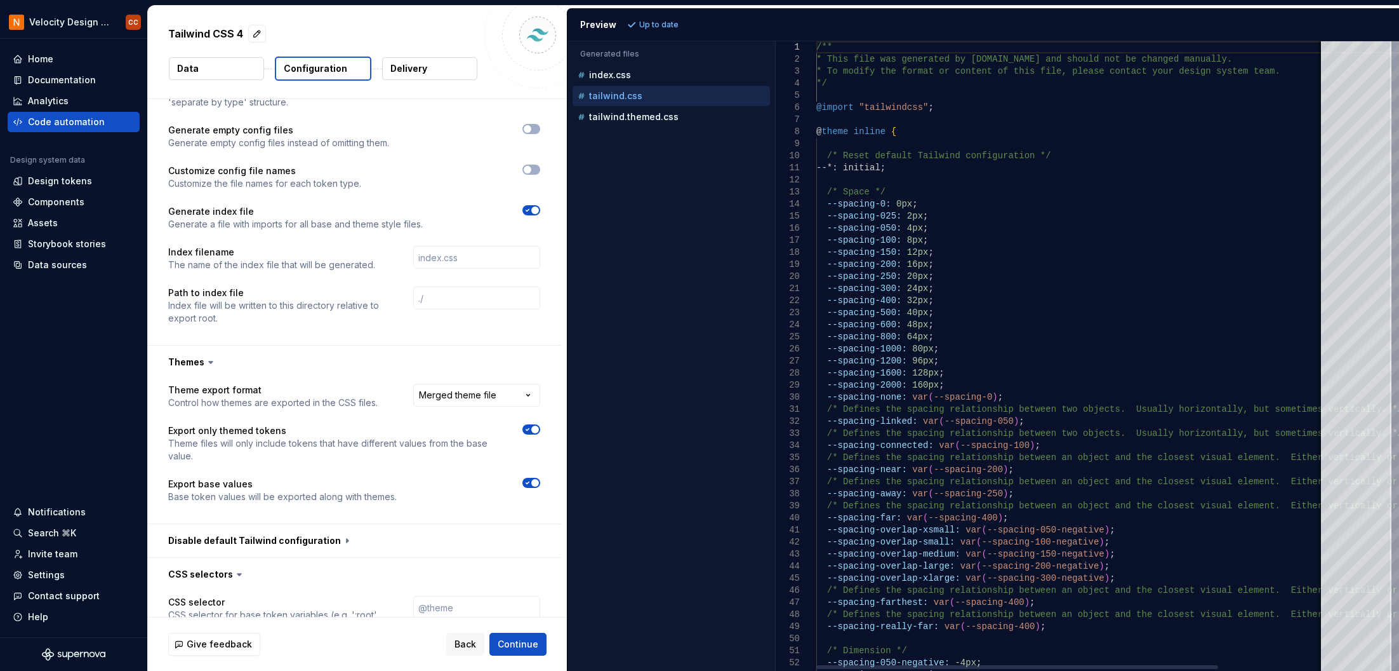
click at [1398, 41] on div at bounding box center [1396, 55] width 4 height 29
click at [636, 113] on p "tailwind.themed.css" at bounding box center [634, 117] width 90 height 10
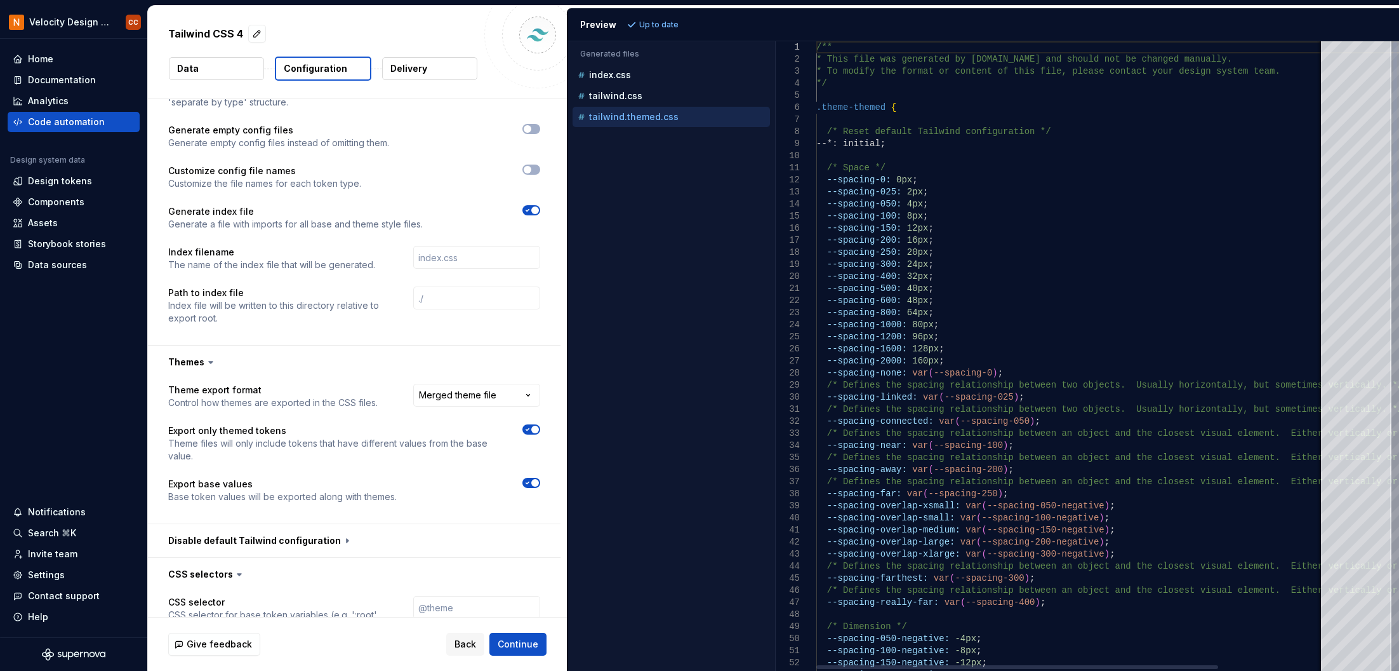
click at [1394, 75] on div at bounding box center [1396, 125] width 4 height 168
click at [606, 76] on p "index.css" at bounding box center [610, 75] width 42 height 10
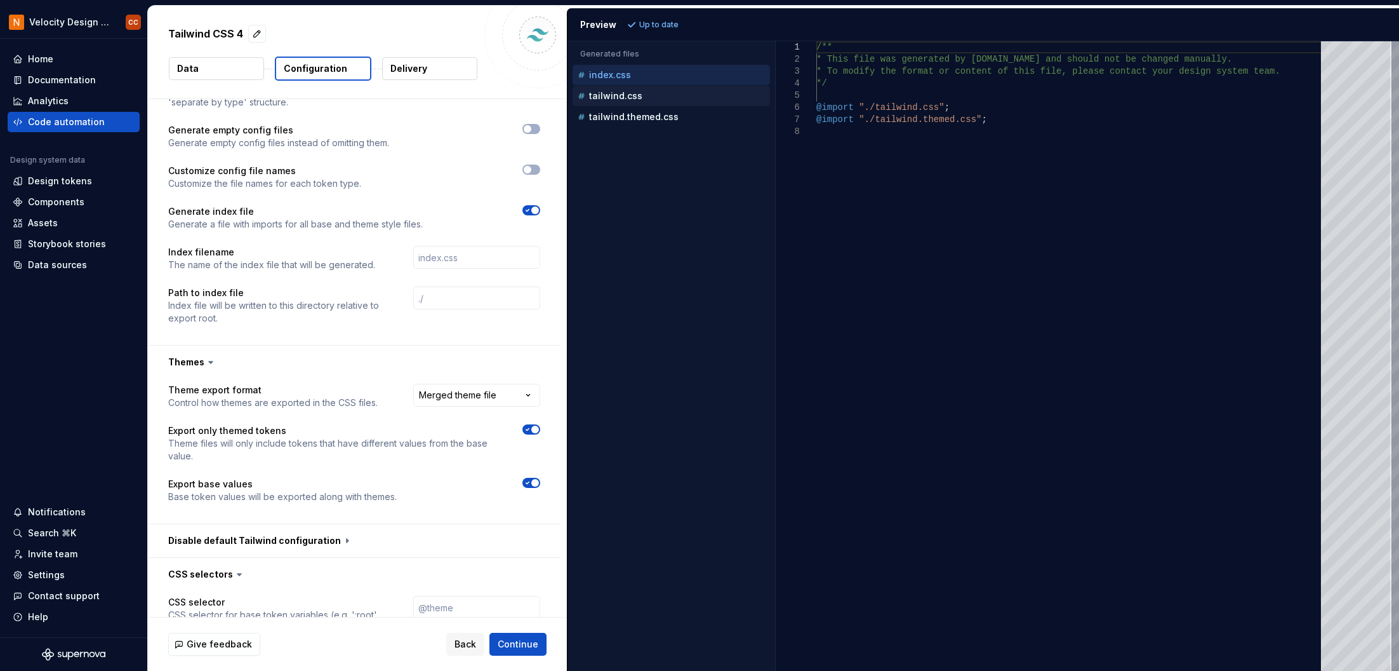
click at [616, 95] on p "tailwind.css" at bounding box center [615, 96] width 53 height 10
type textarea "**********"
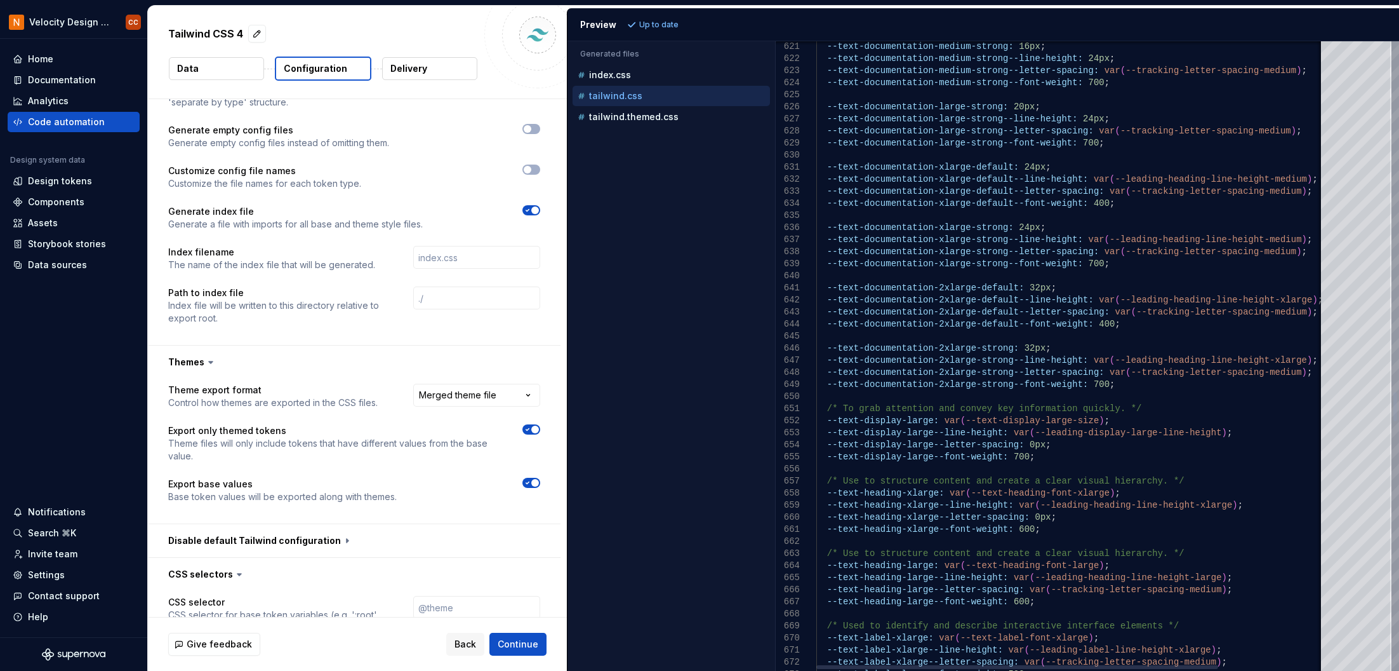
click at [1392, 402] on div at bounding box center [1396, 355] width 8 height 629
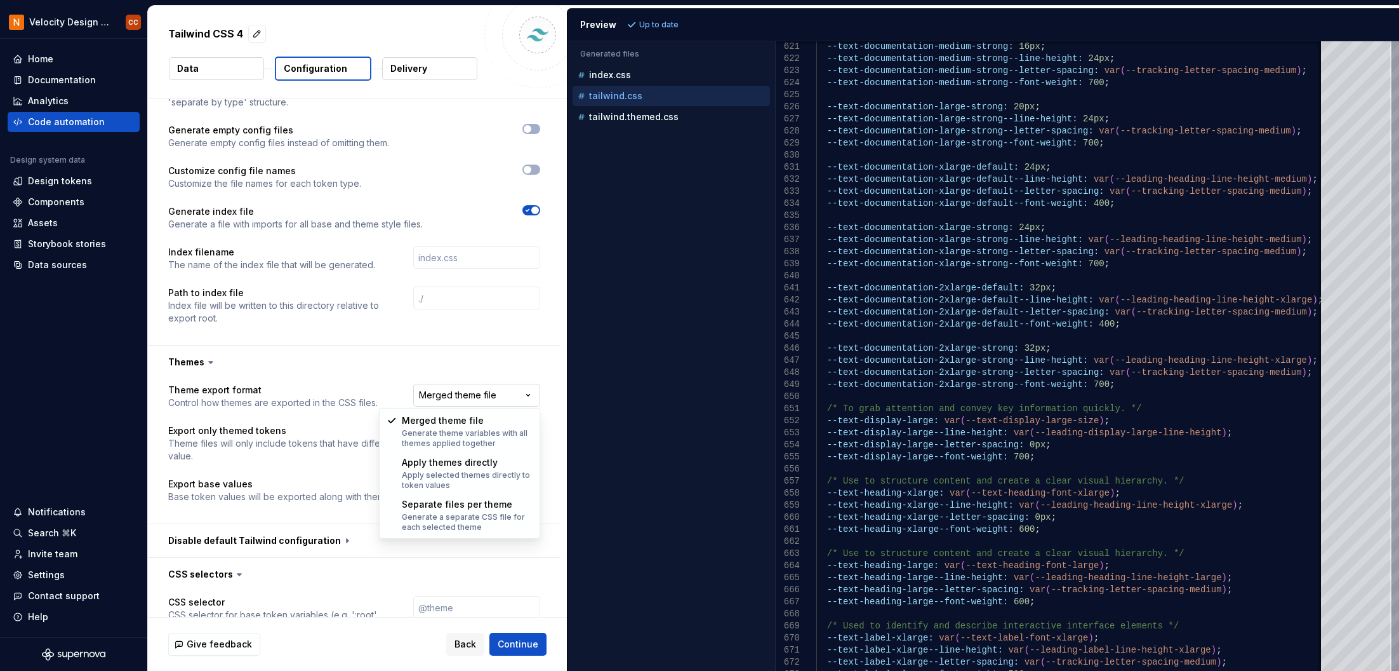
click at [527, 396] on html "**********" at bounding box center [699, 335] width 1399 height 671
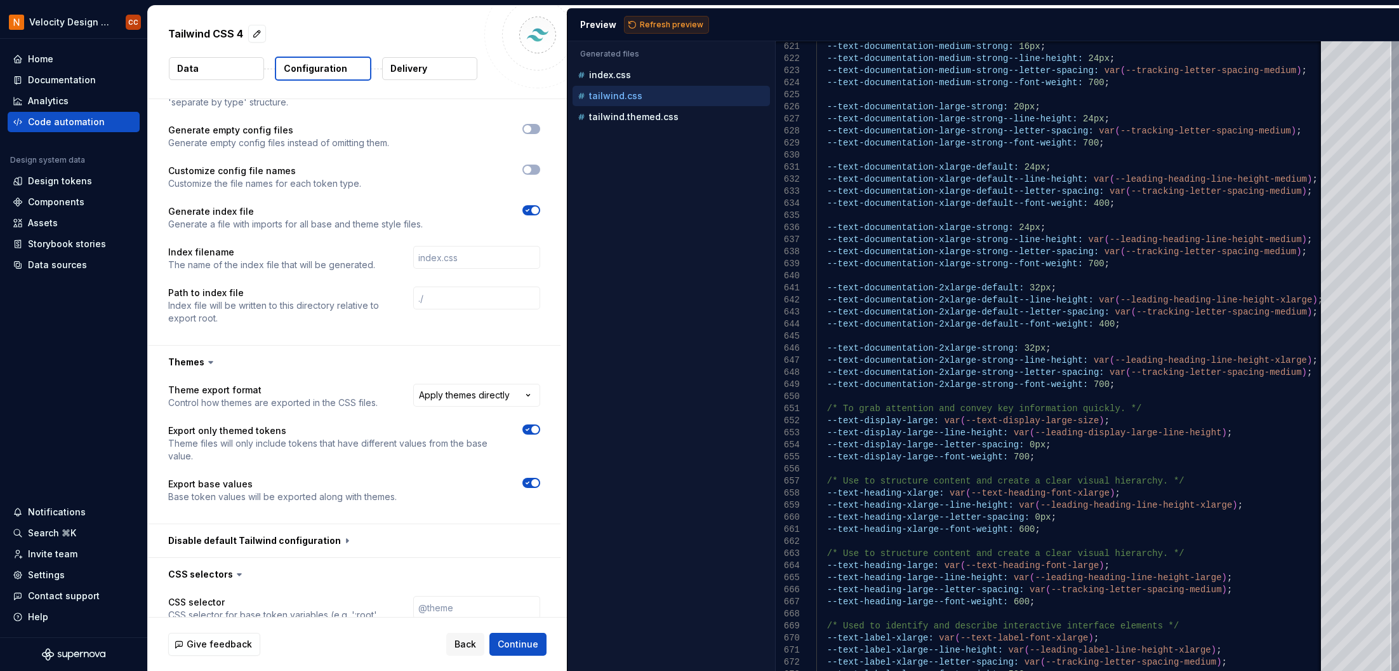
click at [660, 19] on button "Refresh preview" at bounding box center [666, 25] width 85 height 18
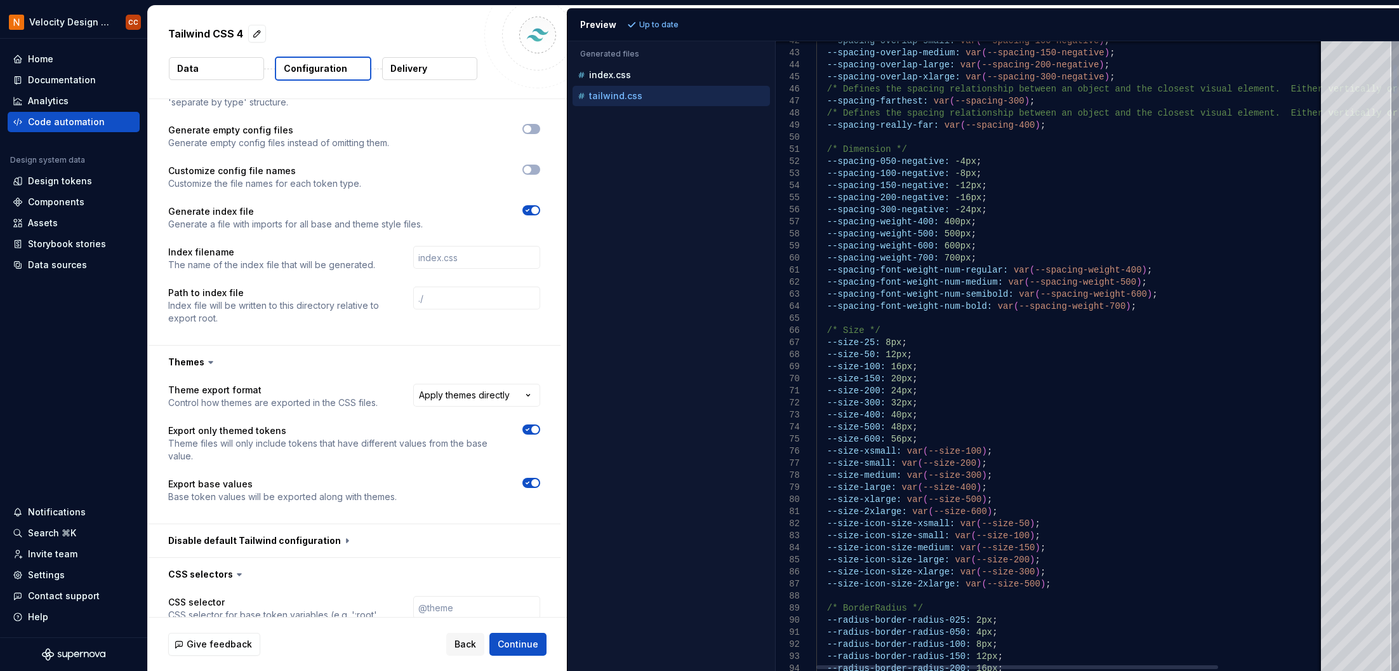
click at [1394, 65] on div at bounding box center [1396, 79] width 4 height 29
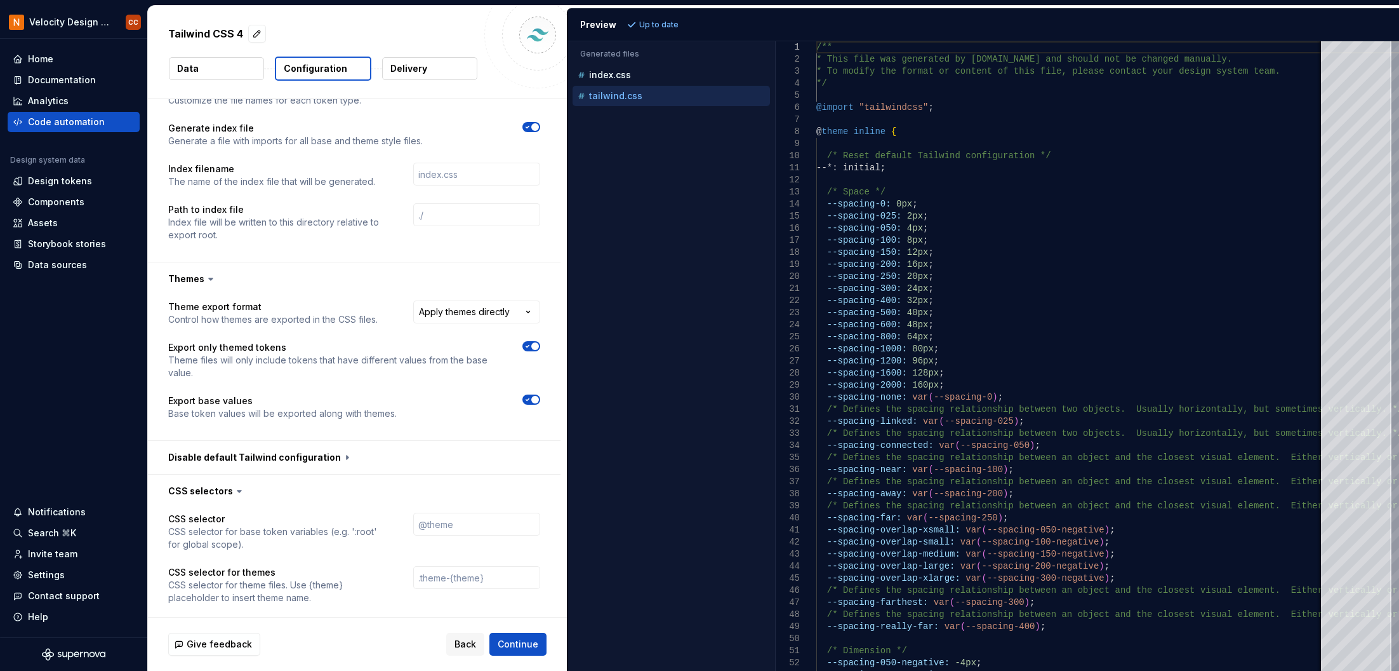
scroll to position [592, 0]
click at [531, 342] on icon "button" at bounding box center [528, 345] width 10 height 8
click at [690, 23] on span "Refresh preview" at bounding box center [671, 25] width 63 height 10
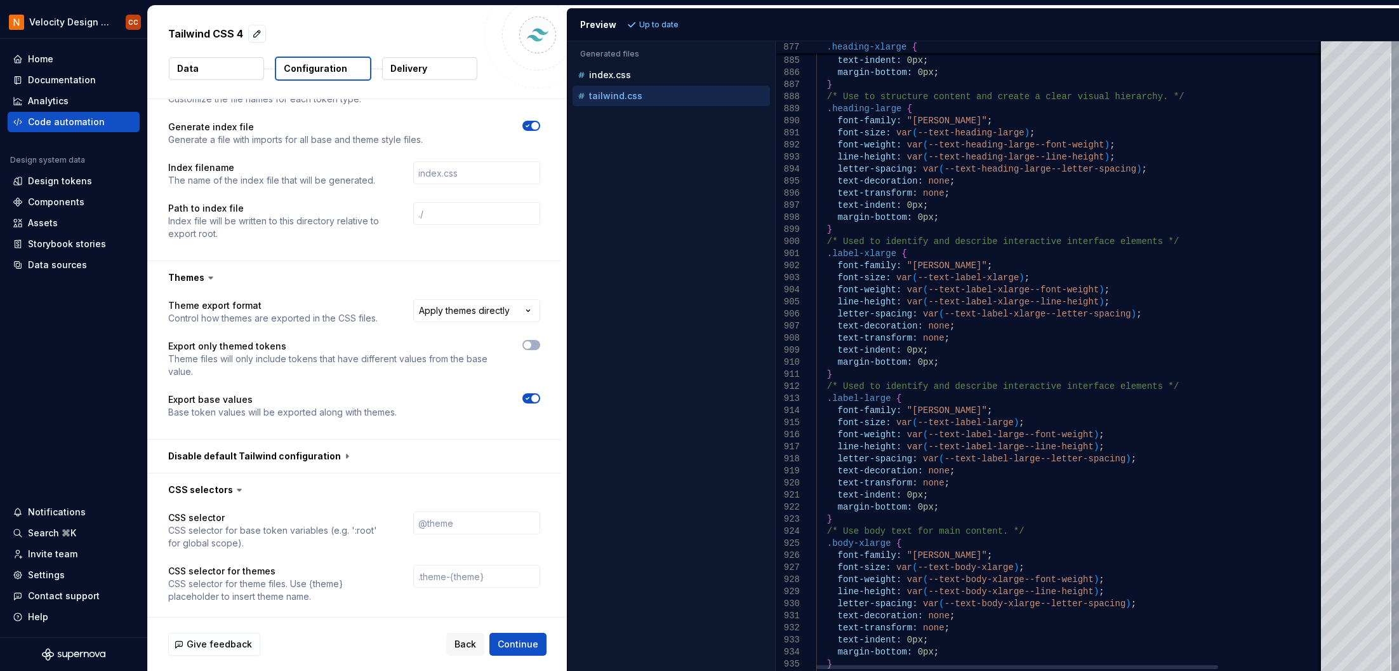
click at [1394, 552] on div at bounding box center [1396, 554] width 4 height 29
click at [485, 313] on html "**********" at bounding box center [699, 335] width 1399 height 671
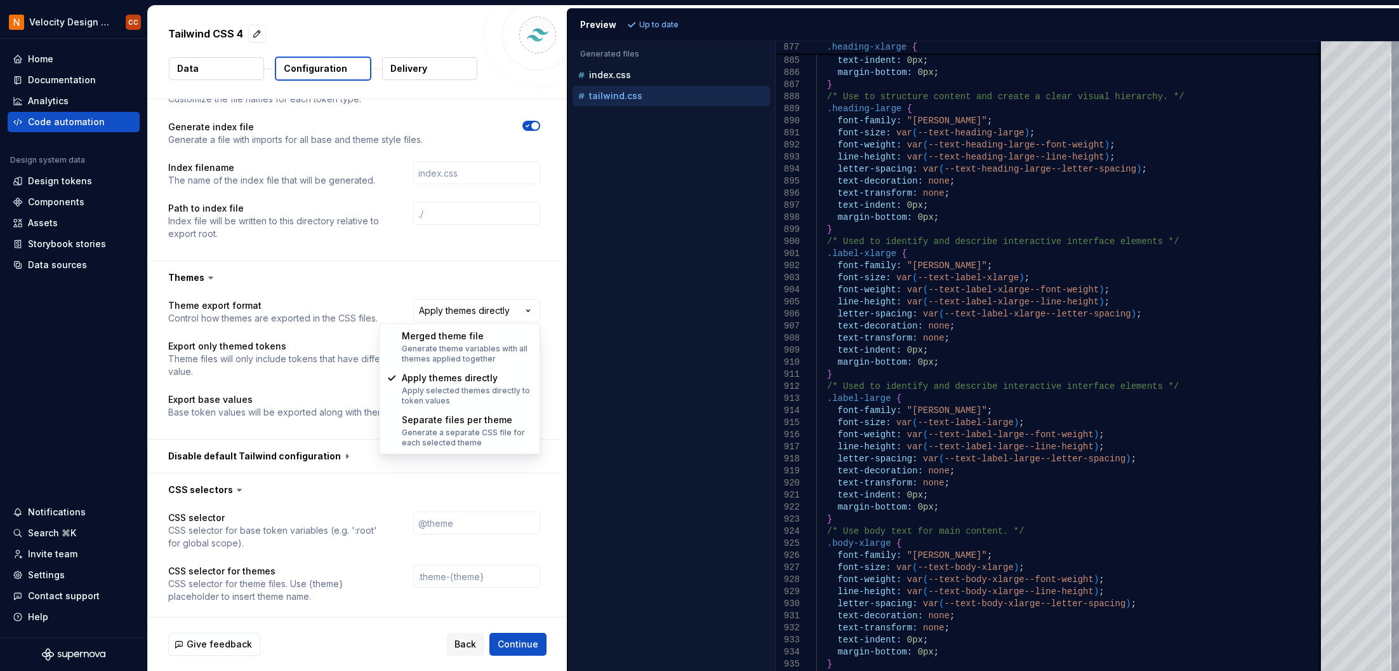
select select "**********"
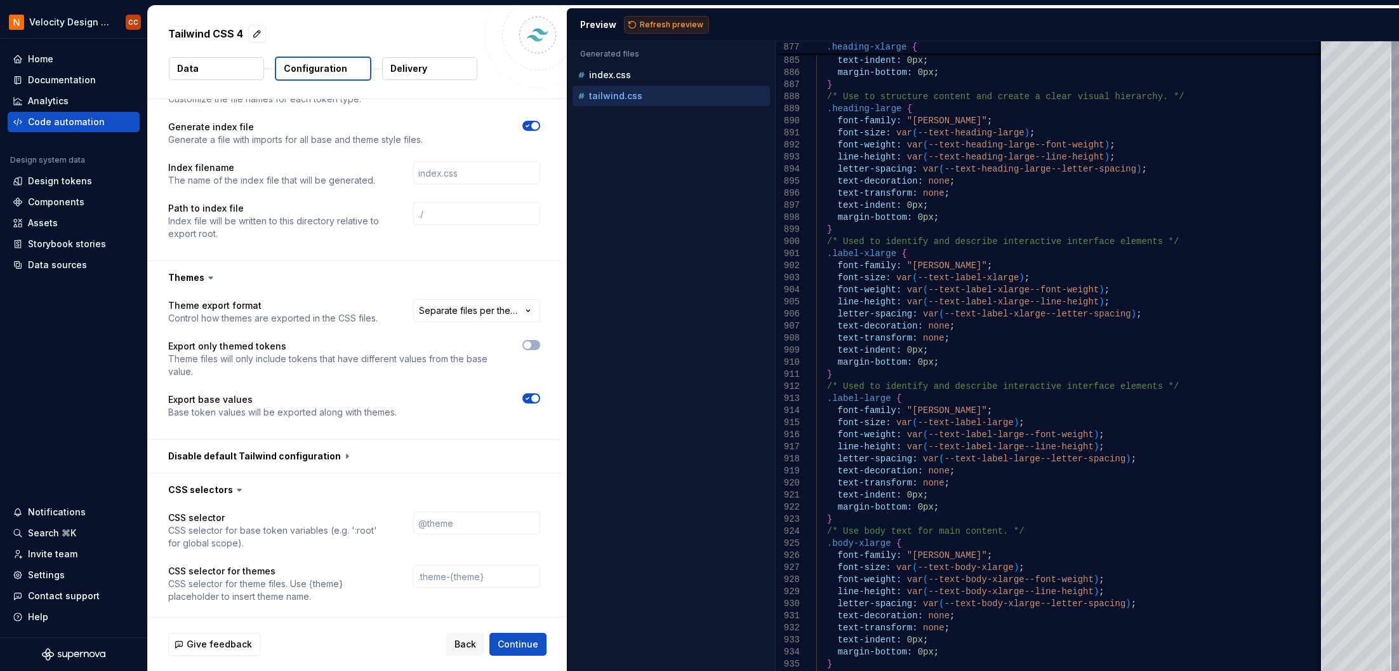
click at [679, 23] on span "Refresh preview" at bounding box center [671, 25] width 63 height 10
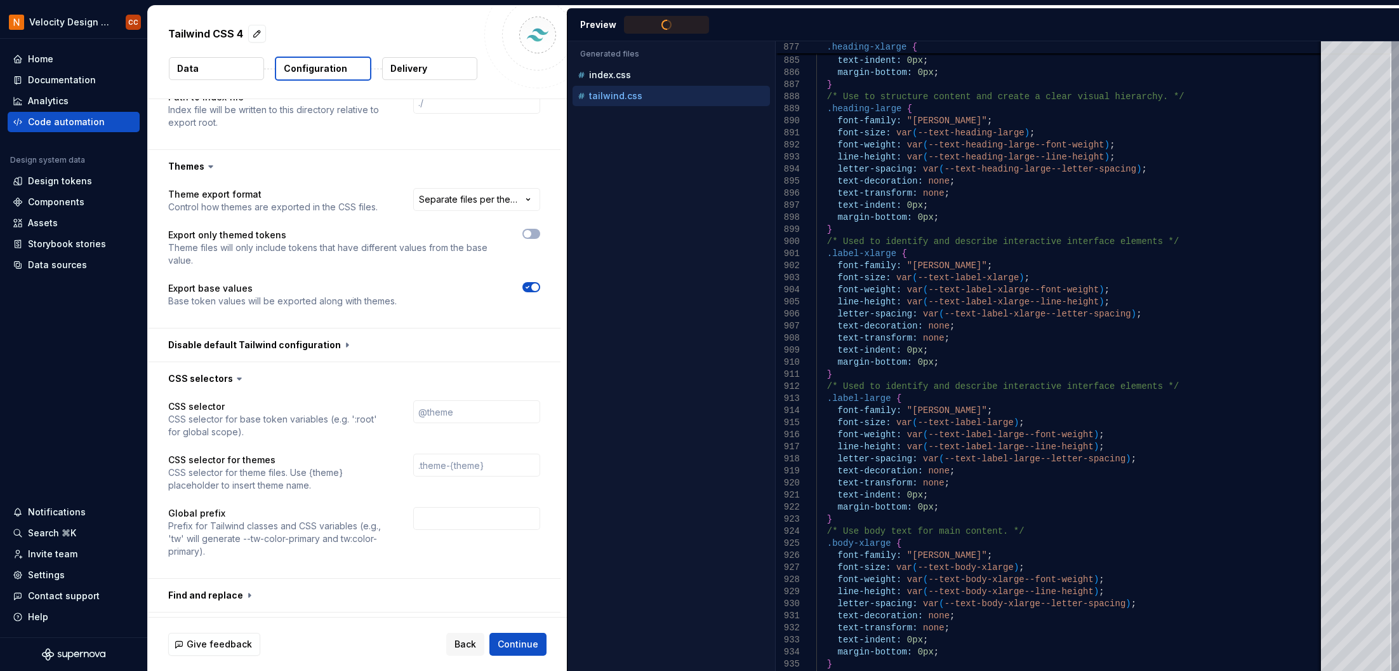
scroll to position [766, 0]
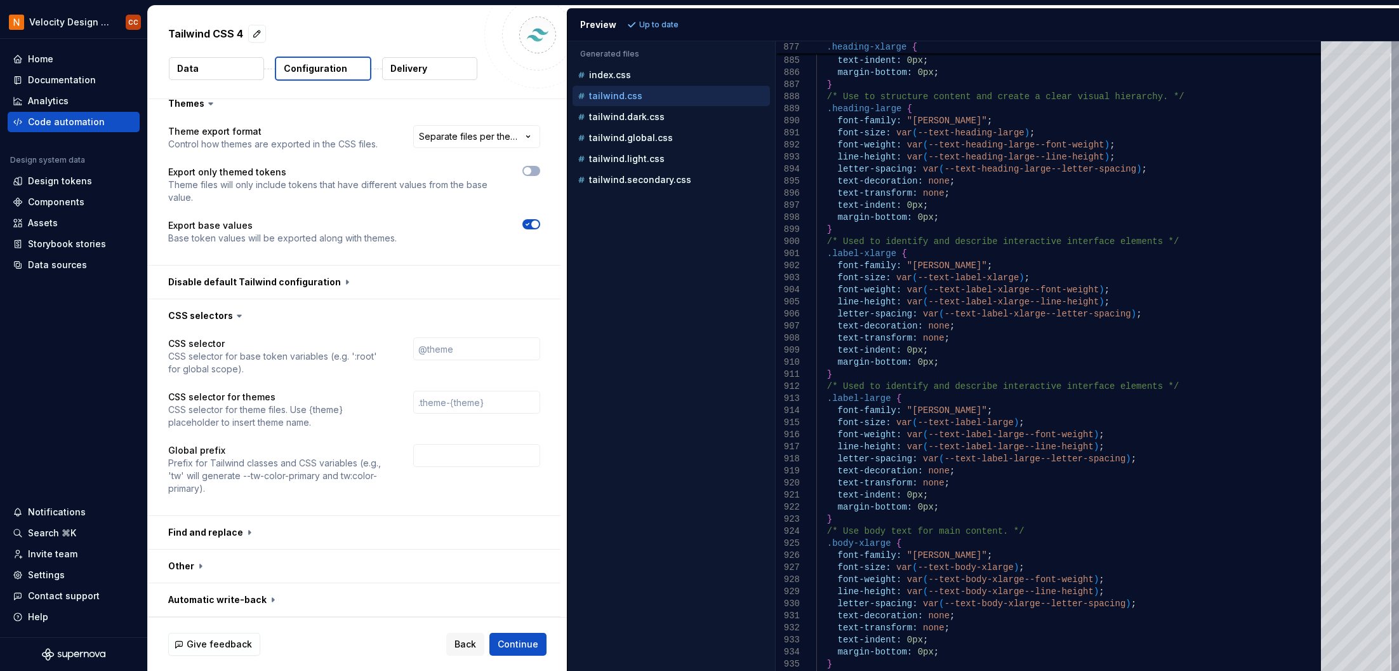
click at [625, 93] on p "tailwind.css" at bounding box center [615, 96] width 53 height 10
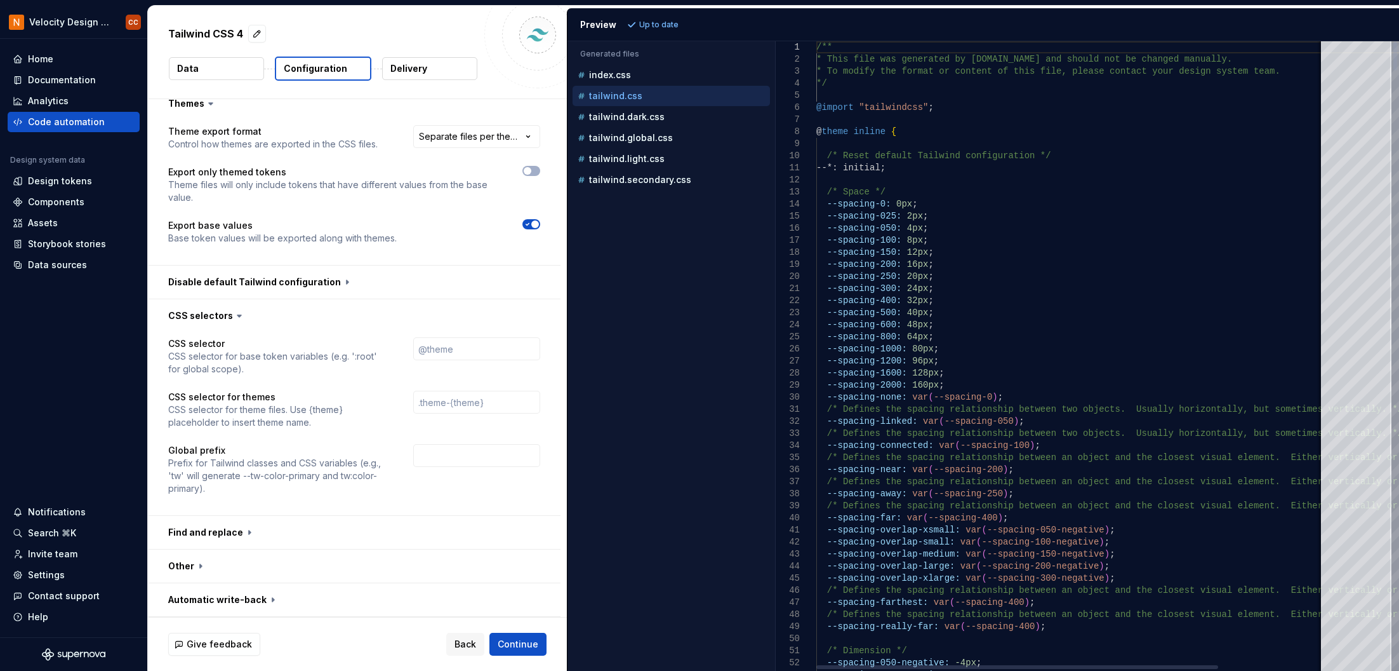
click at [1394, 41] on div at bounding box center [1396, 55] width 4 height 29
click at [641, 138] on p "tailwind.global.css" at bounding box center [631, 138] width 84 height 10
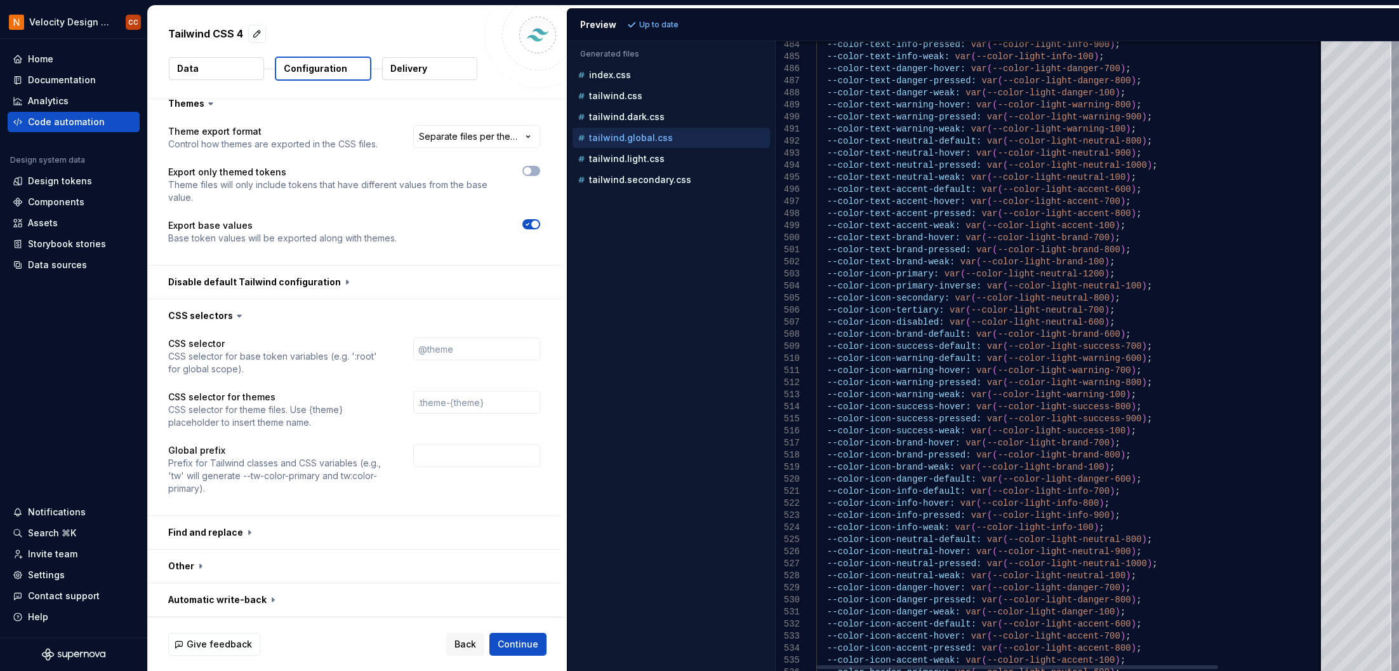
click at [1392, 330] on div at bounding box center [1396, 355] width 8 height 629
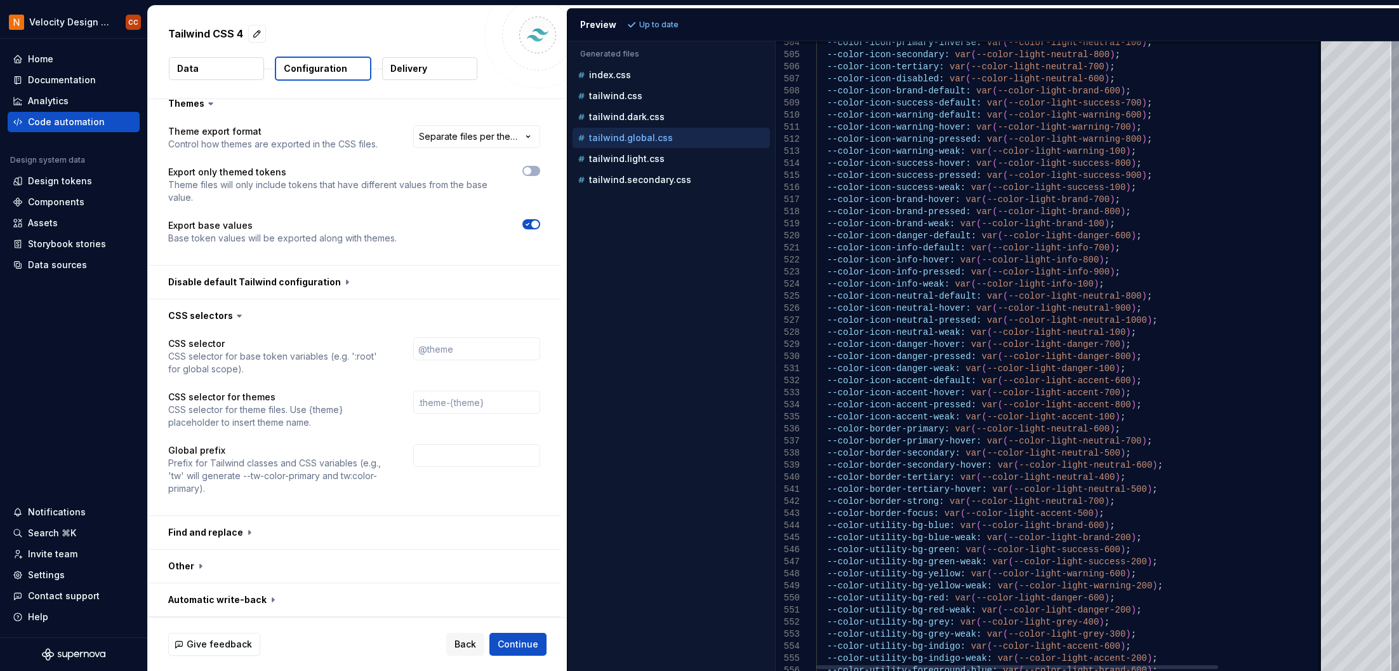
click at [1394, 341] on div at bounding box center [1396, 340] width 4 height 29
click at [528, 170] on span "button" at bounding box center [528, 171] width 8 height 8
click at [662, 23] on span "Refresh preview" at bounding box center [671, 25] width 63 height 10
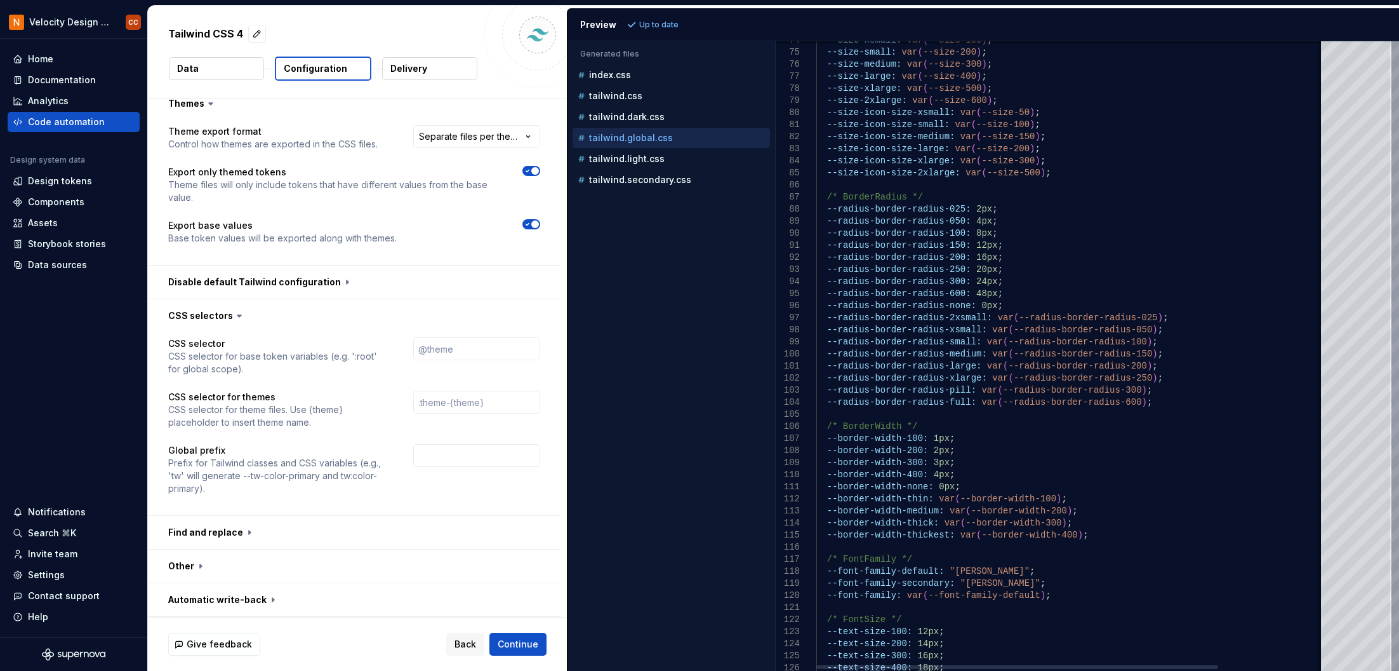
click at [1394, 317] on div at bounding box center [1396, 363] width 4 height 168
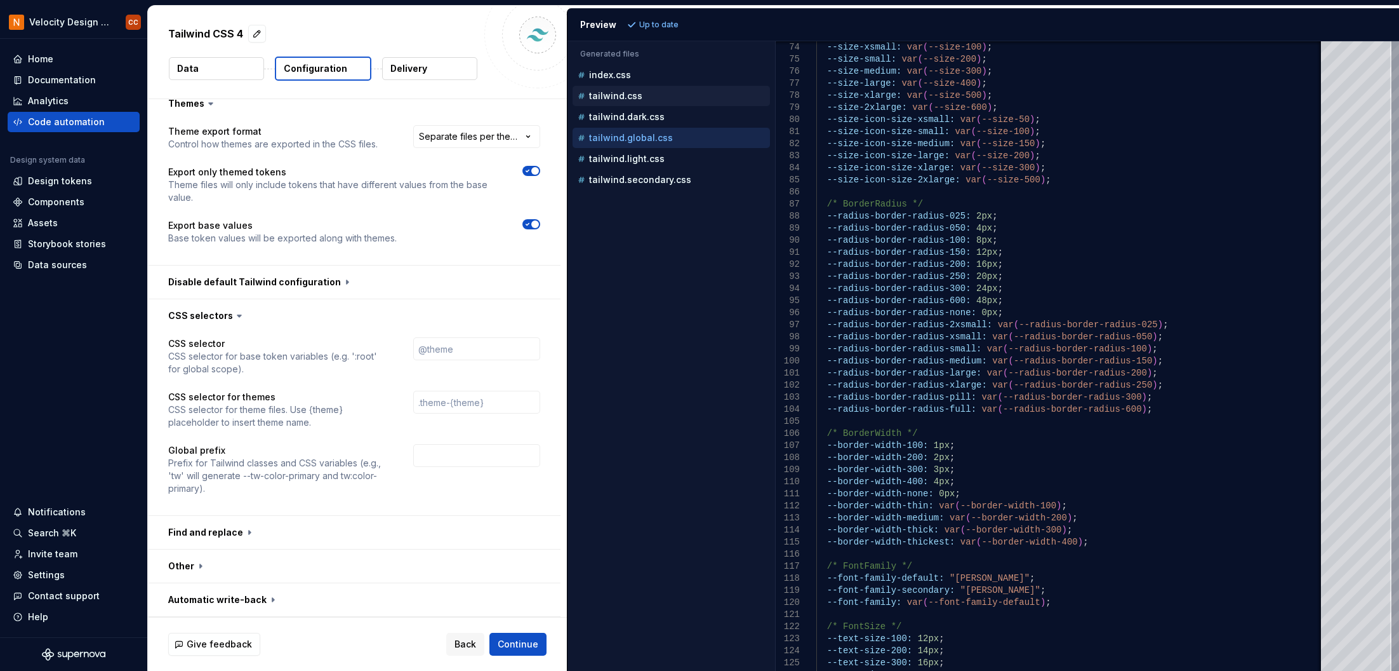
click at [622, 86] on div "tailwind.css" at bounding box center [671, 96] width 197 height 20
click at [624, 97] on p "tailwind.css" at bounding box center [615, 96] width 53 height 10
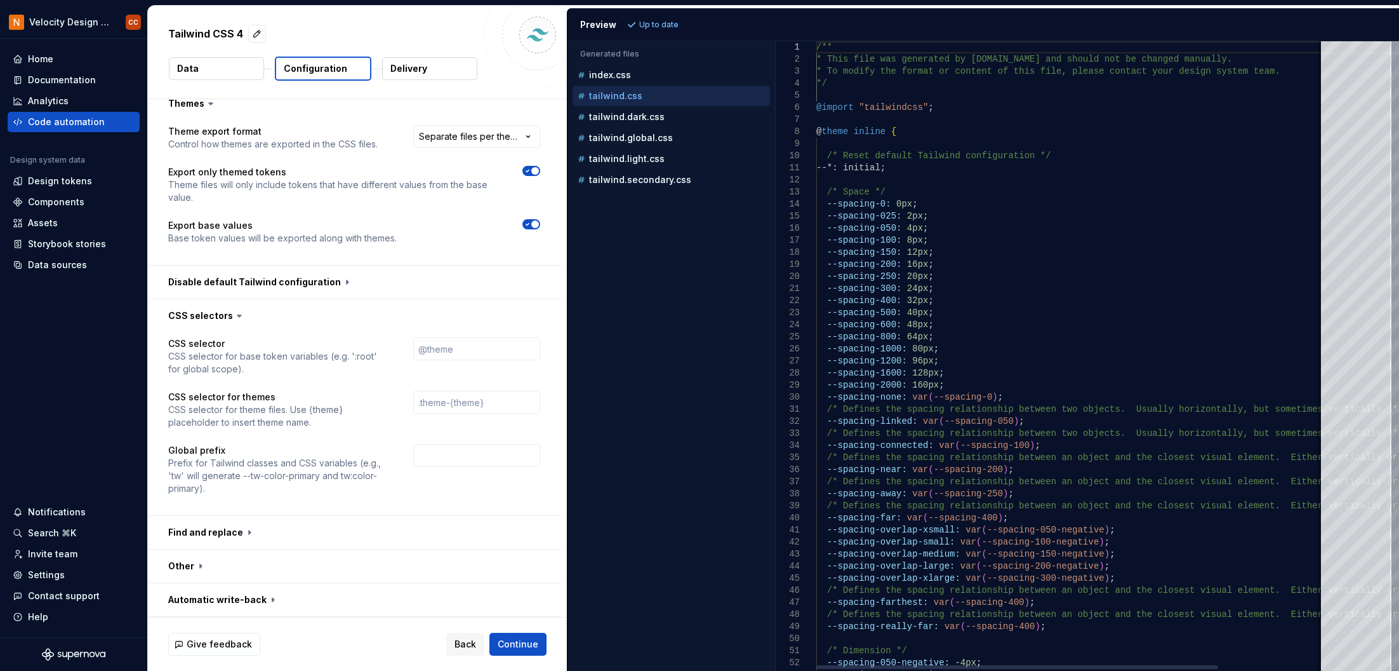
click at [1394, 41] on div at bounding box center [1396, 55] width 4 height 29
click at [643, 261] on div "Accessibility guide for tree . Navigate the tree with the arrow keys. Common tr…" at bounding box center [672, 366] width 208 height 609
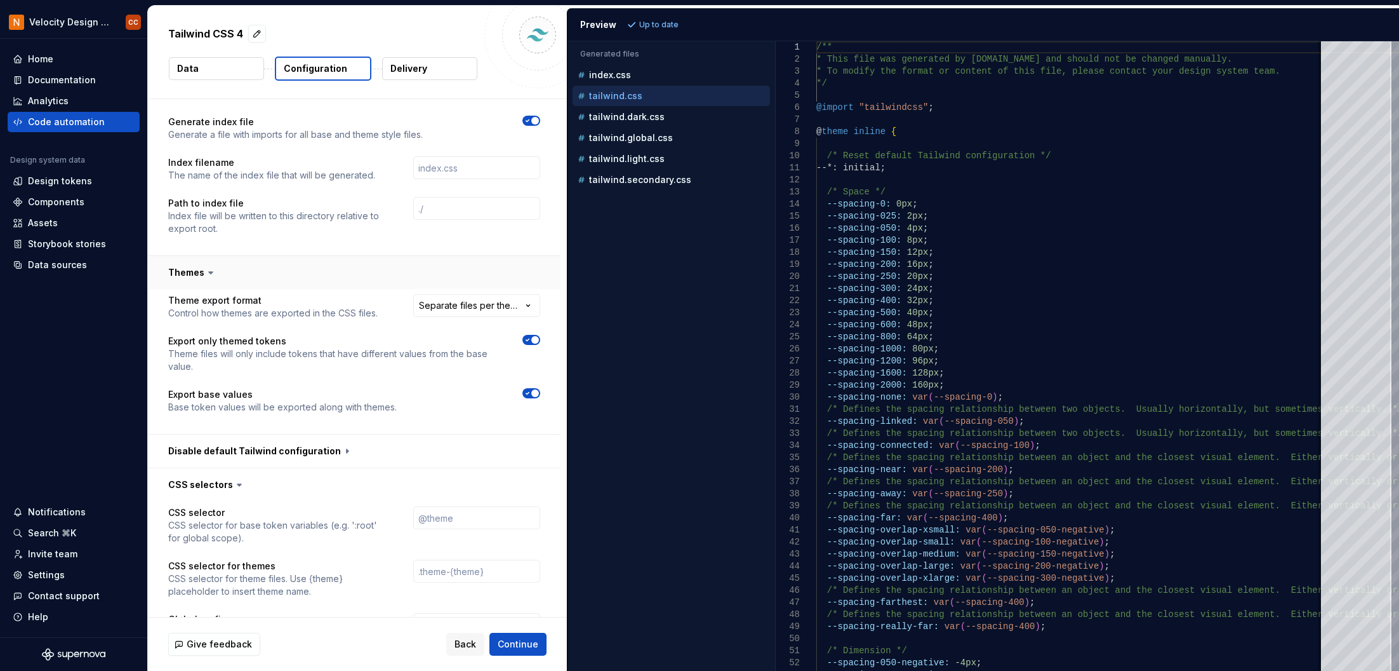
scroll to position [597, 0]
click at [531, 344] on icon "button" at bounding box center [528, 341] width 10 height 8
click at [531, 648] on span "Continue" at bounding box center [518, 643] width 41 height 13
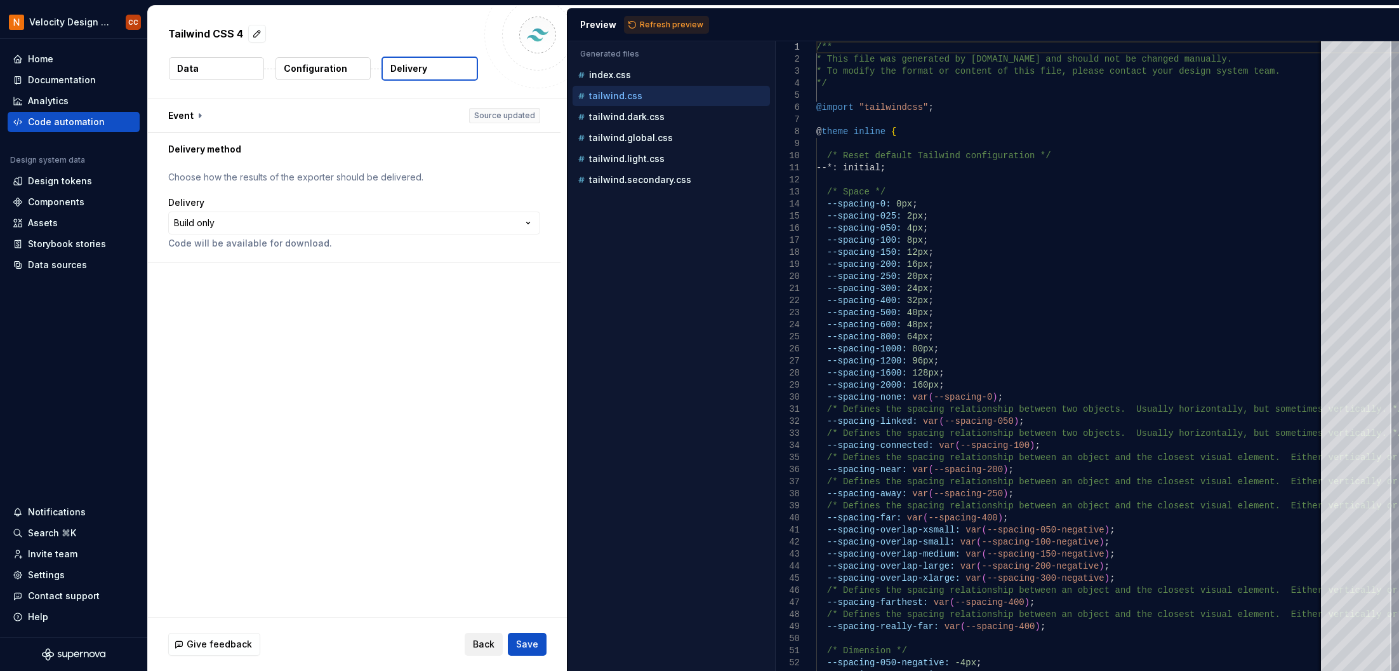
click at [487, 641] on span "Back" at bounding box center [484, 643] width 22 height 13
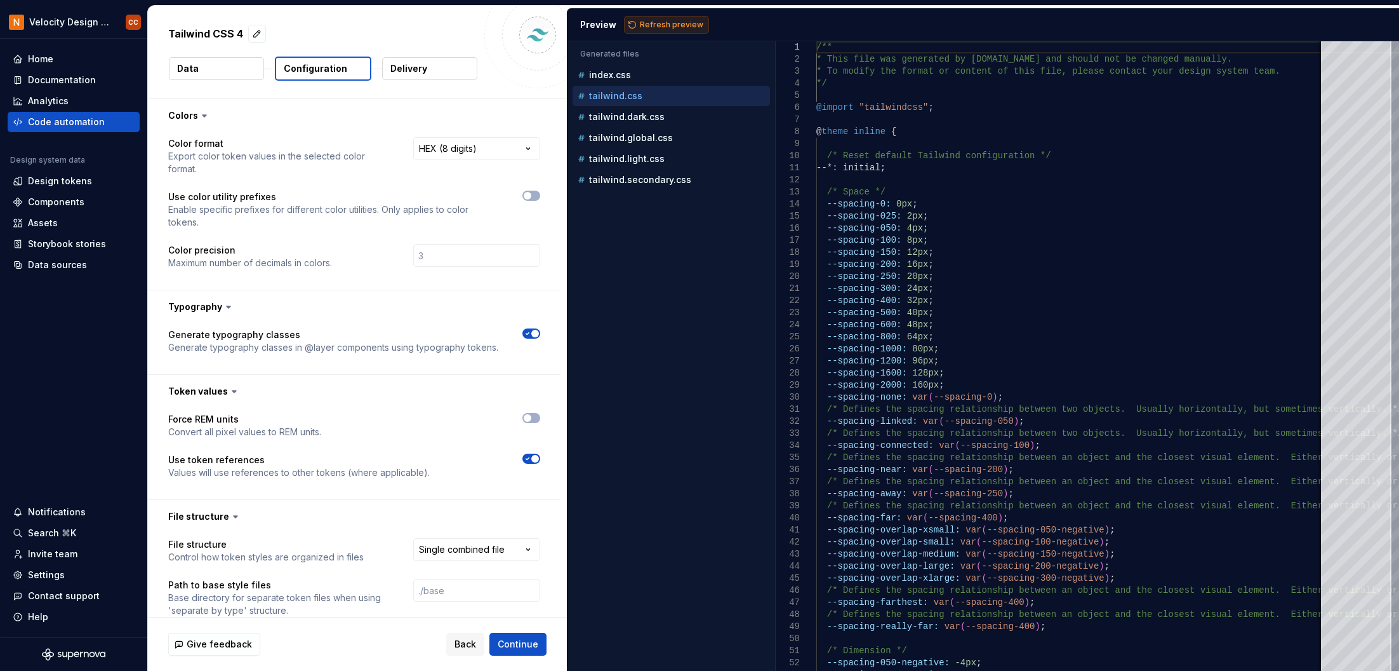
click at [647, 25] on span "Refresh preview" at bounding box center [671, 25] width 63 height 10
click at [641, 138] on p "tailwind.global.css" at bounding box center [631, 138] width 84 height 10
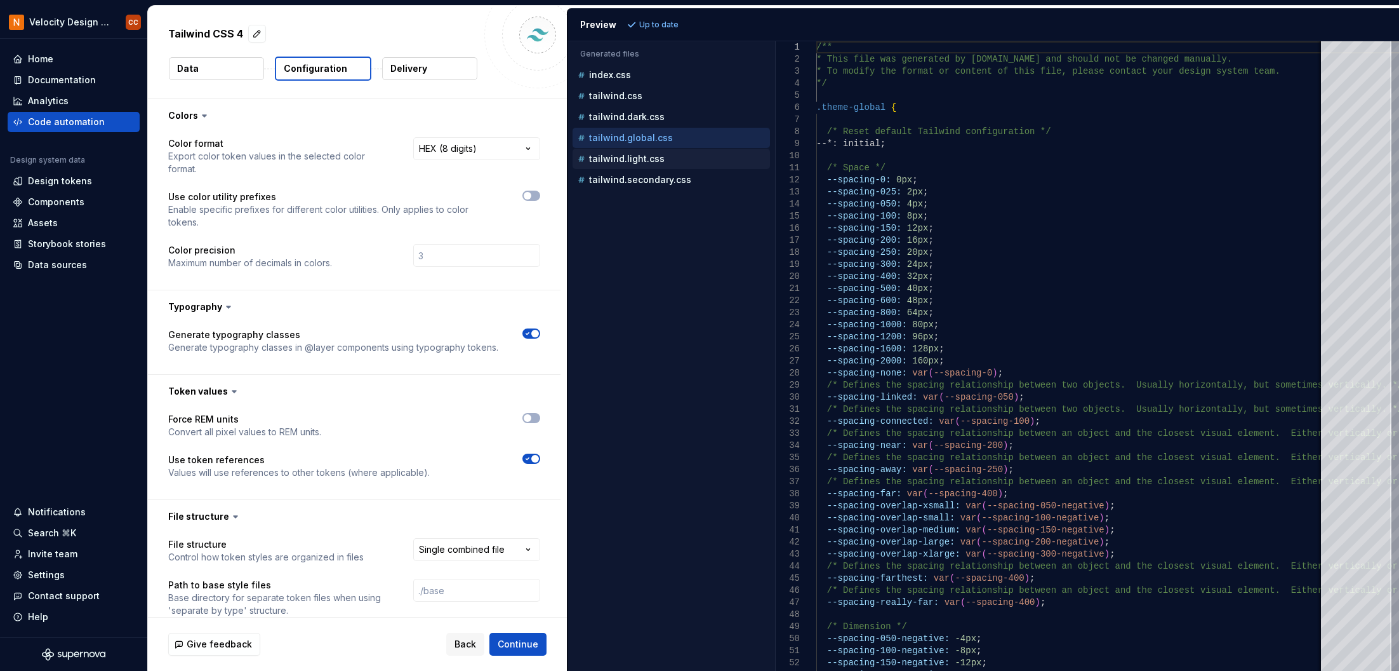
click at [631, 159] on p "tailwind.light.css" at bounding box center [627, 159] width 76 height 10
click at [643, 137] on p "tailwind.global.css" at bounding box center [631, 138] width 84 height 10
click at [632, 160] on p "tailwind.light.css" at bounding box center [627, 159] width 76 height 10
click at [627, 116] on p "tailwind.dark.css" at bounding box center [627, 117] width 76 height 10
click at [624, 95] on p "tailwind.css" at bounding box center [615, 96] width 53 height 10
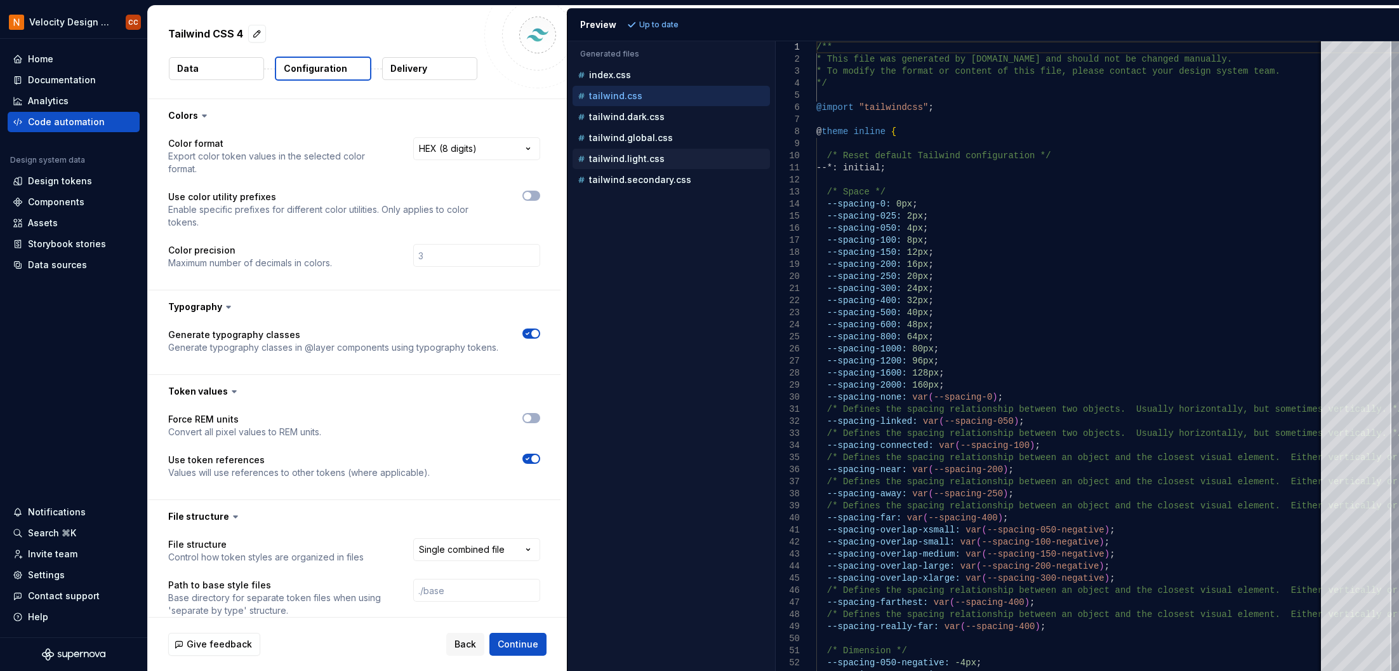
click at [639, 158] on p "tailwind.light.css" at bounding box center [627, 159] width 76 height 10
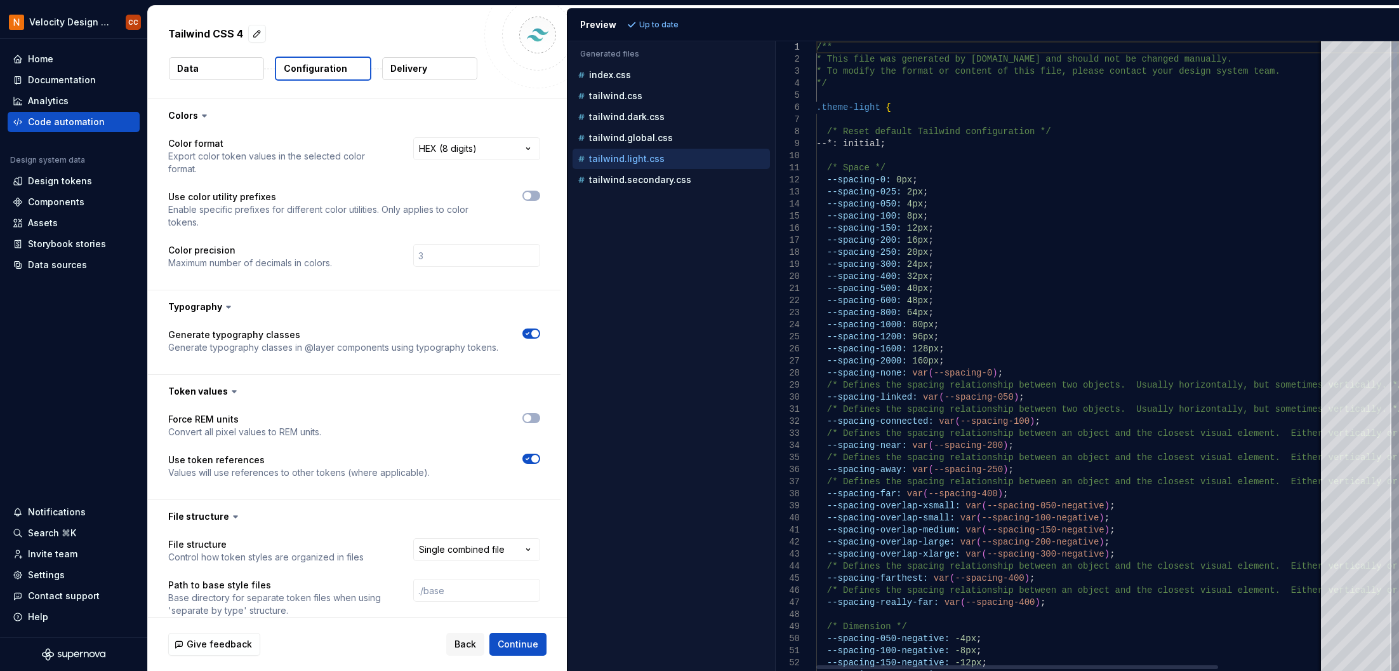
click at [1394, 43] on div at bounding box center [1396, 55] width 4 height 29
click at [643, 112] on p "tailwind.dark.css" at bounding box center [627, 117] width 76 height 10
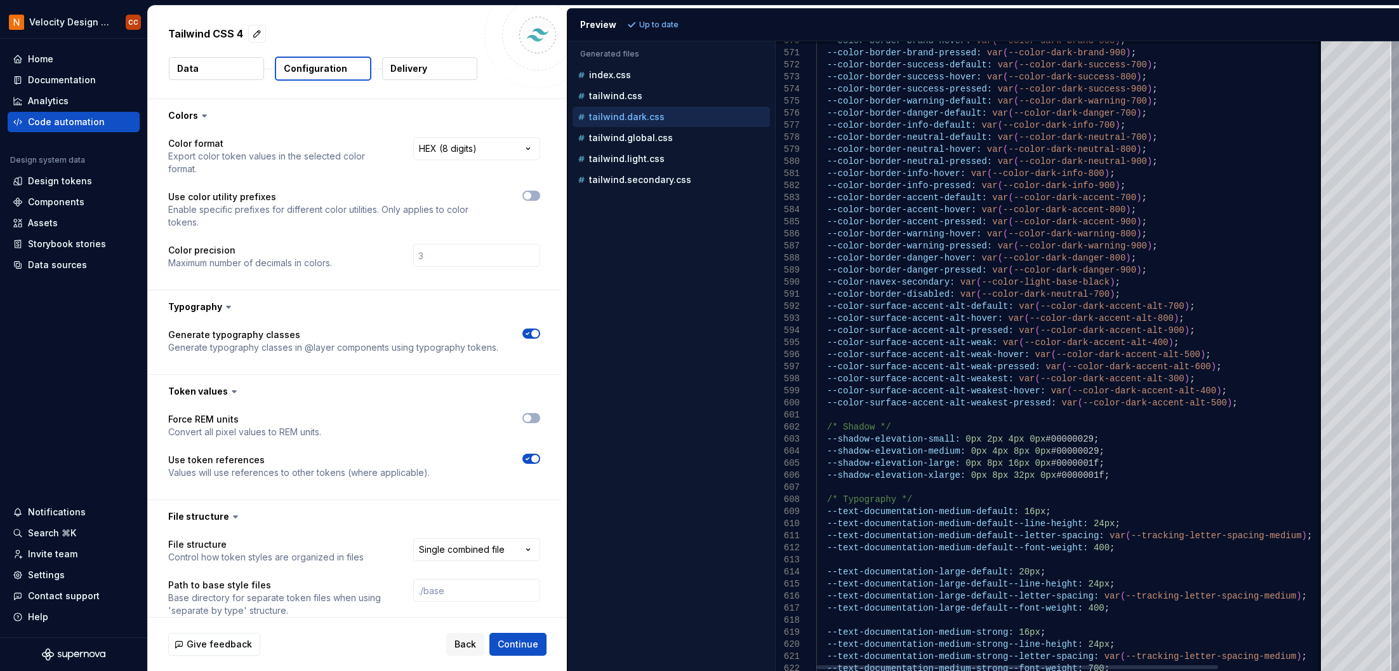
click at [1392, 377] on div at bounding box center [1396, 355] width 8 height 629
click at [620, 158] on p "tailwind.light.css" at bounding box center [627, 159] width 76 height 10
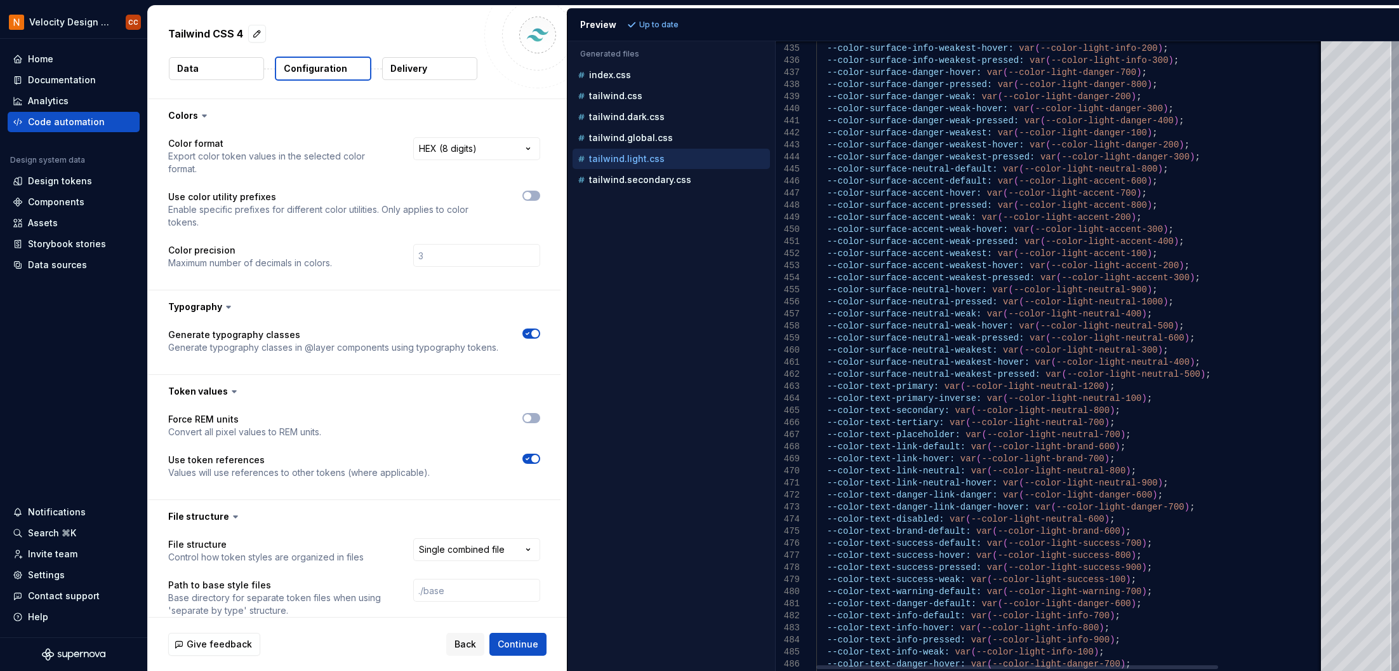
click at [1398, 305] on div at bounding box center [1396, 301] width 4 height 29
click at [624, 139] on p "tailwind.global.css" at bounding box center [631, 138] width 84 height 10
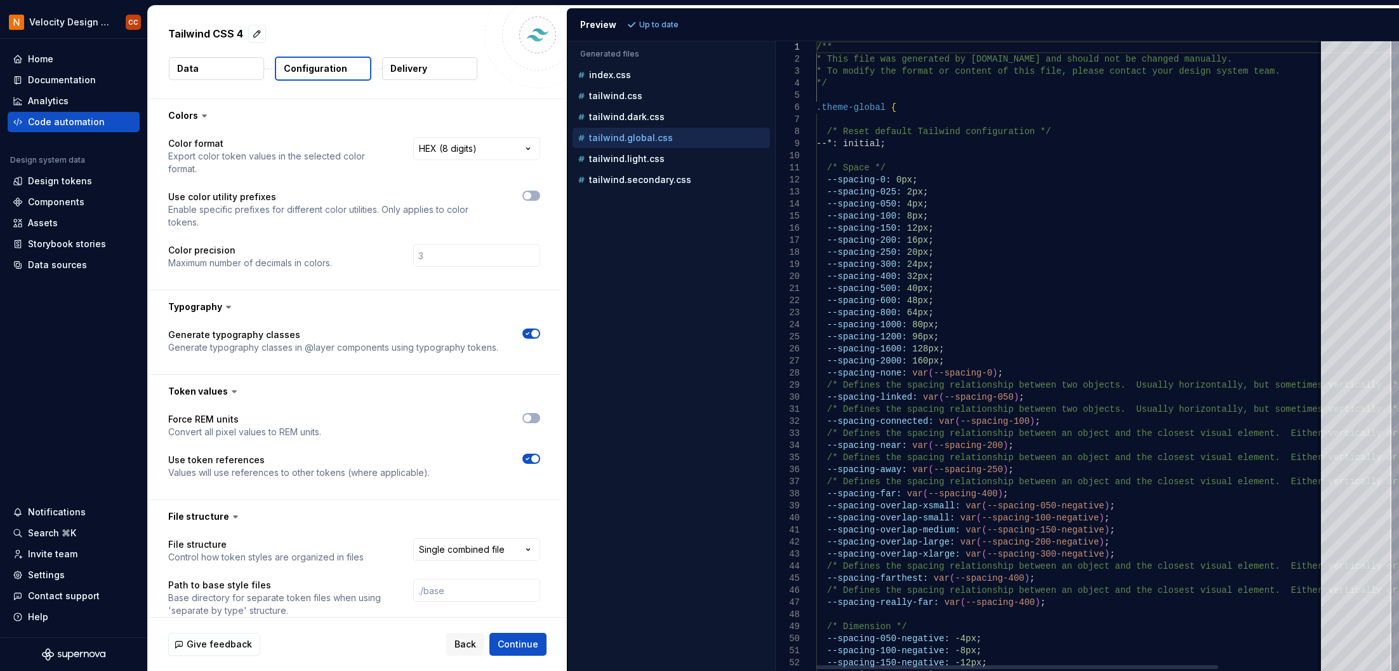
click at [1394, 41] on div at bounding box center [1396, 55] width 4 height 29
click at [637, 159] on p "tailwind.light.css" at bounding box center [627, 159] width 76 height 10
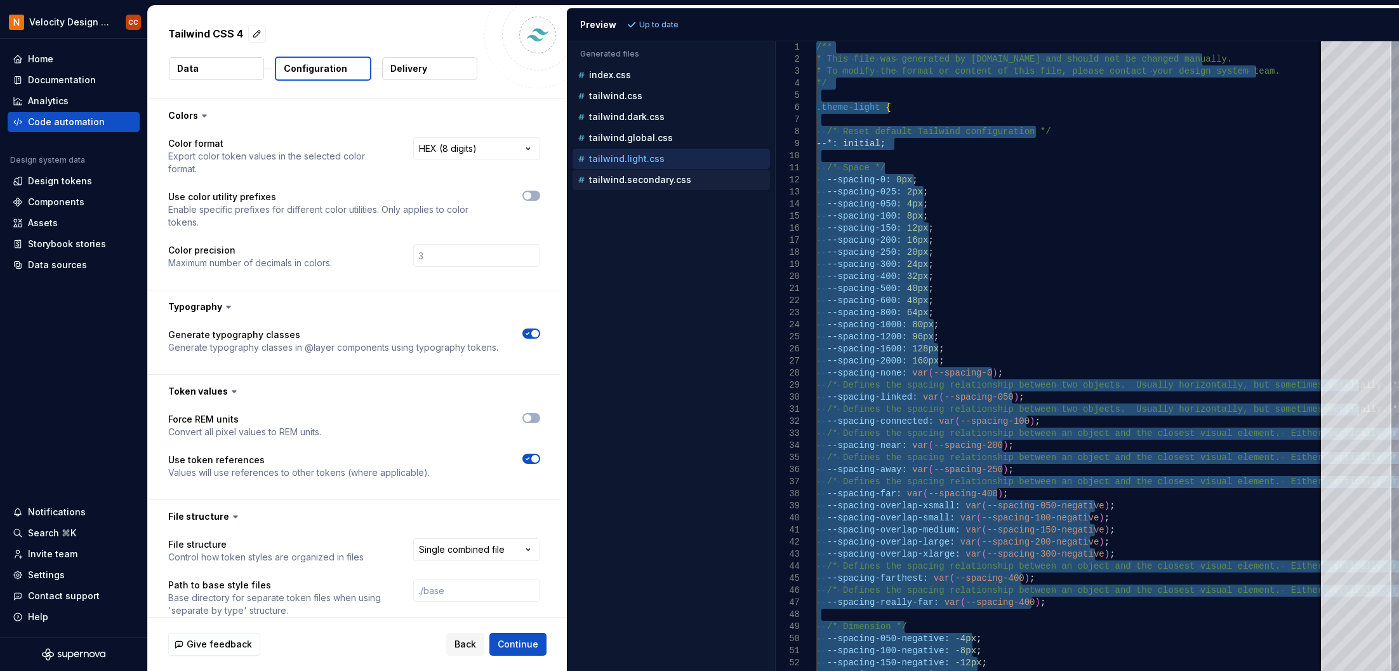
click at [627, 183] on p "tailwind.secondary.css" at bounding box center [640, 180] width 102 height 10
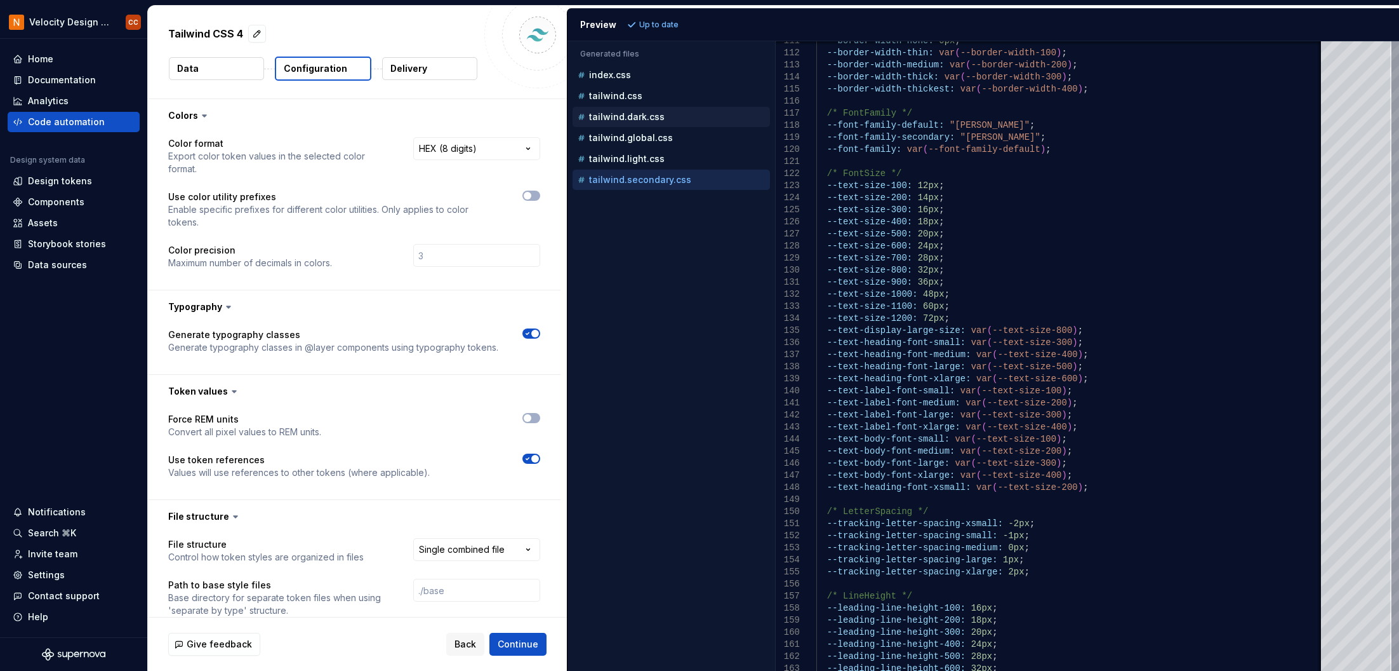
click at [620, 114] on p "tailwind.dark.css" at bounding box center [627, 117] width 76 height 10
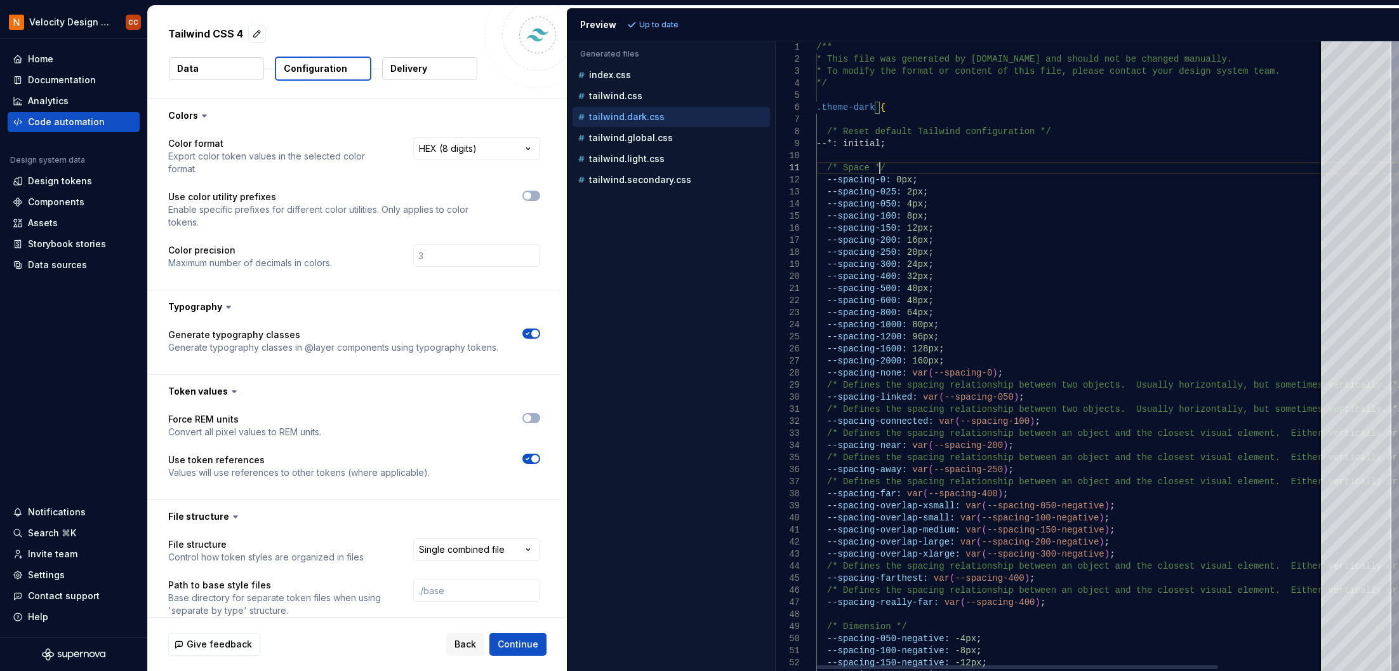
drag, startPoint x: 1125, startPoint y: 167, endPoint x: 1135, endPoint y: 174, distance: 12.3
type textarea "**********"
